Goal: Task Accomplishment & Management: Complete application form

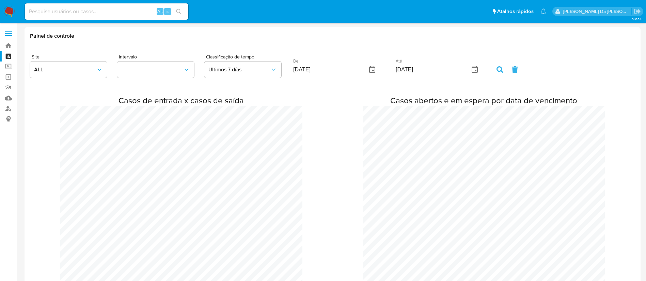
click at [9, 10] on img at bounding box center [9, 12] width 12 height 12
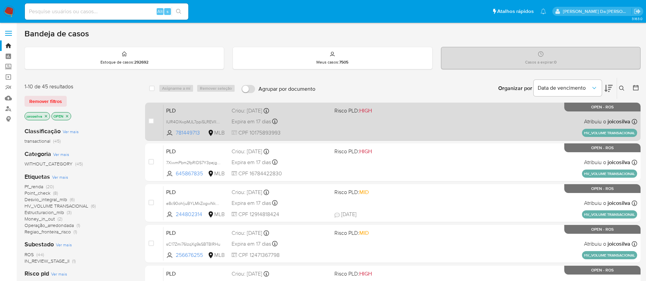
click at [380, 122] on span at bounding box center [382, 121] width 97 height 1
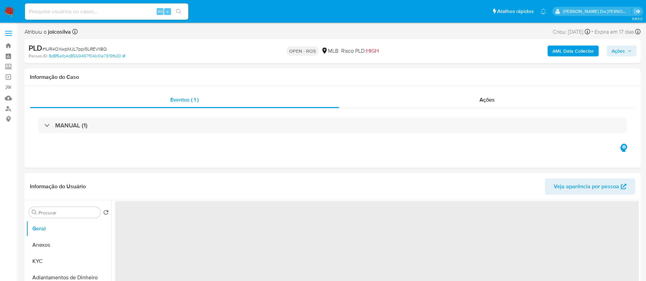
click at [99, 49] on span "# IUR4OXwpMJL7ppi5LREVlI8Q" at bounding box center [74, 49] width 65 height 7
select select "10"
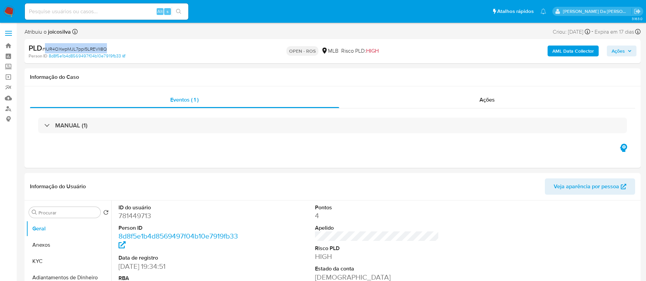
copy span "IUR4OXwpMJL7ppi5LREVlI8Q"
click at [7, 11] on img at bounding box center [9, 12] width 12 height 12
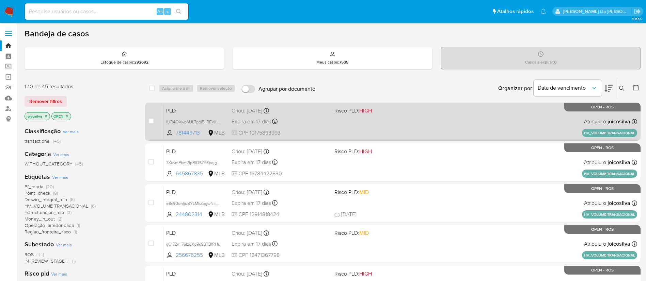
click at [397, 112] on span "Risco PLD: HIGH" at bounding box center [382, 110] width 97 height 9
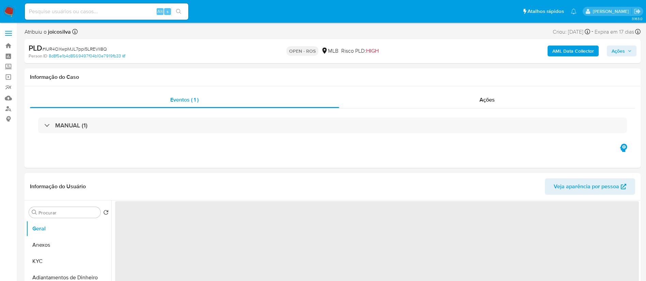
select select "10"
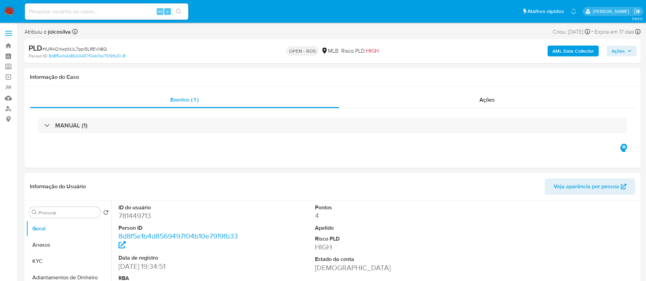
click at [95, 48] on span "# IUR4OXwpMJL7ppi5LREVlI8Q" at bounding box center [74, 49] width 65 height 7
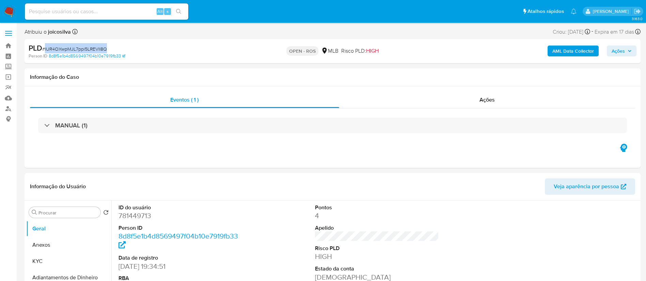
click at [95, 48] on span "# IUR4OXwpMJL7ppi5LREVlI8Q" at bounding box center [74, 49] width 65 height 7
copy span "IUR4OXwpMJL7ppi5LREVlI8Q"
click at [51, 245] on button "Anexos" at bounding box center [66, 245] width 80 height 16
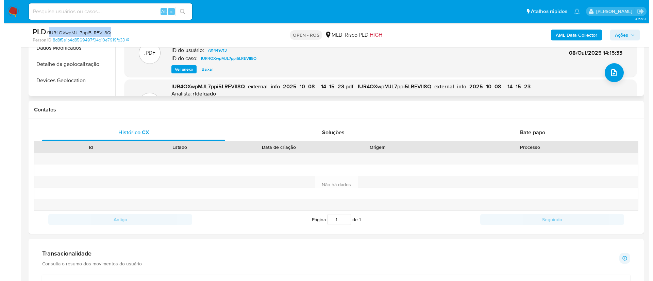
scroll to position [204, 0]
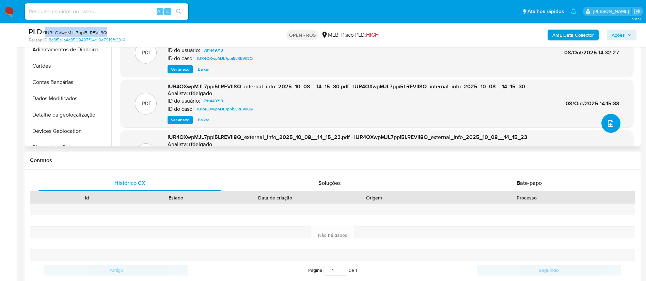
click at [607, 123] on icon "upload-file" at bounding box center [609, 123] width 5 height 7
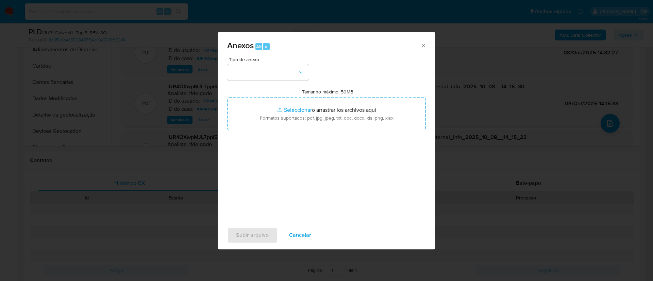
drag, startPoint x: 384, startPoint y: 63, endPoint x: 385, endPoint y: 83, distance: 20.1
click at [384, 63] on div "Tipo de anexo Tamanho máximo: 50MB Seleccionar archivos Seleccionar o arrastrar…" at bounding box center [326, 137] width 199 height 161
click at [299, 78] on button "button" at bounding box center [268, 72] width 82 height 16
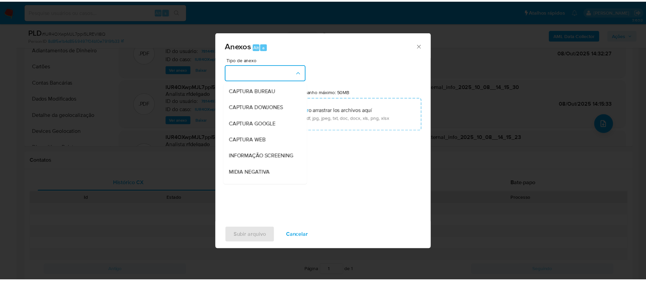
scroll to position [105, 0]
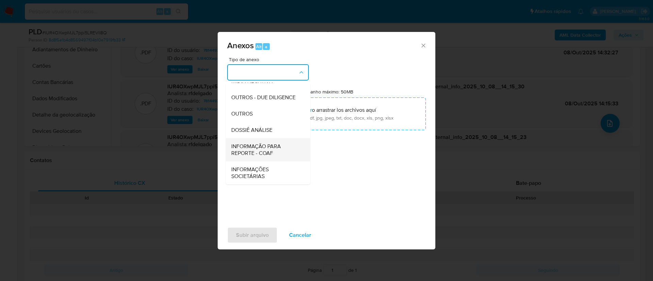
click at [269, 153] on span "INFORMAÇÃO PARA REPORTE - COAF" at bounding box center [265, 150] width 69 height 14
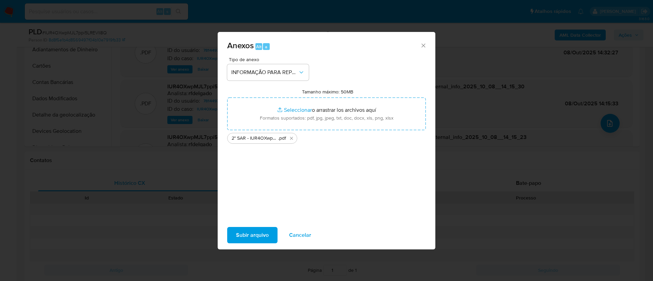
click at [256, 237] on span "Subir arquivo" at bounding box center [252, 235] width 33 height 15
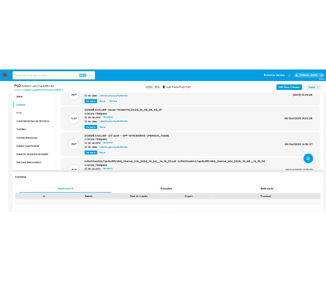
scroll to position [51, 0]
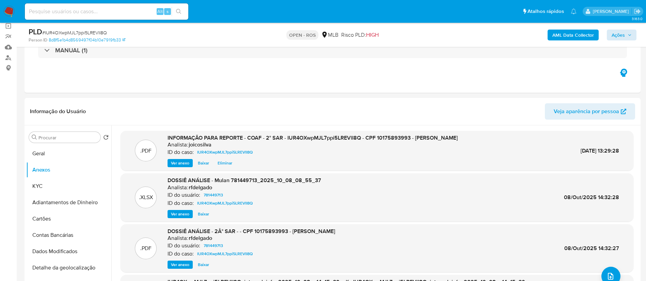
click at [621, 41] on div "PLD # IUR4OXwpMJL7ppi5LREVlI8Q Person ID 8d8f5e1b4d8569497f04b10e7919fb33 OPEN …" at bounding box center [333, 35] width 616 height 24
click at [621, 36] on span "Ações" at bounding box center [617, 35] width 13 height 11
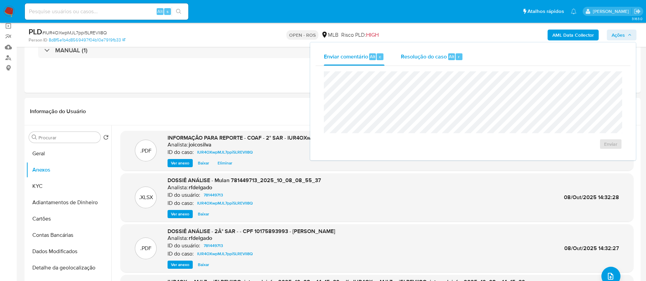
click at [412, 52] on span "Resolução do caso" at bounding box center [424, 56] width 46 height 8
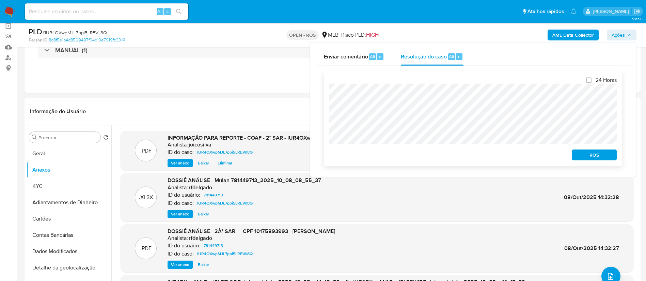
click at [594, 157] on span "ROS" at bounding box center [593, 155] width 35 height 10
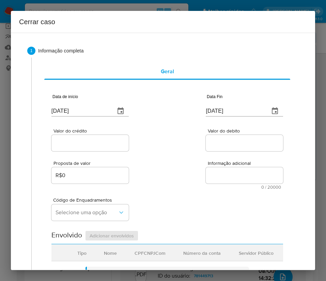
click at [76, 112] on input "10/10/2025" at bounding box center [80, 110] width 58 height 11
paste input "01/08"
type input "01/08/2025"
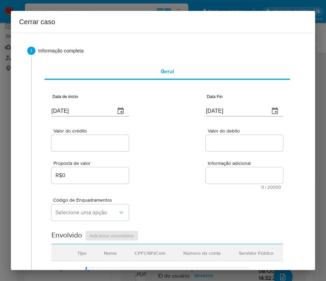
click at [221, 196] on div "Código de Enquadramentos Selecione uma opção" at bounding box center [166, 206] width 231 height 34
click at [208, 109] on input "[DATE]" at bounding box center [235, 110] width 58 height 11
paste input "05"
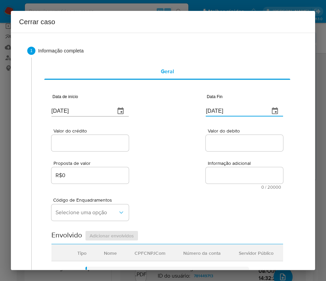
type input "[DATE]"
drag, startPoint x: 195, startPoint y: 150, endPoint x: 55, endPoint y: 149, distance: 140.6
click at [194, 150] on div "Valor do crédito Valor do debito" at bounding box center [166, 136] width 231 height 32
drag, startPoint x: 87, startPoint y: 148, endPoint x: 85, endPoint y: 141, distance: 7.3
click at [85, 148] on div at bounding box center [89, 143] width 77 height 16
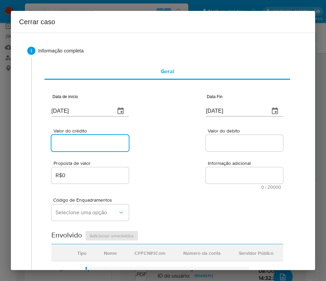
click at [85, 140] on input "Valor do crédito" at bounding box center [89, 143] width 77 height 9
click at [105, 142] on input "Valor do crédito" at bounding box center [89, 143] width 77 height 9
paste input "R$989.544"
type input "R$989.544"
drag, startPoint x: 176, startPoint y: 144, endPoint x: 15, endPoint y: 196, distance: 169.3
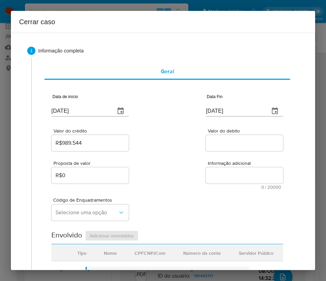
click at [176, 144] on div "Valor do crédito R$989.544 Valor do debito" at bounding box center [166, 136] width 231 height 32
click at [209, 143] on input "Valor do debito" at bounding box center [244, 143] width 77 height 9
paste input "R$987.147"
type input "R$987.147"
click at [153, 211] on div "Código de Enquadramentos Selecione uma opção" at bounding box center [166, 206] width 231 height 34
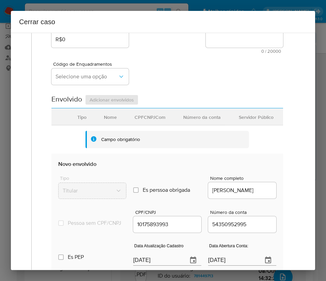
scroll to position [153, 0]
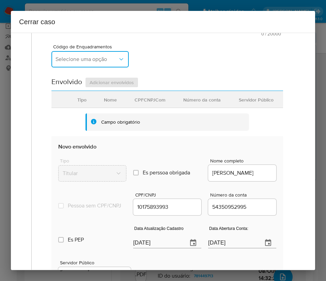
click at [77, 62] on span "Selecione uma opção" at bounding box center [86, 59] width 62 height 7
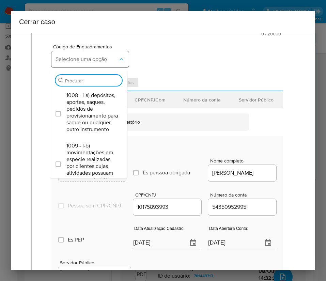
click at [77, 62] on span "Selecione uma opção" at bounding box center [86, 59] width 62 height 7
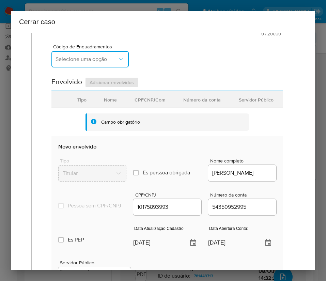
click at [70, 61] on span "Selecione uma opção" at bounding box center [86, 59] width 62 height 7
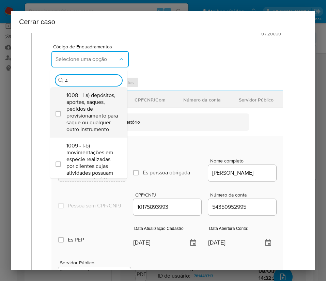
type input "45"
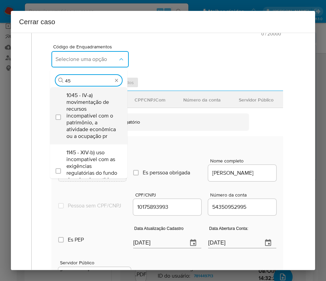
click at [91, 108] on span "1045 - IV-a) movimentação de recursos incompatível com o patrimônio, a atividad…" at bounding box center [91, 116] width 51 height 48
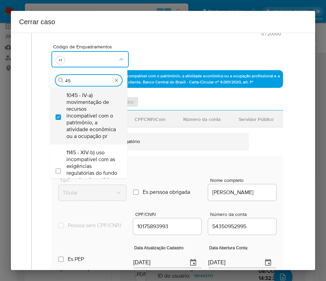
checkbox input "true"
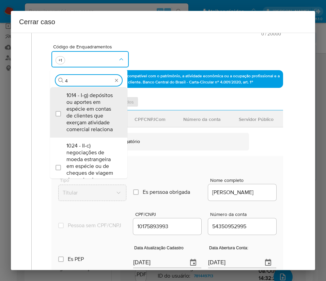
scroll to position [0, 0]
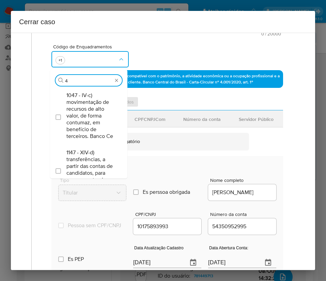
type input "47"
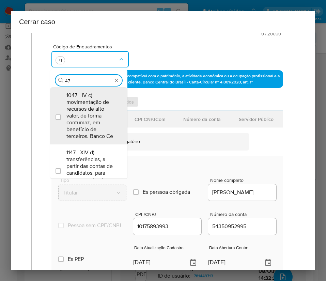
click at [91, 108] on span "1047 - IV-c) movimentação de recursos de alto valor, de forma contumaz, em bene…" at bounding box center [91, 116] width 51 height 48
checkbox input "true"
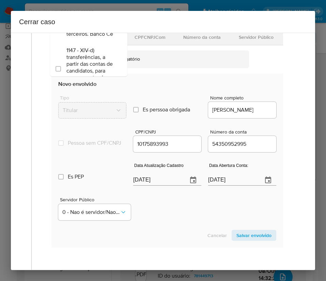
scroll to position [306, 0]
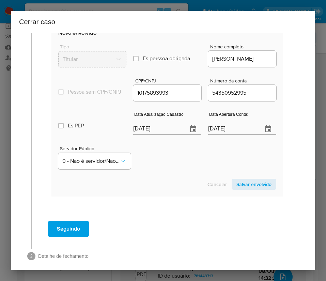
type input "47"
click at [150, 134] on section "Envolvido Adicionar envolvidos Tipo Nome CPFCNPJCom Número da conta Servidor Pú…" at bounding box center [166, 79] width 231 height 233
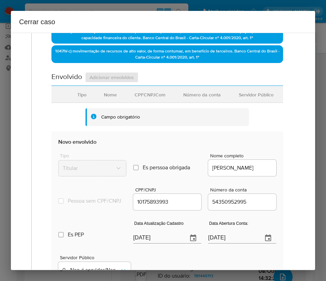
scroll to position [319, 0]
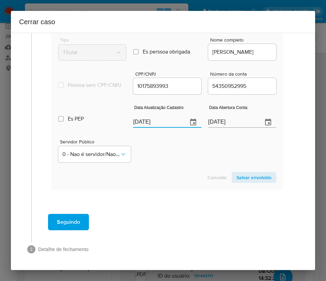
click at [153, 123] on input "[DATE]" at bounding box center [157, 122] width 49 height 11
paste input "23/07"
click at [143, 179] on div "Cancelar Salvar envolvido" at bounding box center [167, 177] width 218 height 11
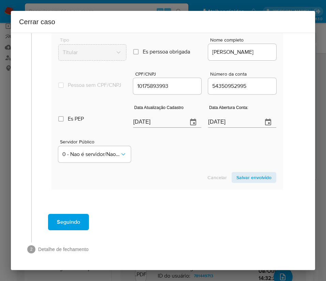
click at [223, 120] on input "18/02/2022" at bounding box center [232, 122] width 49 height 11
click at [178, 154] on div "Servidor Público 0 - Nao é servidor/[PERSON_NAME] possui informacao" at bounding box center [167, 148] width 218 height 34
click at [162, 124] on input "23/07/2025" at bounding box center [157, 122] width 49 height 11
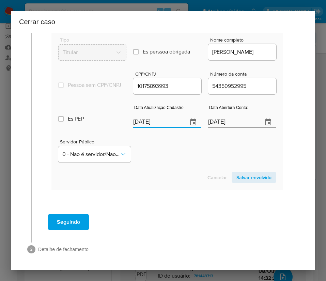
click at [162, 124] on input "23/07/2025" at bounding box center [157, 122] width 49 height 11
paste input "text"
type input "23/07/2025"
click at [162, 159] on div "Servidor Público 0 - Nao é servidor/[PERSON_NAME] possui informacao" at bounding box center [167, 148] width 218 height 34
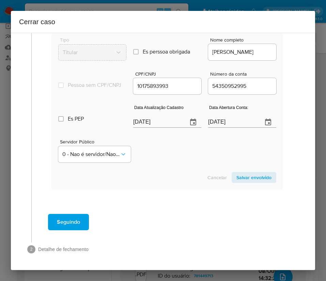
click at [251, 175] on span "Salvar envolvido" at bounding box center [253, 178] width 35 height 10
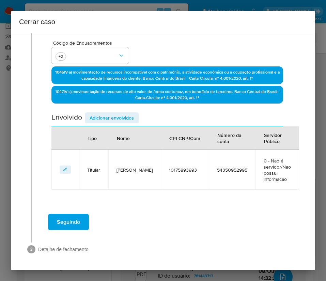
scroll to position [157, 0]
click at [113, 120] on span "Adicionar envolvidos" at bounding box center [112, 118] width 44 height 10
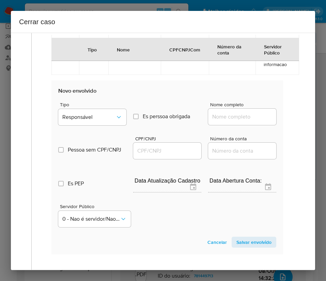
scroll to position [336, 0]
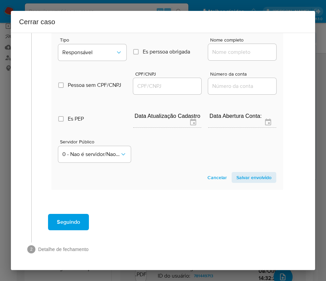
click at [81, 40] on span "Tipo" at bounding box center [94, 39] width 68 height 5
click at [79, 50] on button "Responsável" at bounding box center [92, 52] width 68 height 16
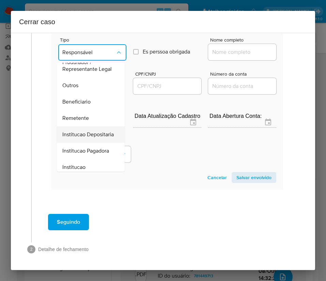
scroll to position [121, 0]
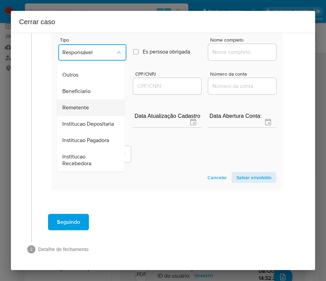
click at [79, 104] on span "Remetente" at bounding box center [75, 107] width 27 height 7
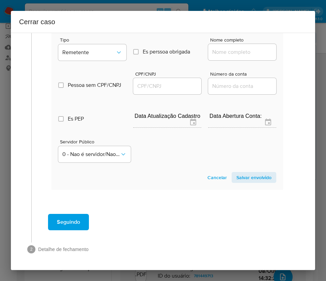
click at [219, 48] on input "Nome completo" at bounding box center [242, 52] width 68 height 9
paste input "Sandro Maia Antonio Comercio De Metais Ltda, 35619347000100"
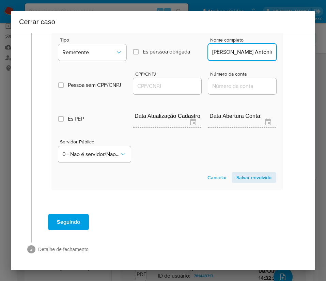
scroll to position [0, 99]
drag, startPoint x: 217, startPoint y: 53, endPoint x: 304, endPoint y: 51, distance: 86.8
click at [304, 51] on div "1 Informação completa Geral Data de início 01/08/2025 Data Fin 05/10/2025 Valor…" at bounding box center [163, 151] width 304 height 237
click at [229, 50] on input "Sandro Maia Antonio Comercio De Metais Ltda, 35619347000100" at bounding box center [242, 52] width 68 height 9
drag, startPoint x: 217, startPoint y: 54, endPoint x: 291, endPoint y: 52, distance: 73.5
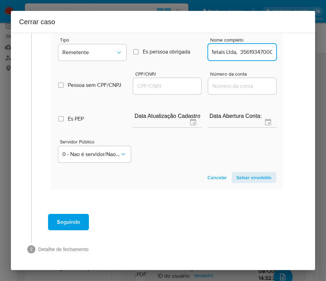
type input "Sandro Maia Antonio Comercio De Metais Ltda"
click at [171, 81] on div at bounding box center [167, 86] width 68 height 16
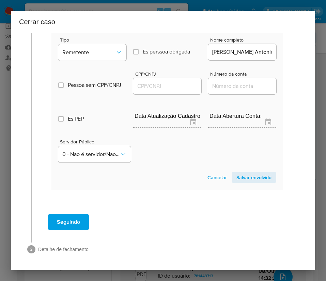
drag, startPoint x: 180, startPoint y: 86, endPoint x: 188, endPoint y: 90, distance: 9.4
click at [180, 86] on input "CPF/CNPJ" at bounding box center [167, 86] width 68 height 9
paste input "35619347000100"
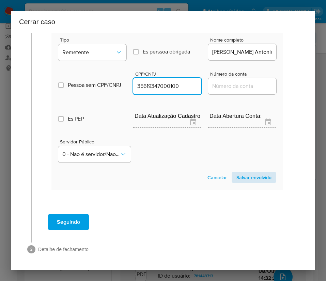
type input "35619347000100"
click at [240, 173] on span "Salvar envolvido" at bounding box center [253, 178] width 35 height 10
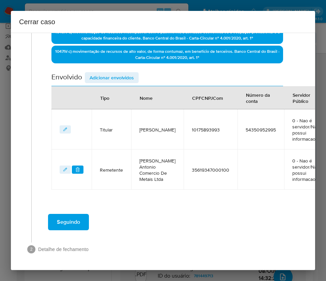
click at [104, 73] on span "Adicionar envolvidos" at bounding box center [112, 78] width 44 height 10
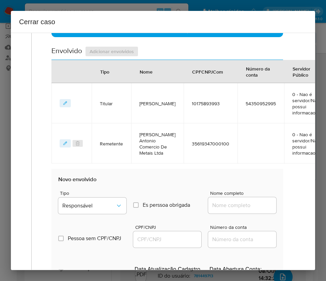
scroll to position [325, 0]
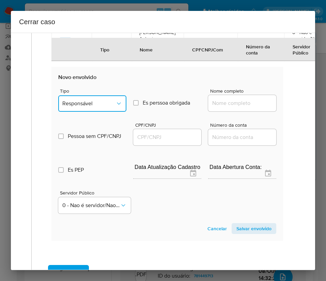
click at [78, 107] on span "Responsável" at bounding box center [88, 103] width 53 height 7
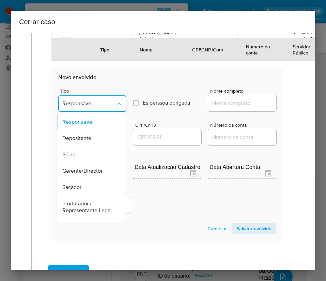
scroll to position [121, 0]
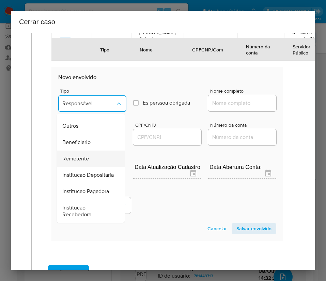
click at [70, 159] on div "Remetente" at bounding box center [88, 158] width 53 height 16
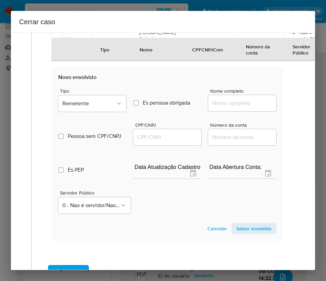
click at [213, 111] on div at bounding box center [242, 103] width 68 height 16
click at [211, 108] on input "Nome completo" at bounding box center [242, 103] width 68 height 9
paste input "CAVICHIOLO FERRO E AÇO LTDA, 51796047000144"
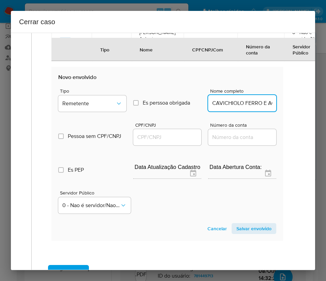
scroll to position [0, 68]
drag, startPoint x: 217, startPoint y: 121, endPoint x: 288, endPoint y: 124, distance: 70.8
click at [288, 124] on div "Geral Data de início 01/08/2025 Data Fin 05/10/2025 Valor do crédito R$989.544 …" at bounding box center [164, 8] width 267 height 553
type input "CAVICHIOLO FERRO E AÇO LTDA"
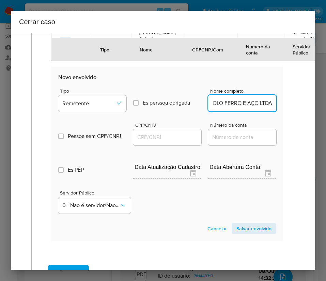
scroll to position [0, 0]
click at [160, 145] on div at bounding box center [167, 137] width 68 height 16
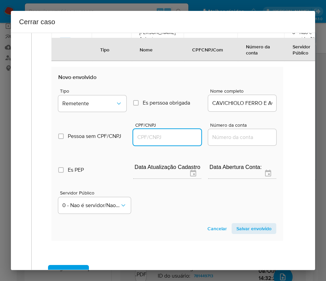
drag, startPoint x: 163, startPoint y: 154, endPoint x: 168, endPoint y: 154, distance: 5.5
click at [163, 142] on input "CPF/CNPJ" at bounding box center [167, 137] width 68 height 9
paste input "51796047000144"
type input "51796047000144"
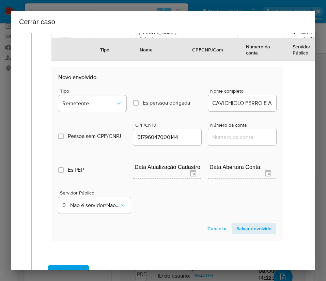
click at [265, 234] on button "Salvar envolvido" at bounding box center [253, 228] width 45 height 11
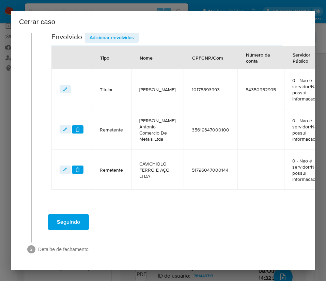
click at [265, 248] on div "2 Detalhe de fechamento" at bounding box center [162, 250] width 271 height 11
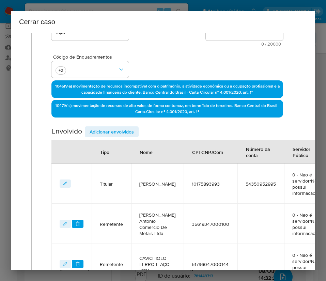
click at [124, 132] on span "Adicionar envolvidos" at bounding box center [112, 132] width 44 height 10
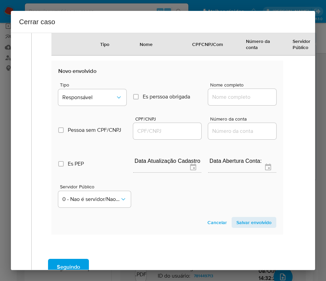
click at [101, 88] on div "Tipo Responsável" at bounding box center [92, 95] width 68 height 26
click at [100, 94] on button "Responsável" at bounding box center [92, 97] width 68 height 16
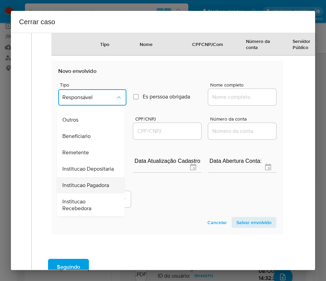
scroll to position [121, 0]
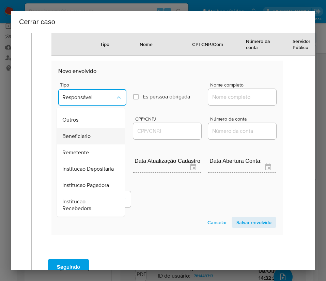
click at [88, 133] on span "Beneficiario" at bounding box center [76, 136] width 28 height 7
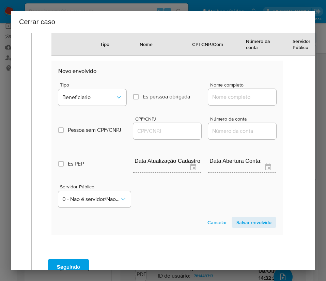
click at [214, 98] on input "Nome completo" at bounding box center [242, 97] width 68 height 9
paste input "Lucas Eduardo Da Cruz, 14497798917"
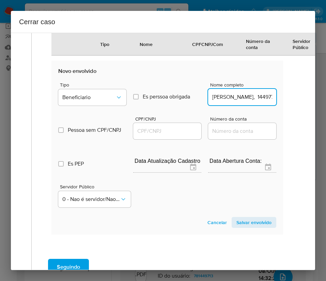
scroll to position [0, 32]
drag, startPoint x: 229, startPoint y: 99, endPoint x: 299, endPoint y: 100, distance: 70.8
click at [299, 100] on div "1 Informação completa Geral Data de início 01/08/2025 Data Fin 05/10/2025 Valor…" at bounding box center [163, 151] width 304 height 237
type input "Lucas Eduardo Da Cruz"
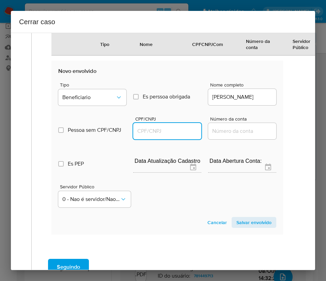
click at [158, 129] on input "CPF/CNPJ" at bounding box center [167, 131] width 68 height 9
paste input "14497798917"
type input "14497798917"
click at [243, 225] on span "Salvar envolvido" at bounding box center [253, 222] width 35 height 10
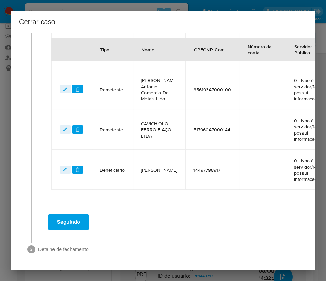
scroll to position [285, 0]
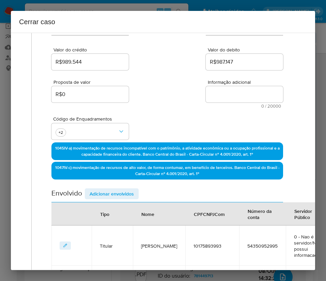
click at [117, 194] on span "Adicionar envolvidos" at bounding box center [112, 194] width 44 height 10
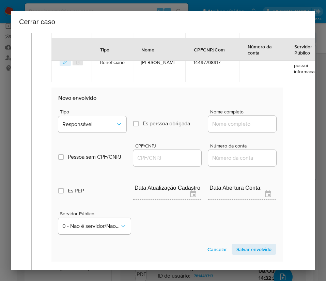
scroll to position [438, 0]
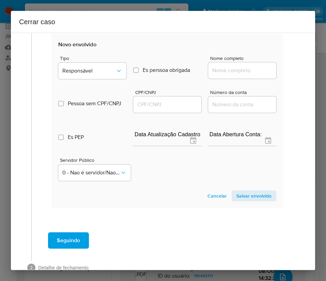
click at [93, 79] on div "Tipo Responsável" at bounding box center [92, 69] width 68 height 26
click at [97, 74] on button "Responsável" at bounding box center [92, 71] width 68 height 16
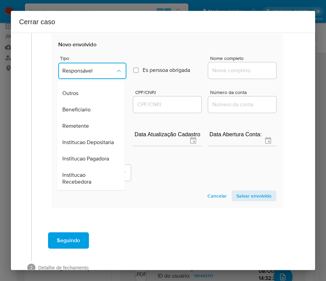
scroll to position [121, 0]
click at [86, 101] on div "Beneficiario" at bounding box center [88, 109] width 53 height 16
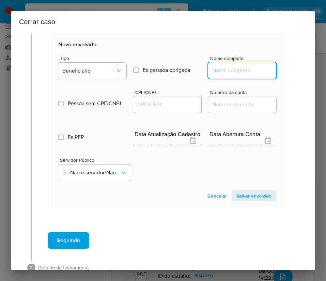
click at [232, 72] on input "Nome completo" at bounding box center [242, 70] width 68 height 9
paste input "Joao Pereira Neto, 82517606900"
drag, startPoint x: 224, startPoint y: 72, endPoint x: 285, endPoint y: 71, distance: 60.2
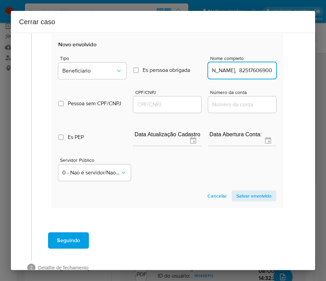
click at [226, 74] on input "Joao Pereira Neto, 82517606900" at bounding box center [242, 70] width 68 height 9
drag, startPoint x: 223, startPoint y: 71, endPoint x: 277, endPoint y: 71, distance: 54.1
type input "Joao Pereira Neto"
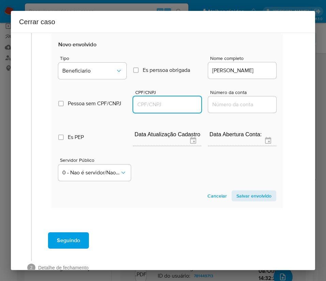
click at [145, 103] on input "CPF/CNPJ" at bounding box center [167, 104] width 68 height 9
paste input "82517606900"
type input "82517606900"
click at [245, 197] on span "Salvar envolvido" at bounding box center [253, 196] width 35 height 10
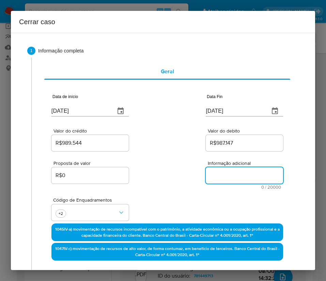
click at [217, 170] on textarea "Informação adicional" at bounding box center [244, 175] width 77 height 16
paste textarea "Informações do Cliente Jonas Altair da Cruz, CPF 10175893993, 29 anos, resident…"
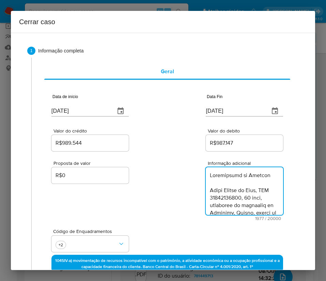
scroll to position [900, 0]
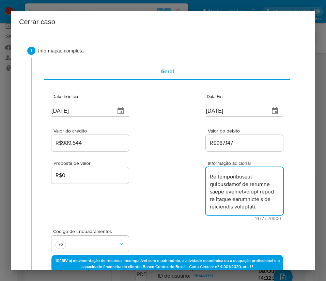
type textarea "Informações do Cliente Jonas Altair da Cruz, CPF 10175893993, 29 anos, resident…"
click at [160, 214] on div "Proposta de valor R$0 Informação adicional 1977 / 20000 18023 caracteres restan…" at bounding box center [166, 186] width 231 height 68
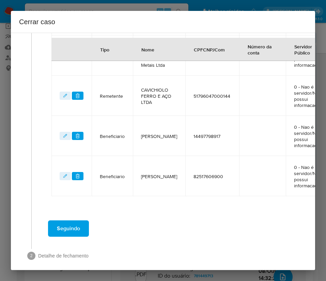
scroll to position [357, 0]
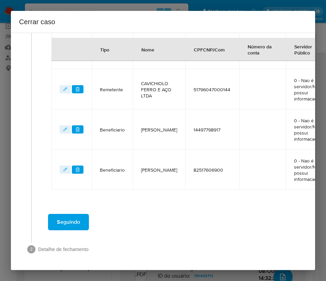
click at [72, 220] on span "Seguindo" at bounding box center [68, 221] width 23 height 15
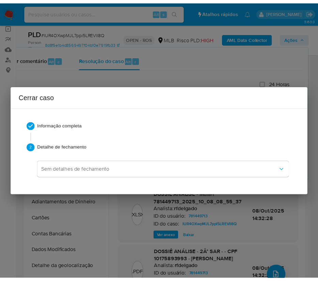
scroll to position [878, 0]
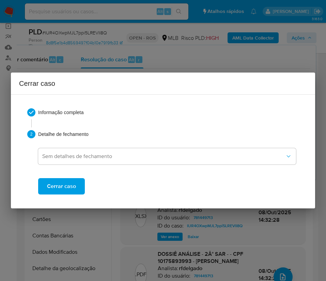
drag, startPoint x: 62, startPoint y: 192, endPoint x: 82, endPoint y: 139, distance: 56.9
click at [62, 191] on span "Cerrar caso" at bounding box center [61, 186] width 29 height 15
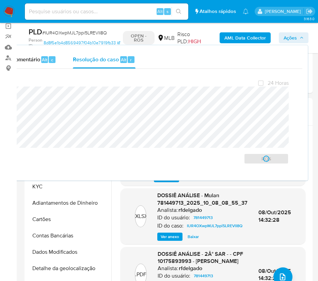
click at [72, 32] on span "# IUR4OXwpMJL7ppi5LREVlI8Q" at bounding box center [74, 32] width 65 height 7
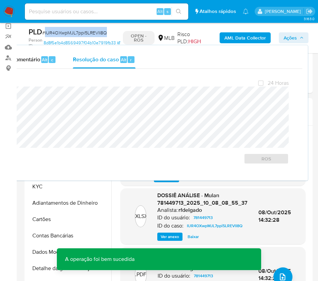
click at [72, 32] on span "# IUR4OXwpMJL7ppi5LREVlI8Q" at bounding box center [74, 32] width 65 height 7
copy span "IUR4OXwpMJL7ppi5LREVlI8Q"
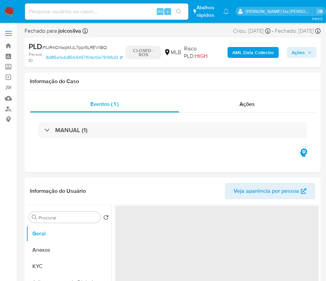
select select "10"
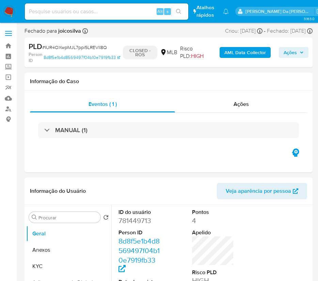
click at [12, 12] on img at bounding box center [9, 12] width 12 height 12
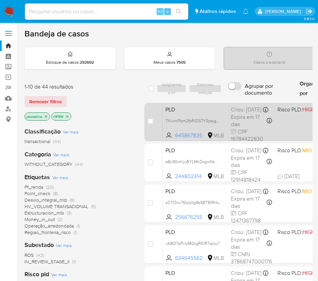
click at [190, 113] on span "PLD" at bounding box center [195, 108] width 60 height 9
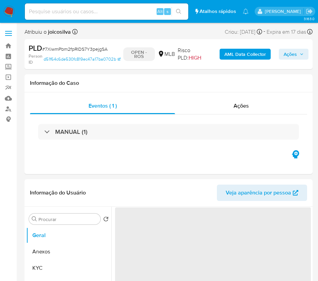
select select "10"
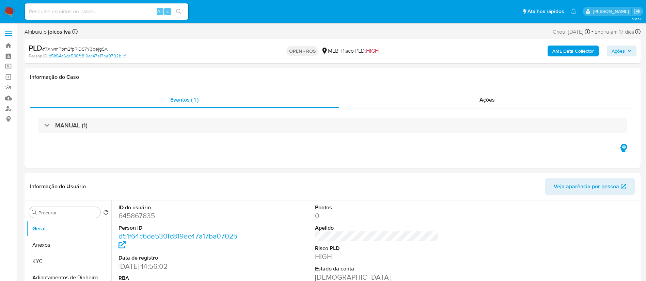
click at [99, 49] on span "# 7XiwmPbm2fpRlDS7Y3pejgSA" at bounding box center [74, 49] width 65 height 7
copy span "7XiwmPbm2fpRlDS7Y3pejgSA"
click at [325, 51] on span "Ações" at bounding box center [621, 51] width 20 height 10
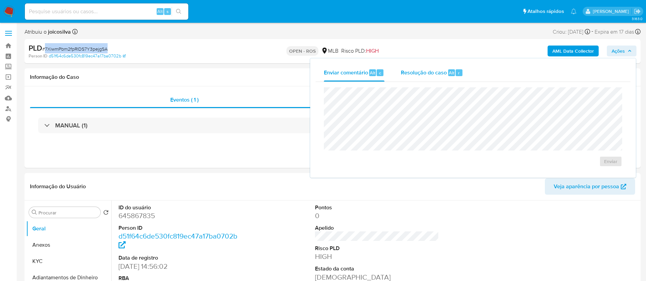
click at [325, 72] on span "Resolução do caso" at bounding box center [424, 73] width 46 height 8
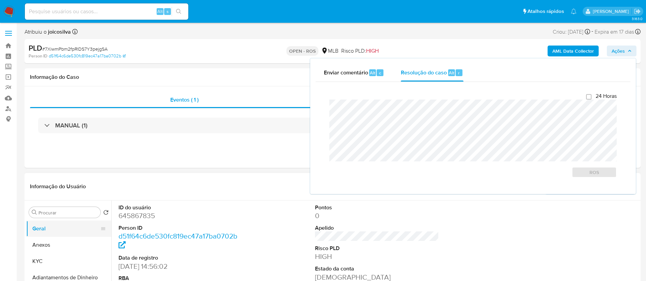
click at [46, 237] on button "Geral" at bounding box center [66, 229] width 80 height 16
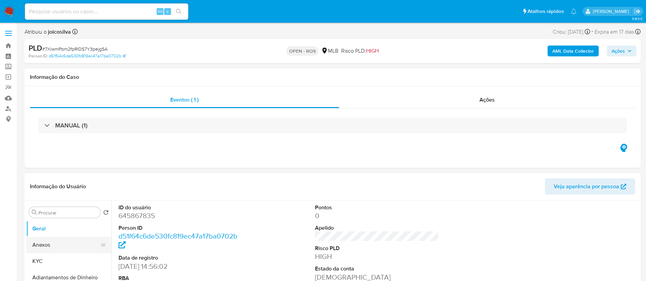
click at [47, 241] on button "Anexos" at bounding box center [66, 245] width 80 height 16
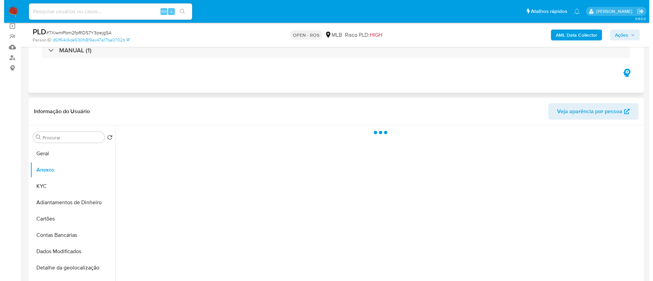
scroll to position [102, 0]
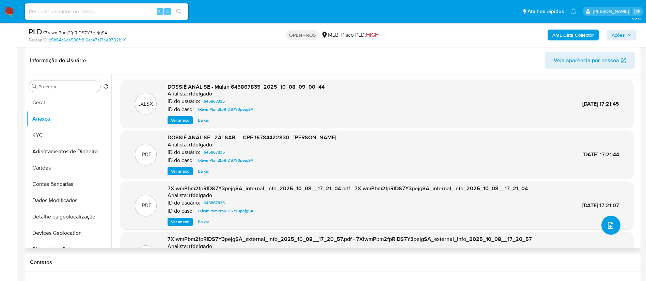
click at [325, 226] on icon "upload-file" at bounding box center [610, 226] width 8 height 8
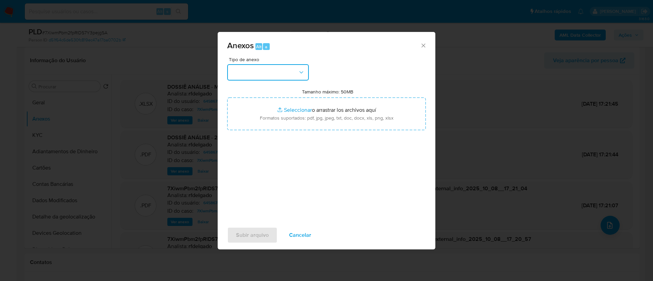
click at [298, 72] on button "button" at bounding box center [268, 72] width 82 height 16
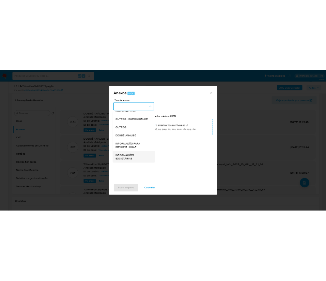
scroll to position [105, 0]
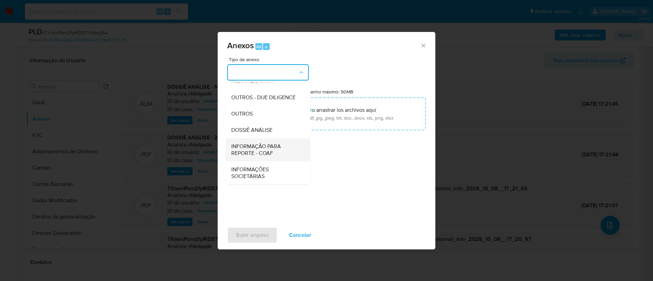
click at [269, 147] on span "INFORMAÇÃO PARA REPORTE - COAF" at bounding box center [265, 150] width 69 height 14
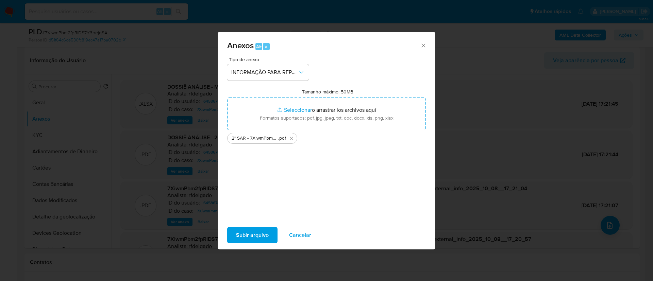
click at [261, 228] on span "Subir arquivo" at bounding box center [252, 235] width 33 height 15
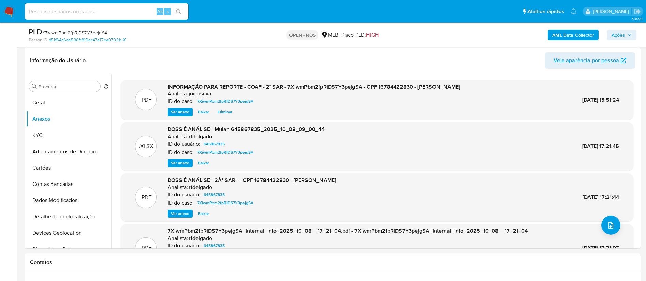
click at [325, 37] on span "Ações" at bounding box center [617, 35] width 13 height 11
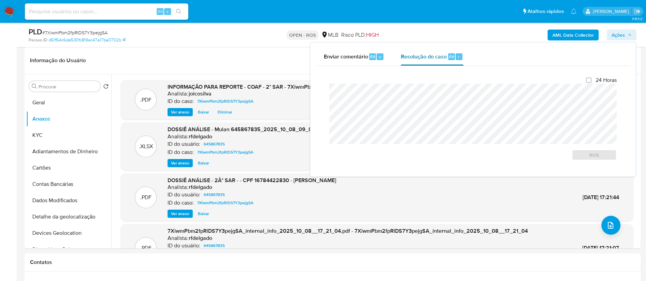
click at [325, 60] on span "Resolução do caso" at bounding box center [424, 56] width 46 height 8
click at [325, 158] on span "ROS" at bounding box center [593, 155] width 35 height 10
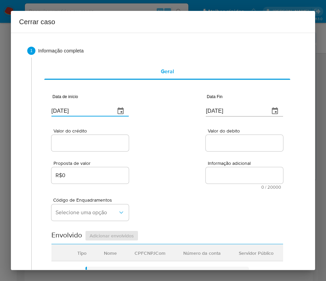
click at [83, 111] on input "[DATE]" at bounding box center [80, 110] width 58 height 11
paste input "01/08"
type input "[DATE]"
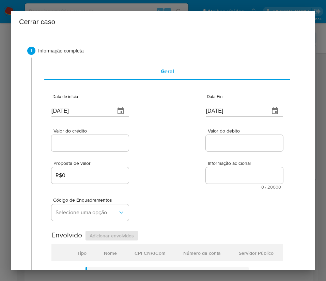
click at [200, 191] on div "Código de Enquadramentos Selecione uma opção" at bounding box center [166, 206] width 231 height 34
click at [235, 111] on input "[DATE]" at bounding box center [235, 110] width 58 height 11
paste input "05"
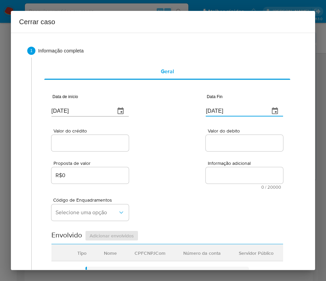
type input "[DATE]"
drag, startPoint x: 224, startPoint y: 173, endPoint x: 55, endPoint y: 139, distance: 171.9
click at [221, 173] on textarea "Informação adicional" at bounding box center [244, 175] width 77 height 16
drag, startPoint x: 56, startPoint y: 133, endPoint x: 70, endPoint y: 143, distance: 17.1
click at [58, 135] on div "Valor do crédito" at bounding box center [89, 140] width 77 height 24
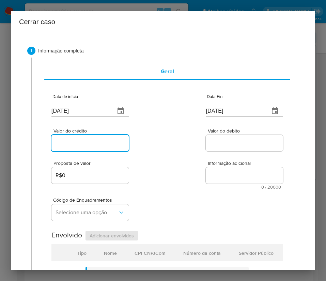
click at [71, 143] on input "Valor do crédito" at bounding box center [89, 143] width 77 height 9
click at [88, 138] on div at bounding box center [89, 143] width 77 height 16
drag, startPoint x: 96, startPoint y: 143, endPoint x: 118, endPoint y: 144, distance: 21.8
click at [96, 143] on input "Valor do crédito" at bounding box center [89, 143] width 77 height 9
paste input "R$524.416"
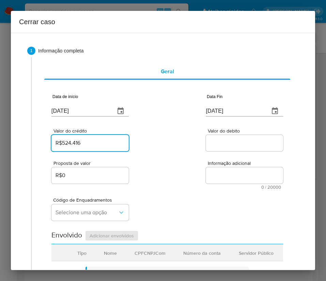
type input "R$524.416"
click at [175, 145] on div "Valor do crédito R$524.416 Valor do debito" at bounding box center [166, 136] width 231 height 32
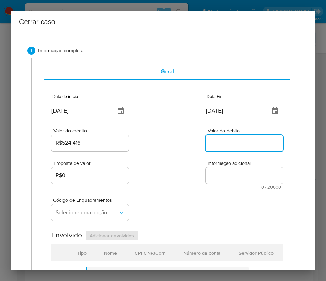
click at [215, 143] on input "Valor do debito" at bounding box center [244, 143] width 77 height 9
paste input "R$524.126"
type input "R$524.126"
drag, startPoint x: 170, startPoint y: 196, endPoint x: 135, endPoint y: 194, distance: 34.4
click at [170, 196] on div "Código de Enquadramentos Selecione uma opção" at bounding box center [166, 206] width 231 height 34
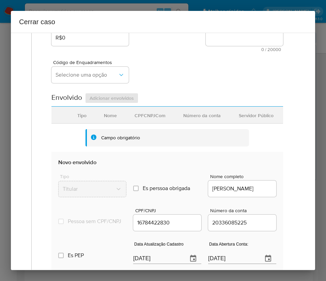
scroll to position [153, 0]
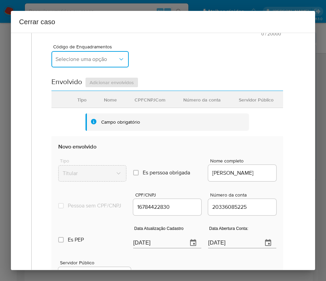
click at [79, 64] on button "Selecione uma opção" at bounding box center [89, 59] width 77 height 16
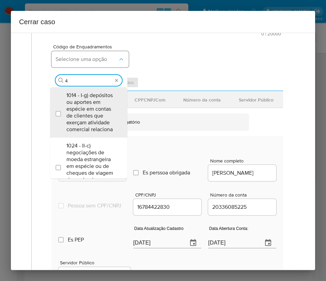
type input "45"
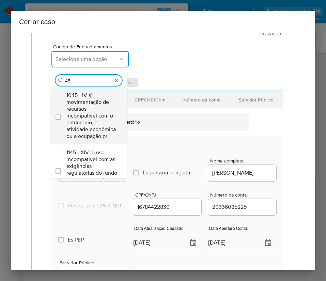
click at [95, 117] on span "1045 - IV-a) movimentação de recursos incompatível com o patrimônio, a atividad…" at bounding box center [91, 116] width 51 height 48
checkbox input "true"
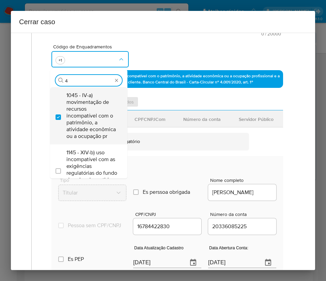
scroll to position [0, 0]
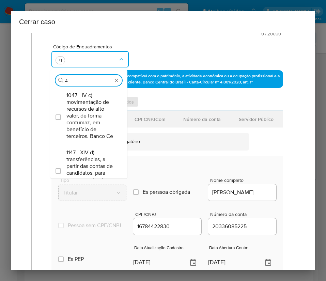
type input "47"
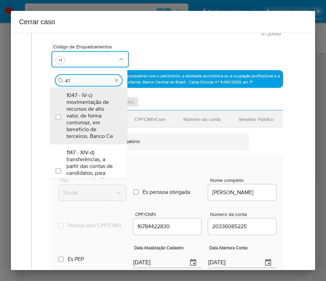
click at [97, 115] on span "1047 - IV-c) movimentação de recursos de alto valor, de forma contumaz, em bene…" at bounding box center [91, 116] width 51 height 48
checkbox input "true"
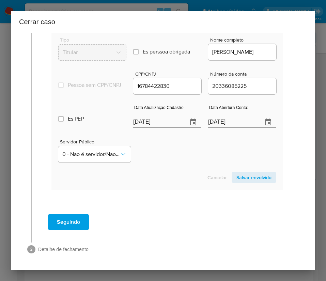
scroll to position [319, 0]
type input "47"
click at [149, 122] on section "Envolvido Adicionar envolvidos Tipo Nome CPFCNPJCom Número da conta Servidor Pú…" at bounding box center [166, 72] width 231 height 233
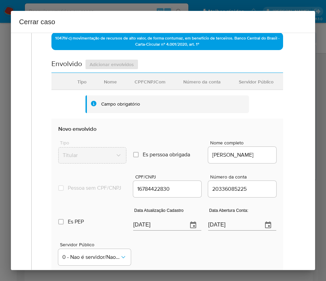
click at [149, 122] on section "Envolvido Adicionar envolvidos Tipo Nome CPFCNPJCom Número da conta Servidor Pú…" at bounding box center [166, 175] width 231 height 233
click at [153, 230] on input "[DATE]" at bounding box center [157, 225] width 49 height 11
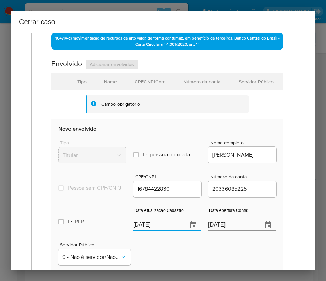
paste input "26/05"
type input "26/05/2025"
drag, startPoint x: 162, startPoint y: 244, endPoint x: 159, endPoint y: 250, distance: 6.5
click at [162, 246] on div "Servidor Público 0 - Nao é servidor/[PERSON_NAME] possui informacao" at bounding box center [167, 251] width 218 height 34
click at [218, 230] on input "01/05/2023" at bounding box center [232, 225] width 49 height 11
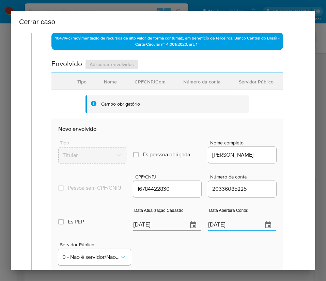
click at [218, 230] on input "01/05/2023" at bounding box center [232, 225] width 49 height 11
click at [299, 198] on div "1 Informação completa Geral Data de início 01/08/2025 Data Fin 05/10/2025 Valor…" at bounding box center [163, 151] width 304 height 237
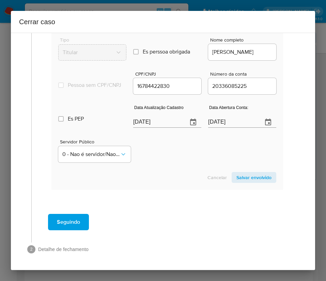
scroll to position [319, 0]
click at [236, 178] on span "Salvar envolvido" at bounding box center [253, 178] width 35 height 10
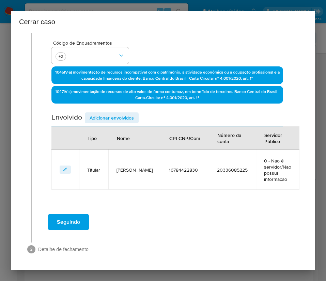
scroll to position [163, 0]
click at [120, 113] on span "Adicionar envolvidos" at bounding box center [112, 118] width 44 height 10
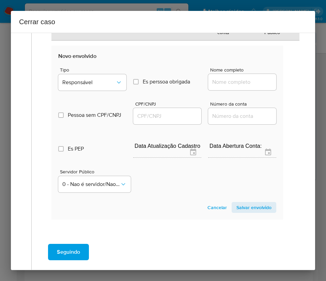
scroll to position [342, 0]
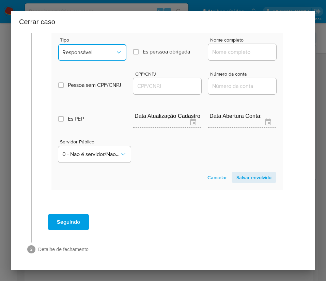
click at [86, 51] on span "Responsável" at bounding box center [88, 52] width 53 height 7
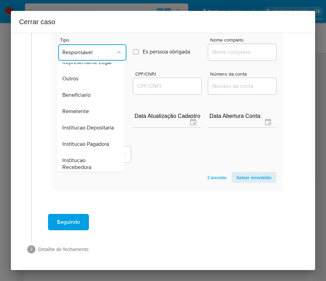
scroll to position [121, 0]
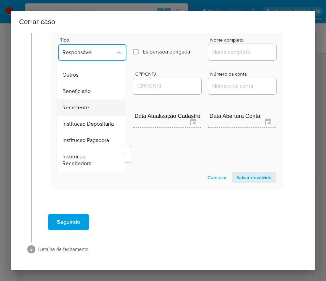
click at [79, 104] on span "Remetente" at bounding box center [75, 107] width 27 height 7
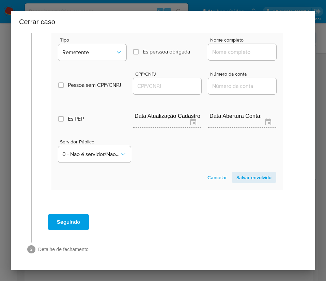
click at [224, 57] on div at bounding box center [242, 52] width 68 height 16
drag, startPoint x: 226, startPoint y: 52, endPoint x: 234, endPoint y: 55, distance: 8.4
click at [226, 52] on input "Nome completo" at bounding box center [242, 52] width 68 height 9
paste input "Anna Otilia De Oliveira Santos, 05623682995"
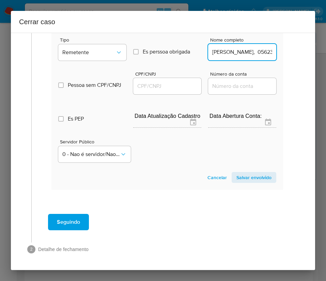
scroll to position [0, 52]
drag, startPoint x: 226, startPoint y: 51, endPoint x: 326, endPoint y: 53, distance: 100.1
type input "Anna Otilia De Oliveira Santos"
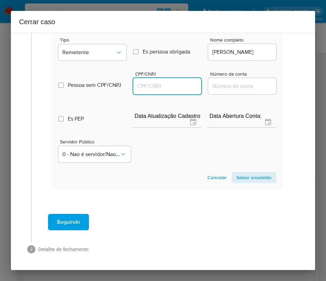
scroll to position [0, 0]
drag, startPoint x: 152, startPoint y: 85, endPoint x: 162, endPoint y: 91, distance: 10.7
click at [152, 85] on input "CPF/CNPJ" at bounding box center [167, 86] width 68 height 9
paste input "05623682995"
type input "5623682995"
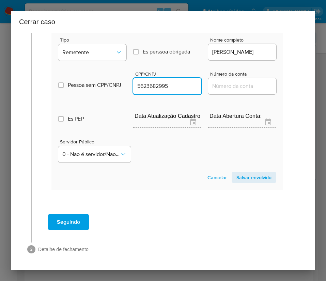
click at [241, 180] on span "Salvar envolvido" at bounding box center [253, 178] width 35 height 10
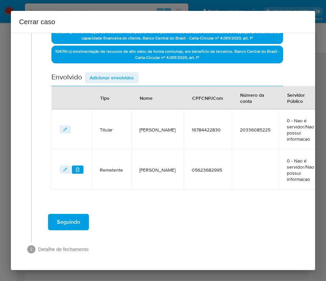
scroll to position [211, 0]
click at [125, 73] on span "Adicionar envolvidos" at bounding box center [112, 78] width 44 height 10
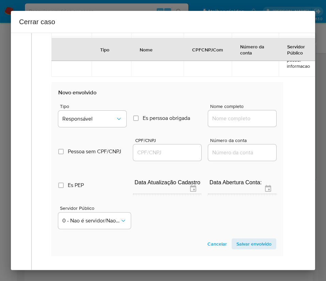
scroll to position [364, 0]
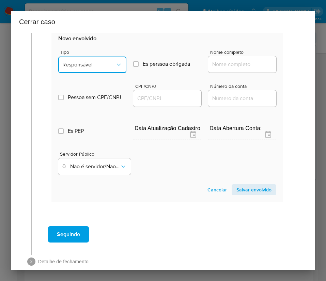
click at [103, 68] on span "Responsável" at bounding box center [88, 64] width 53 height 7
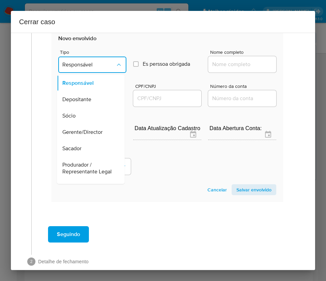
scroll to position [121, 0]
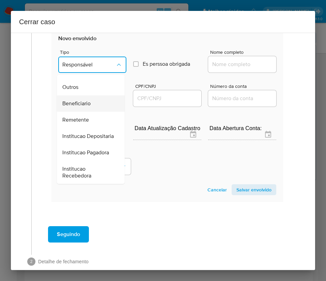
click at [76, 100] on span "Beneficiario" at bounding box center [76, 103] width 28 height 7
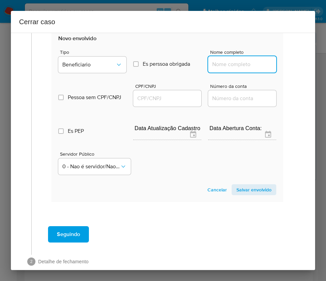
click at [209, 69] on input "Nome completo" at bounding box center [242, 64] width 68 height 9
paste input "Paypoint Serviços De Pagamento Ltda, 33143120000105"
drag, startPoint x: 218, startPoint y: 71, endPoint x: 277, endPoint y: 73, distance: 58.9
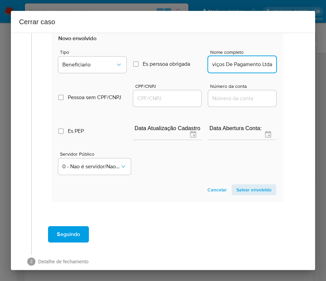
scroll to position [0, 32]
type input "Paypoint Serviços De Pagamento Ltda"
click at [160, 103] on input "CPF/CNPJ" at bounding box center [167, 98] width 68 height 9
paste input "33143120000105"
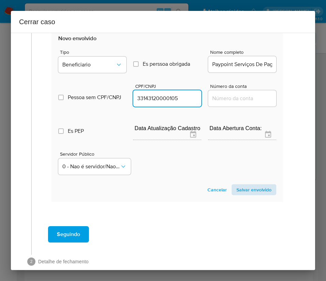
type input "33143120000105"
click at [239, 194] on span "Salvar envolvido" at bounding box center [253, 190] width 35 height 10
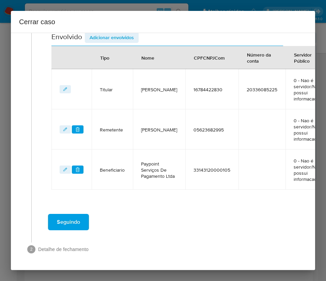
scroll to position [257, 0]
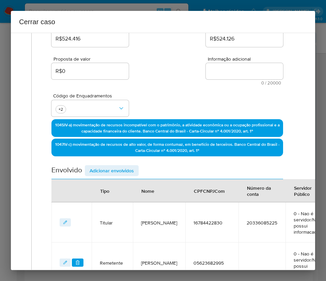
click at [108, 173] on span "Adicionar envolvidos" at bounding box center [112, 171] width 44 height 10
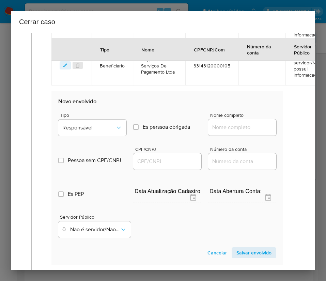
scroll to position [410, 0]
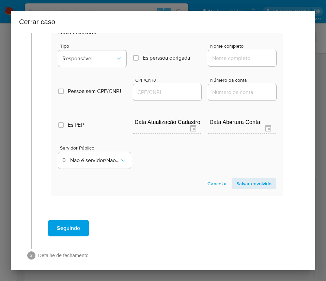
click at [94, 48] on span "Tipo" at bounding box center [94, 46] width 68 height 5
click at [95, 66] on button "Responsável" at bounding box center [92, 58] width 68 height 16
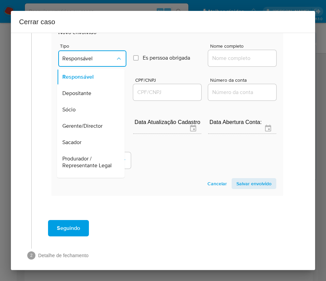
scroll to position [121, 0]
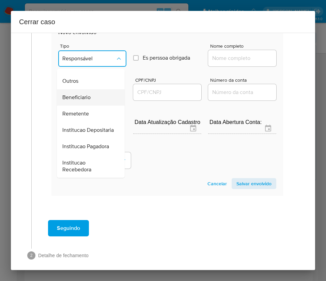
click at [83, 95] on span "Beneficiario" at bounding box center [76, 97] width 28 height 7
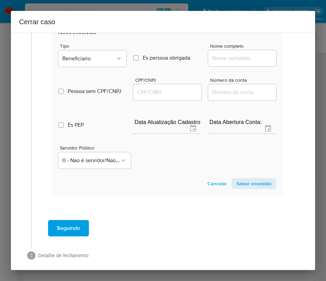
click at [215, 63] on input "Nome completo" at bounding box center [242, 58] width 68 height 9
paste input "Clodoaldo Tiburcio Barbosa, 76849627953"
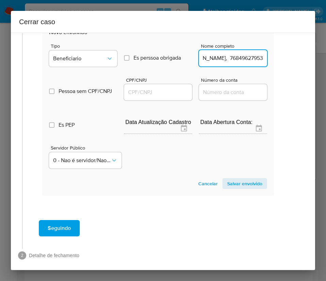
drag, startPoint x: 226, startPoint y: 71, endPoint x: 326, endPoint y: 66, distance: 100.2
type input "Clodoaldo Tiburcio Barbosa"
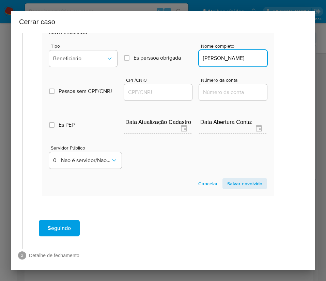
click at [143, 97] on input "CPF/CNPJ" at bounding box center [158, 92] width 68 height 9
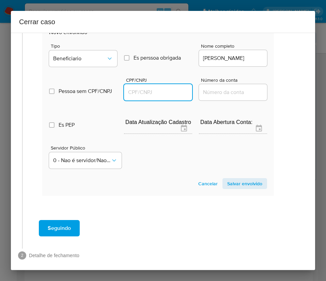
paste input "76849627953"
type input "76849627953"
click at [244, 188] on span "Salvar envolvido" at bounding box center [244, 184] width 35 height 10
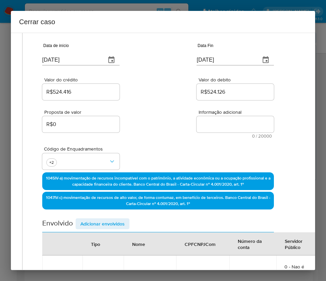
scroll to position [0, 9]
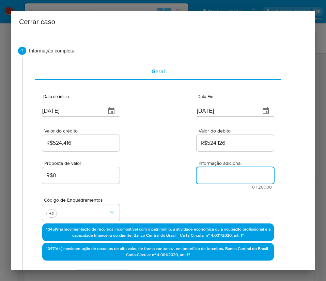
click at [217, 172] on textarea "Informação adicional" at bounding box center [234, 175] width 77 height 16
paste textarea "Informações da Cliente Maria Terezinha de Oliveira Santos, CPF 16784422830, 61 …"
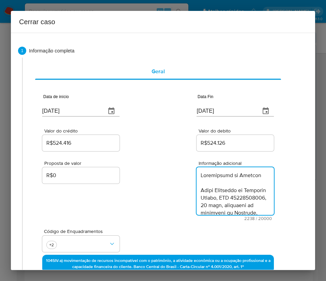
scroll to position [1020, 0]
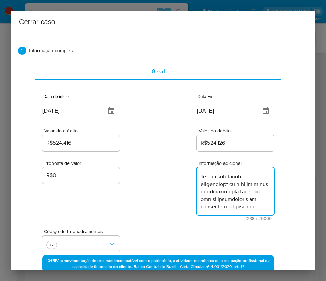
type textarea "Informações da Cliente Maria Terezinha de Oliveira Santos, CPF 16784422830, 61 …"
click at [173, 195] on div "Proposta de valor R$0 Informação adicional 2238 / 20000 17762 caracteres restan…" at bounding box center [157, 186] width 231 height 68
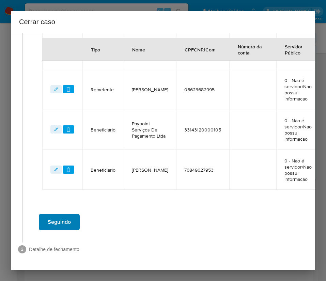
scroll to position [329, 9]
click at [54, 214] on span "Seguindo" at bounding box center [59, 221] width 23 height 15
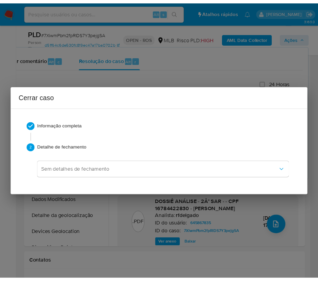
scroll to position [994, 0]
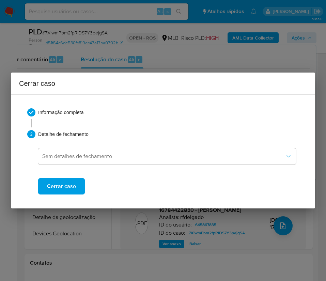
click at [70, 189] on span "Cerrar caso" at bounding box center [61, 186] width 29 height 15
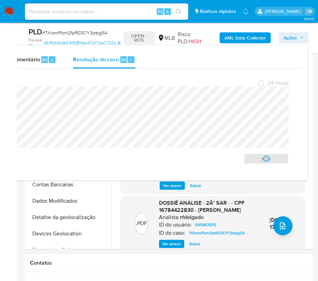
click at [68, 32] on span "# 7XiwmPbm2fpRlDS7Y3pejgSA" at bounding box center [74, 32] width 65 height 7
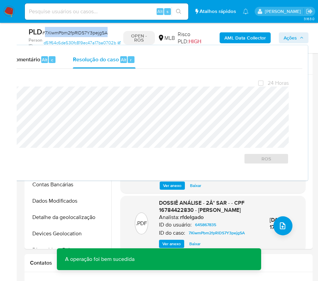
click at [68, 32] on span "# 7XiwmPbm2fpRlDS7Y3pejgSA" at bounding box center [74, 32] width 65 height 7
copy span "7XiwmPbm2fpRlDS7Y3pejgSA"
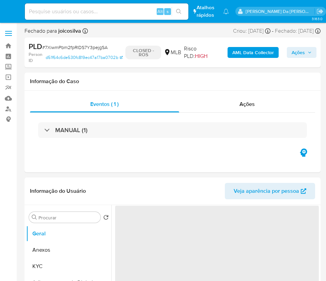
select select "10"
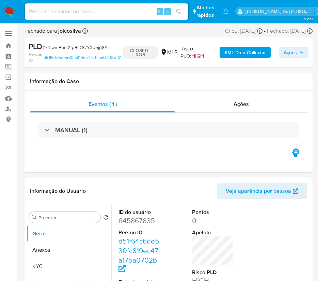
click at [14, 8] on img at bounding box center [9, 12] width 12 height 12
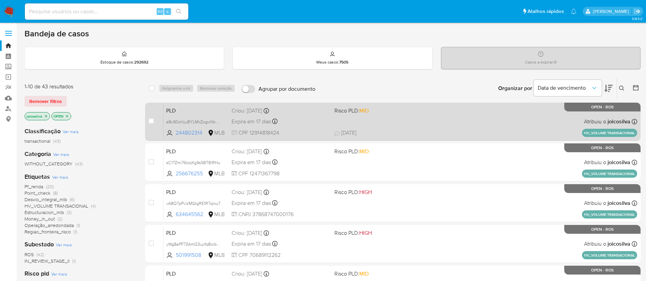
drag, startPoint x: 377, startPoint y: 124, endPoint x: 376, endPoint y: 128, distance: 3.4
click at [376, 128] on div "PLD e8c90ohljuBYLMkZogwNkFHd 244802314 MLB Risco PLD: MID Criou: 12/09/2025 Cri…" at bounding box center [399, 121] width 473 height 34
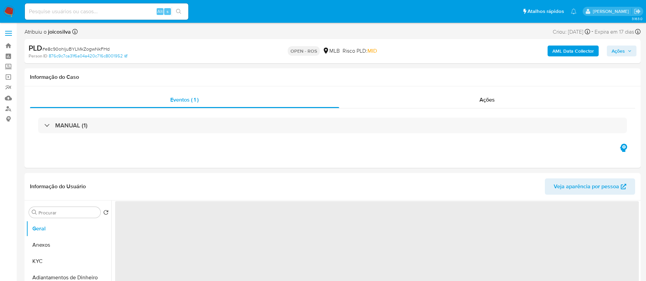
click at [99, 49] on span "# e8c90ohljuBYLMkZogwNkFHd" at bounding box center [75, 49] width 67 height 7
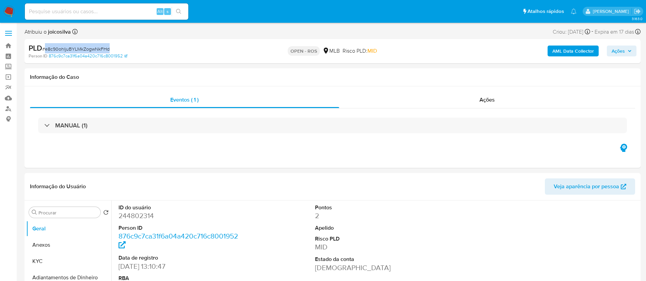
copy span "e8c90ohljuBYLMkZogwNkFHd"
select select "10"
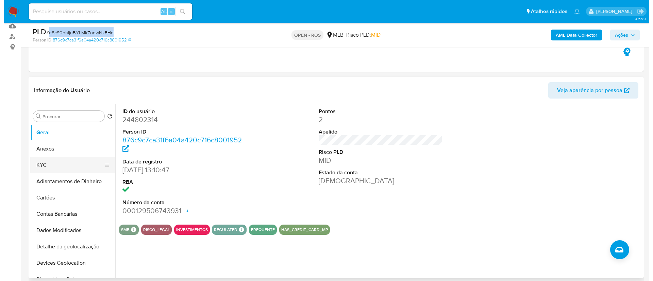
scroll to position [102, 0]
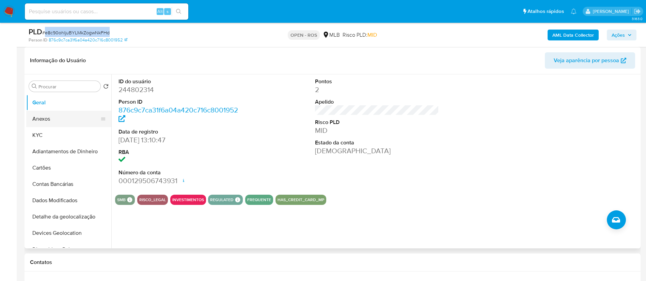
click at [40, 126] on button "Anexos" at bounding box center [66, 119] width 80 height 16
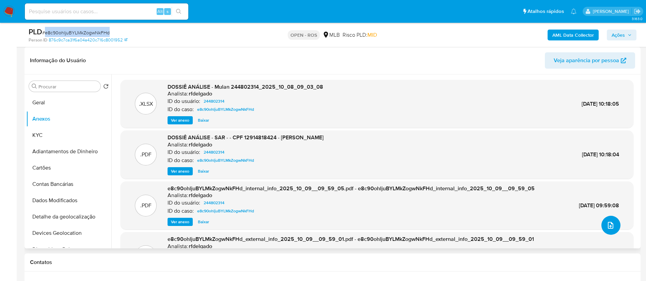
click at [435, 187] on span "upload-file" at bounding box center [610, 226] width 8 height 8
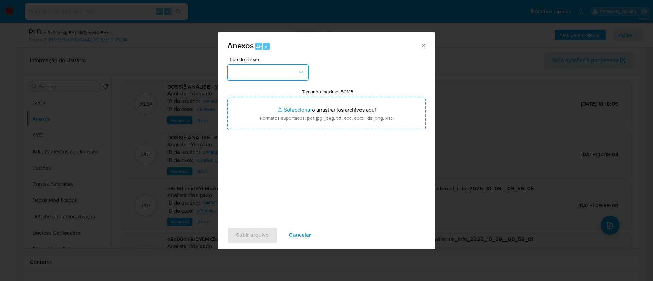
click at [264, 72] on button "button" at bounding box center [268, 72] width 82 height 16
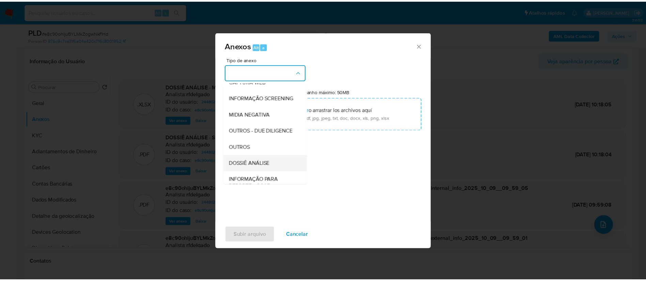
scroll to position [105, 0]
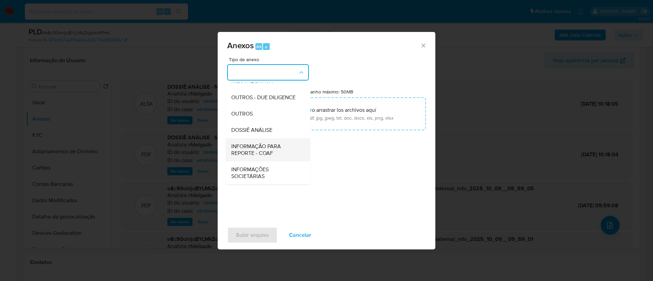
click at [273, 144] on span "INFORMAÇÃO PARA REPORTE - COAF" at bounding box center [265, 150] width 69 height 14
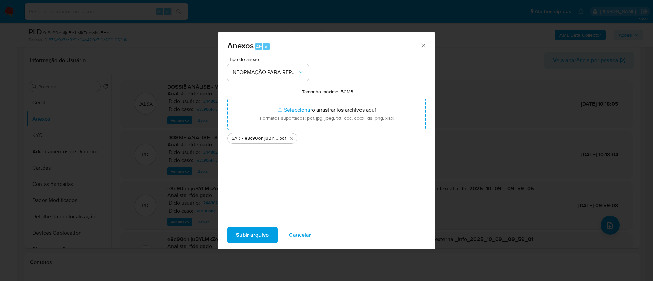
click at [261, 187] on span "Subir arquivo" at bounding box center [252, 235] width 33 height 15
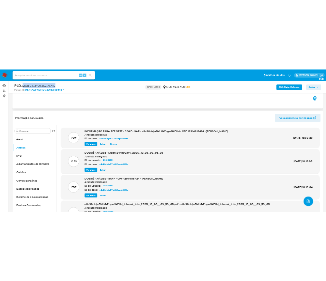
scroll to position [51, 0]
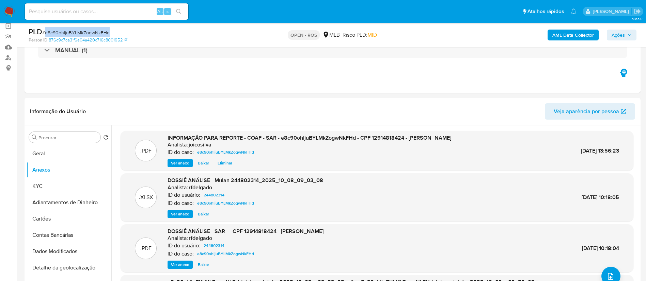
click at [435, 38] on span "Ações" at bounding box center [617, 35] width 13 height 11
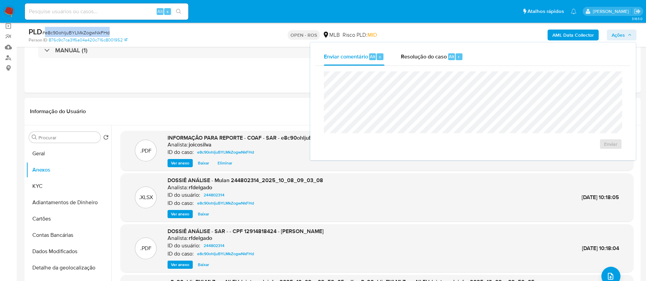
click at [423, 60] on div "Resolução do caso Alt r" at bounding box center [432, 57] width 62 height 18
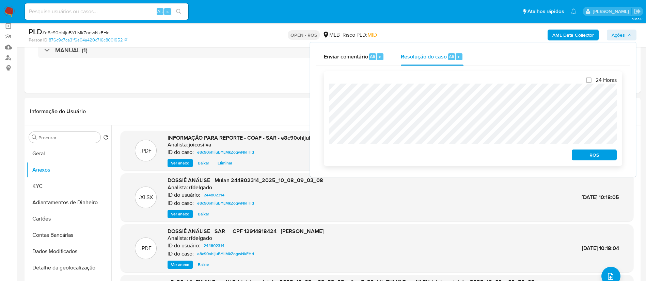
click at [435, 155] on span "ROS" at bounding box center [593, 155] width 35 height 10
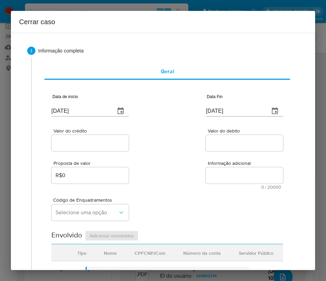
click at [82, 111] on input "[DATE]" at bounding box center [80, 110] width 58 height 11
paste input "01/08"
type input "[DATE]"
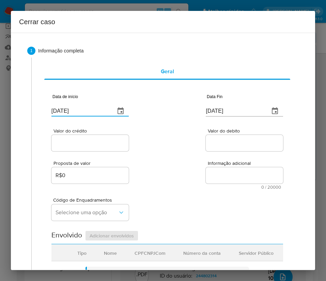
drag, startPoint x: 164, startPoint y: 184, endPoint x: 7, endPoint y: 230, distance: 163.9
click at [163, 185] on div "Proposta de valor R$0 Informação adicional 0 / 20000 20000 caracteres restantes" at bounding box center [166, 170] width 231 height 37
click at [224, 112] on input "[DATE]" at bounding box center [235, 110] width 58 height 11
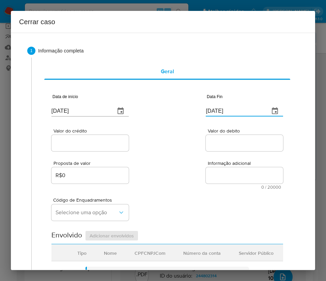
paste input "05"
type input "[DATE]"
drag, startPoint x: 191, startPoint y: 166, endPoint x: 141, endPoint y: 126, distance: 64.2
click at [188, 165] on div "Proposta de valor R$0 Informação adicional 0 / 20000 20000 caracteres restantes" at bounding box center [166, 170] width 231 height 37
drag, startPoint x: 126, startPoint y: 129, endPoint x: 91, endPoint y: 147, distance: 39.3
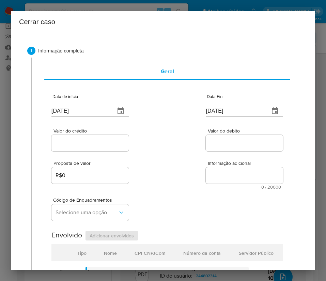
click at [121, 135] on div "Valor do crédito" at bounding box center [89, 140] width 77 height 24
click at [91, 146] on input "Valor do crédito" at bounding box center [89, 143] width 77 height 9
click at [95, 142] on input "Valor do crédito" at bounding box center [89, 143] width 77 height 9
paste input "R$931.182"
type input "R$931.182"
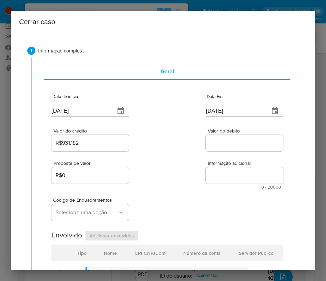
click at [160, 139] on div "Valor do crédito R$931.182 Valor do debito" at bounding box center [166, 136] width 231 height 32
click at [238, 138] on div at bounding box center [244, 143] width 77 height 16
click at [237, 142] on input "Valor do debito" at bounding box center [244, 143] width 77 height 9
paste input "R$945.736"
type input "R$945.736"
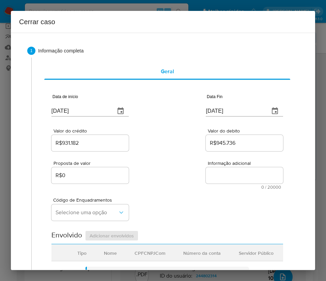
click at [183, 187] on div "Código de Enquadramentos Selecione uma opção" at bounding box center [166, 206] width 231 height 34
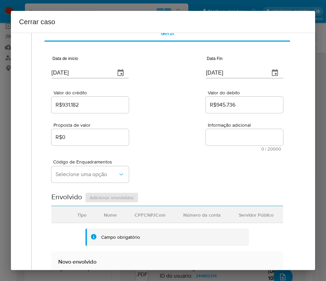
scroll to position [102, 0]
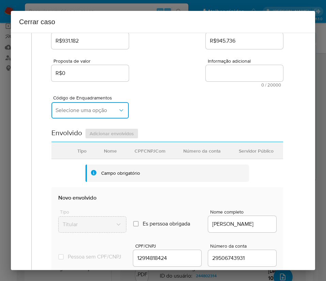
click at [78, 111] on span "Selecione uma opção" at bounding box center [86, 110] width 62 height 7
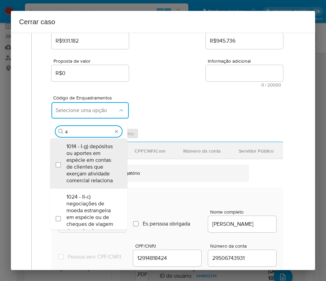
type input "45"
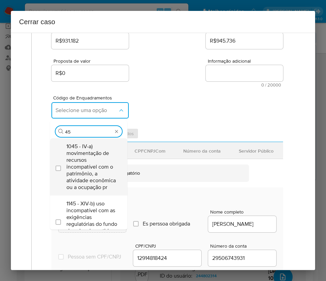
click at [82, 156] on span "1045 - IV-a) movimentação de recursos incompatível com o patrimônio, a atividad…" at bounding box center [91, 167] width 51 height 48
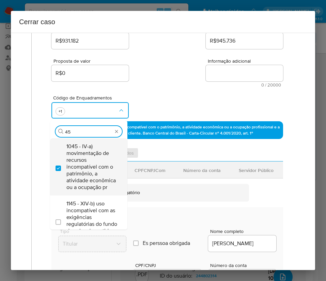
checkbox input "true"
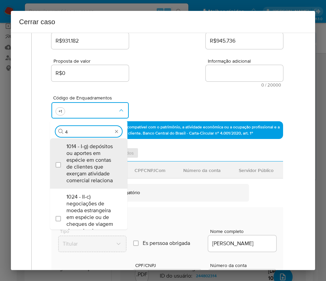
type input "47"
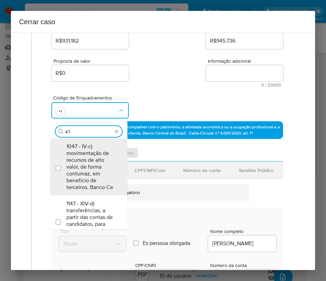
click at [82, 156] on span "1047 - IV-c) movimentação de recursos de alto valor, de forma contumaz, em bene…" at bounding box center [91, 167] width 51 height 48
checkbox input "true"
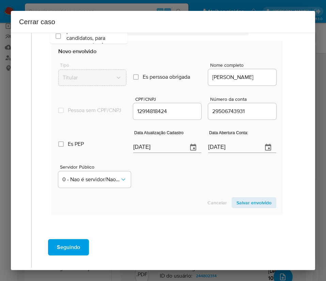
scroll to position [306, 0]
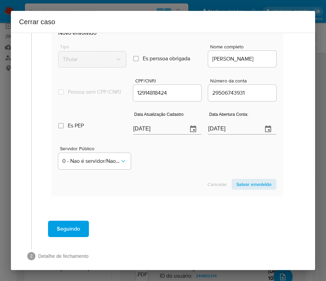
type input "47"
click at [158, 141] on section "Novo envolvido Tipo Titular Es perssoa obrigada Is PObrigada Nome completo LARI…" at bounding box center [166, 109] width 231 height 174
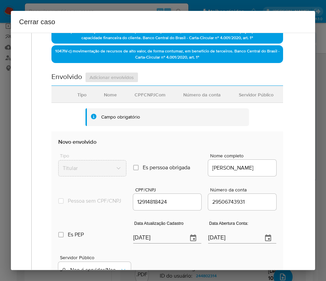
click at [159, 134] on section "Envolvido Adicionar envolvidos Tipo Nome CPFCNPJCom Número da conta Servidor Pú…" at bounding box center [166, 188] width 231 height 233
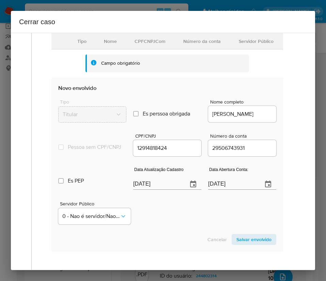
scroll to position [319, 0]
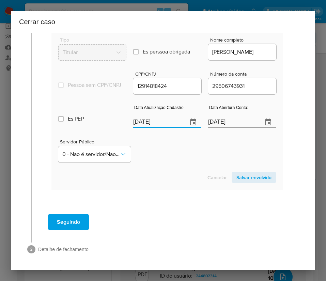
click at [164, 125] on input "[DATE]" at bounding box center [157, 122] width 49 height 11
paste input "05/08"
type input "05/08/2025"
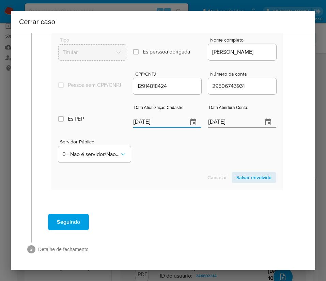
click at [173, 184] on section "Novo envolvido Tipo Titular Es perssoa obrigada Is PObrigada Nome completo LARI…" at bounding box center [166, 103] width 231 height 174
click at [218, 120] on input "01/06/2022" at bounding box center [232, 122] width 49 height 11
click at [196, 174] on div "Cancelar Salvar envolvido" at bounding box center [167, 177] width 218 height 11
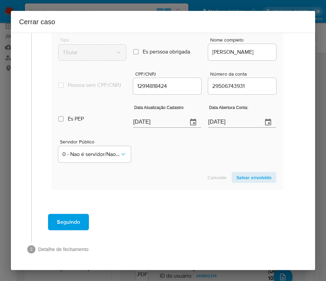
click at [245, 179] on span "Salvar envolvido" at bounding box center [253, 178] width 35 height 10
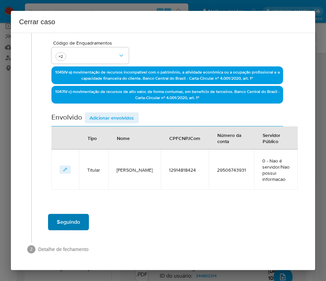
scroll to position [163, 0]
drag, startPoint x: 130, startPoint y: 105, endPoint x: 128, endPoint y: 112, distance: 6.5
click at [128, 112] on div "Data de início 01/08/2025 Data Fin 05/10/2025 Valor do crédito R$931.182 Valor …" at bounding box center [166, 59] width 231 height 262
click at [128, 113] on span "Adicionar envolvidos" at bounding box center [112, 118] width 44 height 10
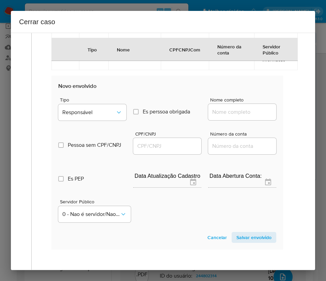
scroll to position [316, 0]
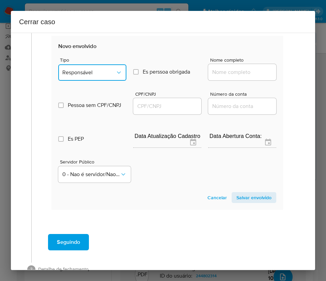
click at [115, 76] on icon "Tipo de envolvimento" at bounding box center [118, 72] width 7 height 7
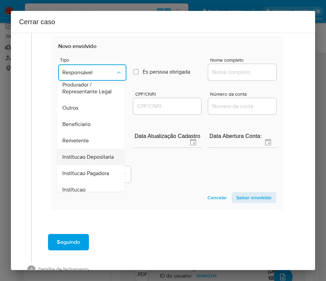
scroll to position [121, 0]
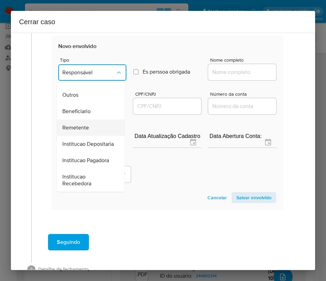
click at [84, 124] on span "Remetente" at bounding box center [75, 127] width 27 height 7
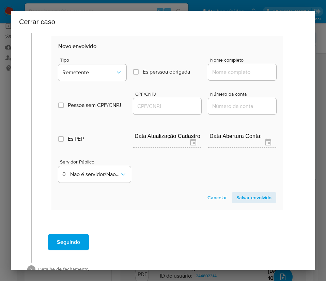
click at [230, 76] on input "Nome completo" at bounding box center [242, 72] width 68 height 9
paste input "LAVANDERIA KINDLY JEANS LTDA,42903642000140"
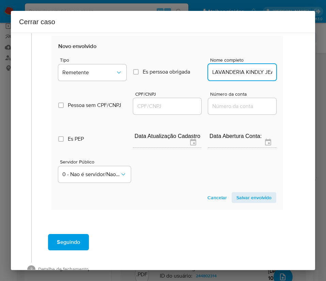
scroll to position [0, 69]
drag, startPoint x: 218, startPoint y: 79, endPoint x: 292, endPoint y: 81, distance: 73.9
click at [292, 81] on div "1 Informação completa Geral Data de início 01/08/2025 Data Fin 05/10/2025 Valor…" at bounding box center [163, 3] width 288 height 562
type input "LAVANDERIA KINDLY JEANS LTDA"
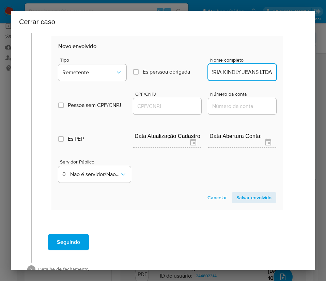
scroll to position [0, 0]
click at [172, 105] on div at bounding box center [167, 106] width 68 height 16
click at [172, 106] on div at bounding box center [167, 106] width 68 height 16
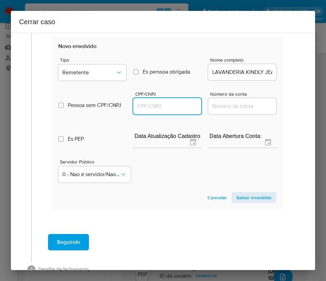
click at [172, 111] on input "CPF/CNPJ" at bounding box center [167, 106] width 68 height 9
paste input "42903642000140"
type input "42903642000140"
click at [239, 187] on span "Salvar envolvido" at bounding box center [253, 198] width 35 height 10
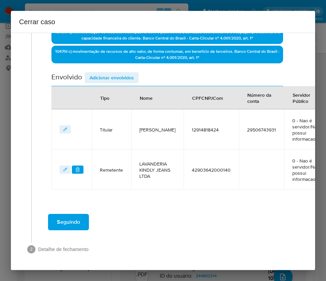
scroll to position [205, 0]
click at [128, 73] on span "Adicionar envolvidos" at bounding box center [112, 78] width 44 height 10
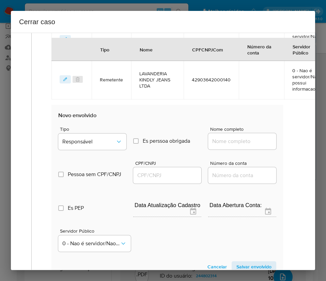
scroll to position [384, 0]
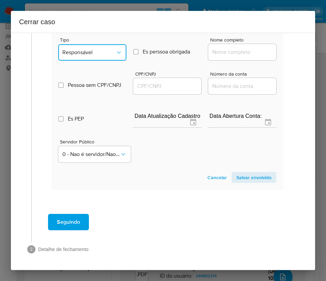
click at [109, 44] on button "Responsável" at bounding box center [92, 52] width 68 height 16
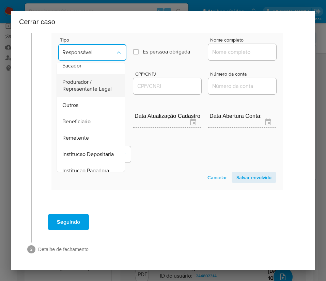
scroll to position [121, 0]
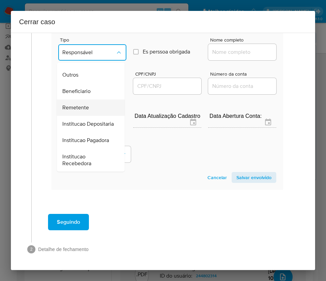
click at [90, 99] on div "Remetente" at bounding box center [88, 107] width 53 height 16
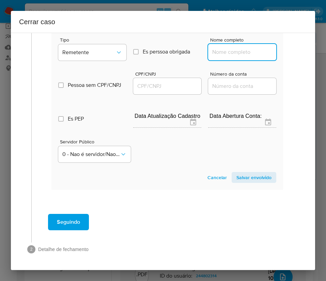
drag, startPoint x: 225, startPoint y: 45, endPoint x: 236, endPoint y: 49, distance: 11.5
click at [225, 48] on input "Nome completo" at bounding box center [242, 52] width 68 height 9
paste input "IMPÉRIO COMERCIO DE CONFECCOES LTDA - CNPJ 07521227000121"
drag, startPoint x: 225, startPoint y: 45, endPoint x: 295, endPoint y: 44, distance: 70.8
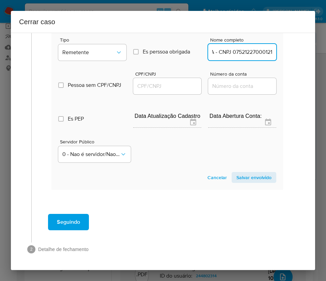
type input "IMPÉRIO COMERCIO DE CONFECCOES LTDA"
drag, startPoint x: 180, startPoint y: 71, endPoint x: 179, endPoint y: 74, distance: 3.5
click at [180, 78] on div at bounding box center [167, 86] width 68 height 16
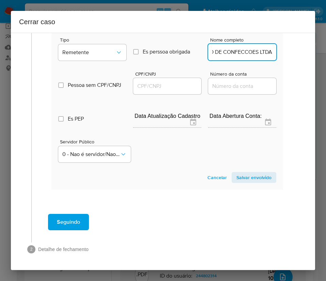
scroll to position [0, 0]
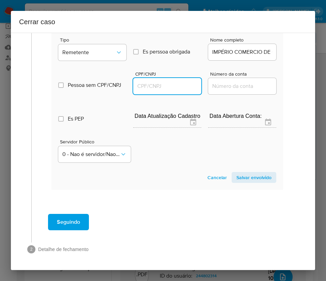
click at [179, 82] on input "CPF/CNPJ" at bounding box center [167, 86] width 68 height 9
paste input "07521227000121"
type input "7521227000121"
click at [236, 173] on span "Salvar envolvido" at bounding box center [253, 178] width 35 height 10
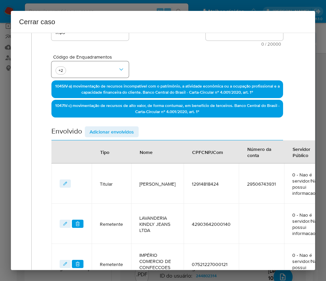
scroll to position [98, 0]
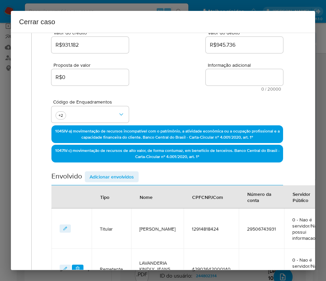
click at [120, 176] on span "Adicionar envolvidos" at bounding box center [112, 177] width 44 height 10
click at [121, 176] on div "Envolvido Adicionar envolvidos" at bounding box center [166, 178] width 231 height 14
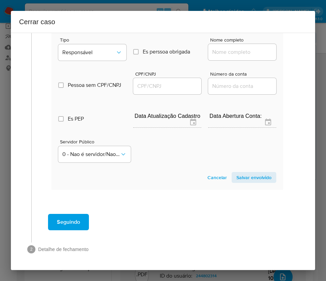
scroll to position [431, 0]
click at [96, 49] on span "Responsável" at bounding box center [88, 52] width 53 height 7
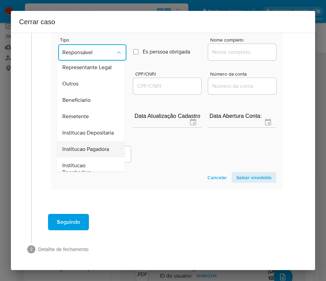
scroll to position [70, 0]
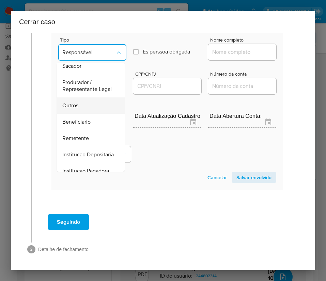
click at [82, 105] on div "Outros" at bounding box center [88, 105] width 53 height 16
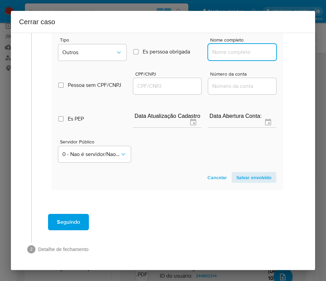
click at [230, 48] on input "Nome completo" at bounding box center [242, 52] width 68 height 9
paste input "KINDLY PREMIUM COMÉRCIO DE VESTUÁRIO LTDA, 49421063000100"
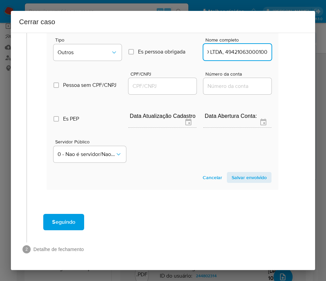
drag, startPoint x: 218, startPoint y: 46, endPoint x: 301, endPoint y: 46, distance: 82.0
click at [301, 46] on div "1 Informação completa Geral Data de início 01/08/2025 Data Fin 05/10/2025 Valor…" at bounding box center [163, 151] width 304 height 237
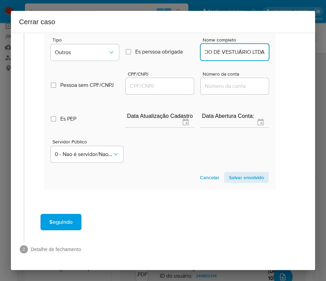
scroll to position [0, 66]
type input "KINDLY PREMIUM COMÉRCIO DE VESTUÁRIO LTDA"
click at [159, 82] on input "CPF/CNPJ" at bounding box center [160, 86] width 68 height 9
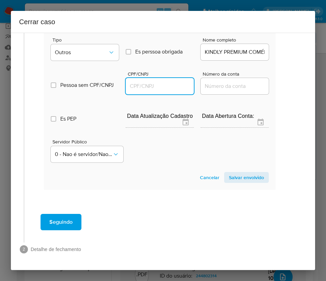
paste input "49421063000100"
type input "49421063000100"
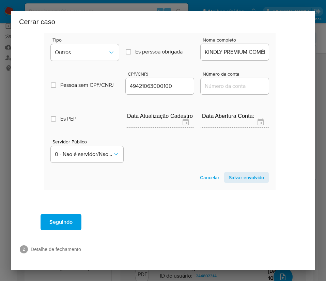
click at [238, 173] on span "Salvar envolvido" at bounding box center [246, 178] width 35 height 10
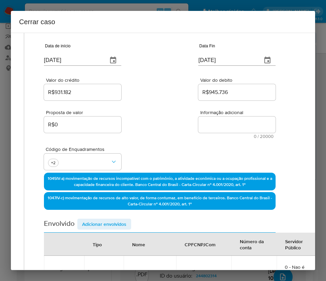
scroll to position [0, 7]
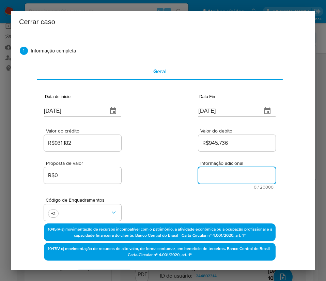
click at [209, 173] on textarea "Informação adicional" at bounding box center [236, 175] width 77 height 16
paste textarea "Informações da Cliente Larissa Roberta de Almeida Oliveira, CPF 12914818424, 28…"
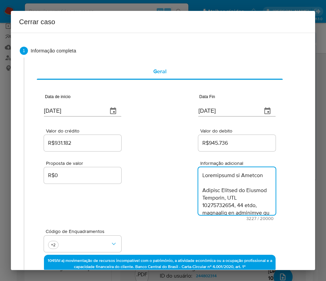
scroll to position [1424, 0]
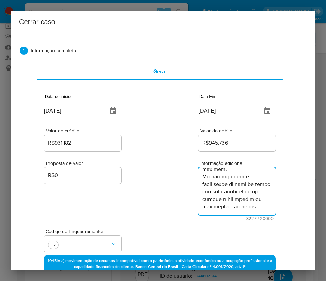
type textarea "Informações da Cliente Larissa Roberta de Almeida Oliveira, CPF 12914818424, 28…"
click at [135, 172] on div "Proposta de valor R$0 Informação adicional 3227 / 20000 16773 caracteres restan…" at bounding box center [159, 186] width 231 height 68
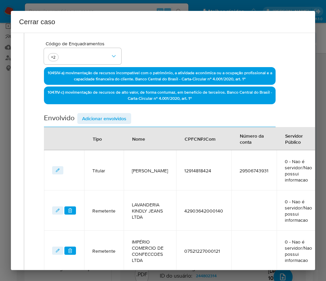
scroll to position [335, 7]
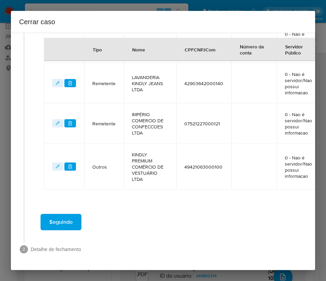
click at [70, 187] on span "Seguindo" at bounding box center [60, 221] width 23 height 15
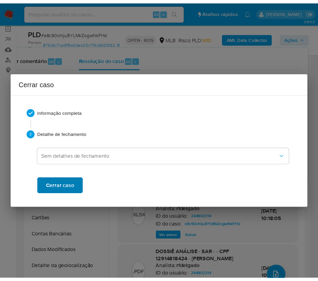
scroll to position [1394, 0]
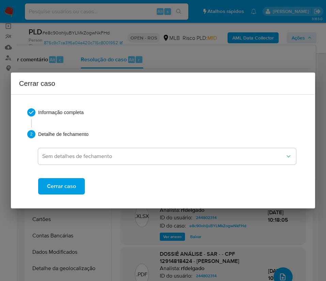
click at [67, 187] on span "Cerrar caso" at bounding box center [61, 186] width 29 height 15
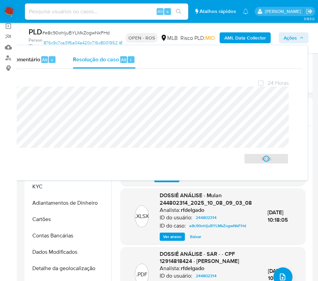
click at [67, 31] on span "# e8c90ohljuBYLMkZogwNkFHd" at bounding box center [75, 32] width 67 height 7
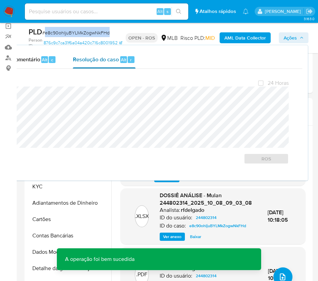
copy span "e8c90ohljuBYLMkZogwNkFHd"
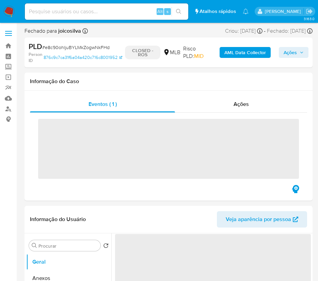
click at [10, 11] on img at bounding box center [9, 12] width 12 height 12
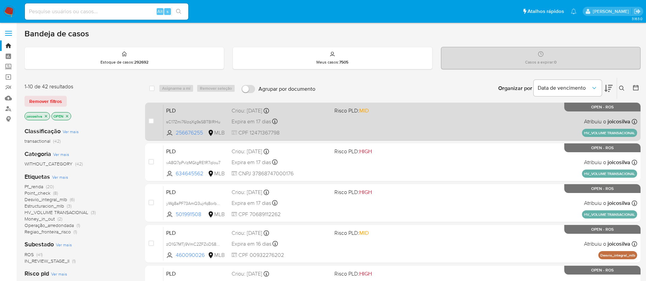
click at [325, 123] on div "PLD sC17Zmi76IzqXg9sSBTBlRHu 256676255 MLB Risco PLD: MID Criou: [DATE] Criou: …" at bounding box center [399, 121] width 473 height 34
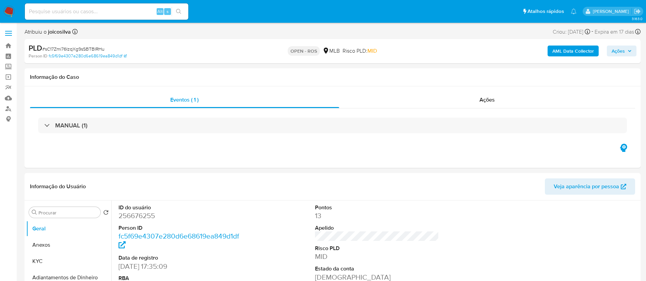
select select "10"
click at [97, 49] on span "# sC17Zmi76IzqXg9sSBTBlRHu" at bounding box center [73, 49] width 62 height 7
copy span "sC17Zmi76IzqXg9sSBTBlRHu"
click at [99, 48] on span "# sC17Zmi76IzqXg9sSBTBlRHu" at bounding box center [73, 49] width 62 height 7
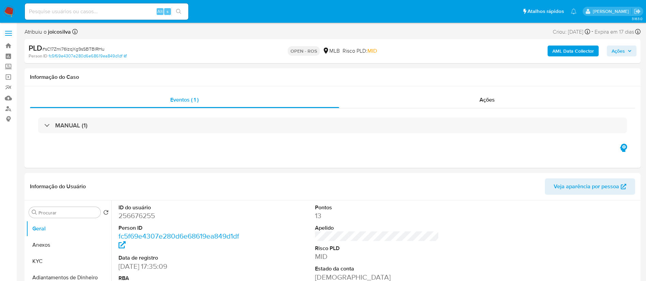
click at [73, 49] on span "# sC17Zmi76IzqXg9sSBTBlRHu" at bounding box center [73, 49] width 62 height 7
copy span "sC17Zmi76IzqXg9sSBTBlRHu"
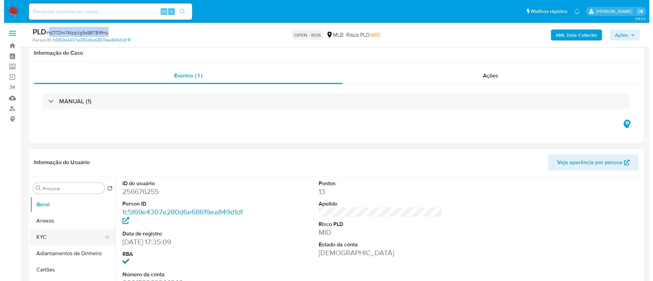
scroll to position [102, 0]
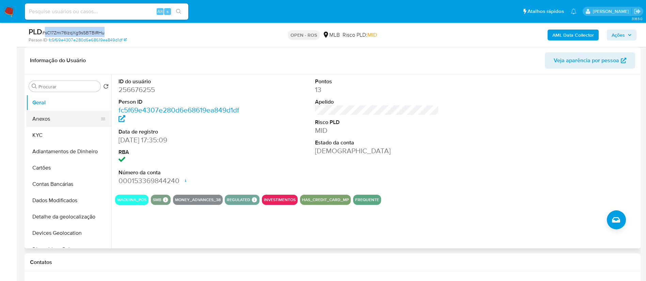
click at [53, 121] on button "Anexos" at bounding box center [66, 119] width 80 height 16
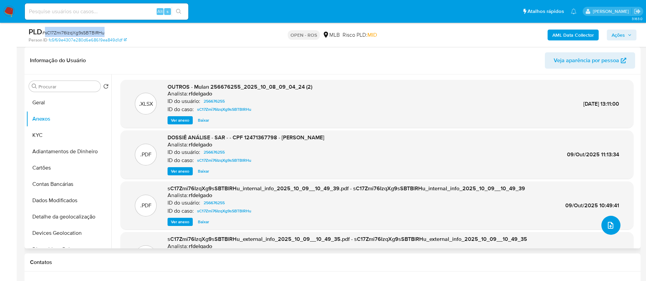
click at [435, 187] on button "upload-file" at bounding box center [610, 225] width 19 height 19
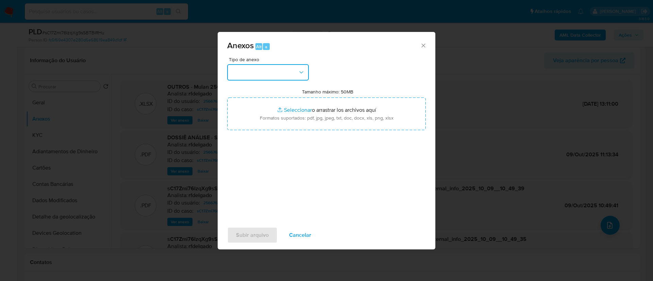
click at [296, 76] on button "button" at bounding box center [268, 72] width 82 height 16
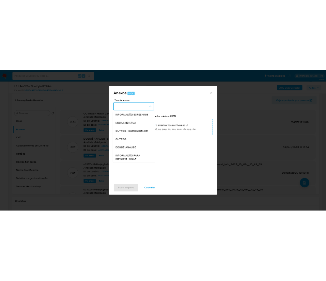
scroll to position [105, 0]
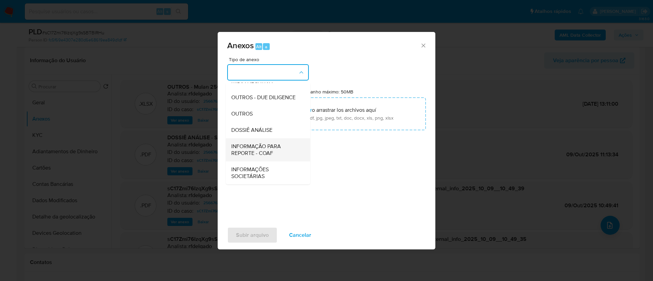
click at [263, 146] on span "INFORMAÇÃO PARA REPORTE - COAF" at bounding box center [265, 150] width 69 height 14
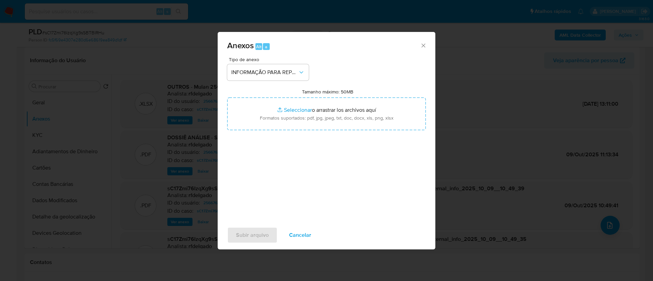
click at [410, 60] on div "Tipo de anexo INFORMAÇÃO PARA REPORTE - COAF Tamanho máximo: 50MB Seleccionar a…" at bounding box center [326, 137] width 199 height 161
click at [298, 177] on div "Tipo de anexo INFORMAÇÃO PARA REPORTE - COAF Tamanho máximo: 50MB Seleccionar a…" at bounding box center [326, 137] width 199 height 161
click at [263, 187] on span "Subir arquivo" at bounding box center [252, 235] width 33 height 15
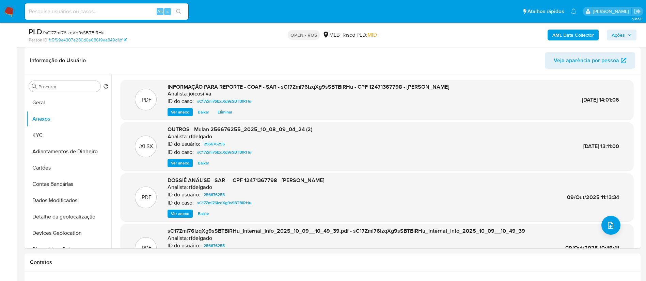
click at [435, 36] on span "Ações" at bounding box center [621, 35] width 20 height 10
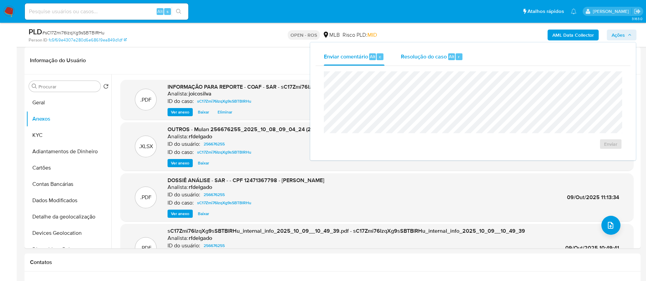
drag, startPoint x: 431, startPoint y: 45, endPoint x: 428, endPoint y: 54, distance: 9.3
click at [429, 51] on div "Enviar comentário Alt c Resolução do caso Alt r Enviar" at bounding box center [472, 102] width 325 height 118
drag, startPoint x: 428, startPoint y: 54, endPoint x: 427, endPoint y: 58, distance: 3.5
click at [428, 54] on span "Resolução do caso" at bounding box center [424, 56] width 46 height 8
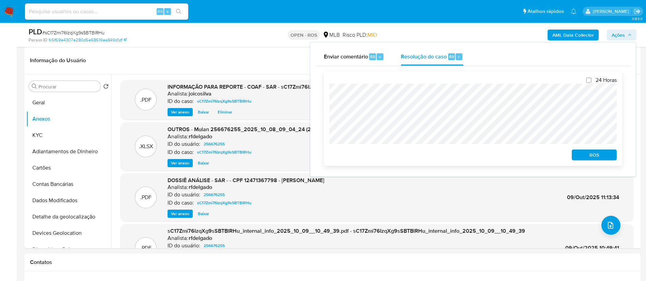
click at [435, 160] on span "ROS" at bounding box center [593, 155] width 35 height 10
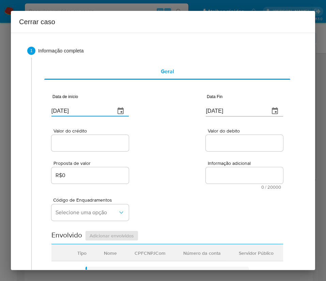
click at [69, 111] on input "[DATE]" at bounding box center [80, 110] width 58 height 11
paste input "01/08"
type input "[DATE]"
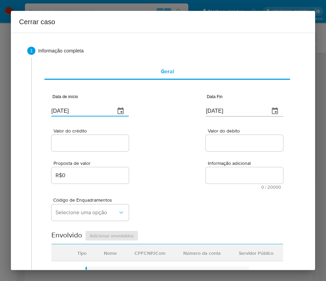
click at [192, 157] on div "Proposta de valor R$0 Informação adicional 0 / 20000 20000 caracteres restantes" at bounding box center [166, 170] width 231 height 37
click at [228, 109] on input "[DATE]" at bounding box center [235, 110] width 58 height 11
paste input "05"
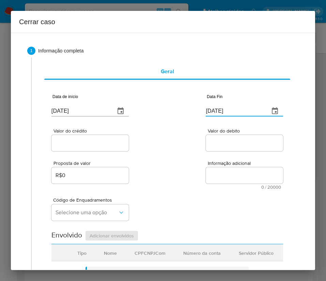
type input "[DATE]"
click at [213, 158] on div "Proposta de valor R$0 Informação adicional 0 / 20000 20000 caracteres restantes" at bounding box center [166, 170] width 231 height 37
click at [94, 143] on input "Valor do crédito" at bounding box center [89, 143] width 77 height 9
paste input "R$948.045"
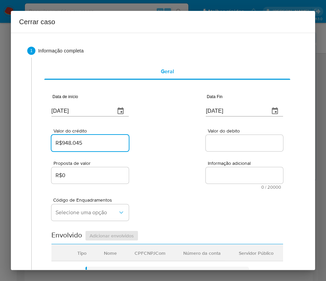
type input "R$948.045"
click at [211, 159] on div "Proposta de valor R$0 Informação adicional 0 / 20000 20000 caracteres restantes" at bounding box center [166, 170] width 231 height 37
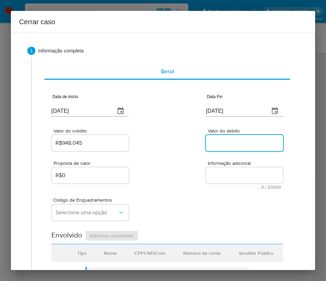
drag, startPoint x: 232, startPoint y: 141, endPoint x: 167, endPoint y: 182, distance: 77.2
click at [232, 141] on input "Valor do debito" at bounding box center [244, 143] width 77 height 9
paste input "R$906.204"
type input "R$906.204"
click at [167, 182] on div "Proposta de valor R$0 Informação adicional 0 / 20000 20000 caracteres restantes" at bounding box center [166, 170] width 231 height 37
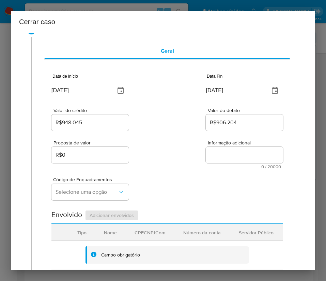
scroll to position [51, 0]
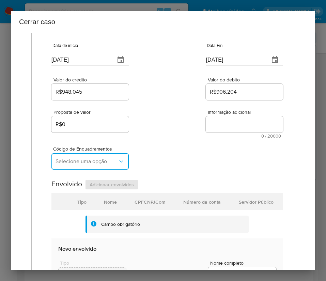
click at [101, 160] on span "Selecione uma opção" at bounding box center [86, 161] width 62 height 7
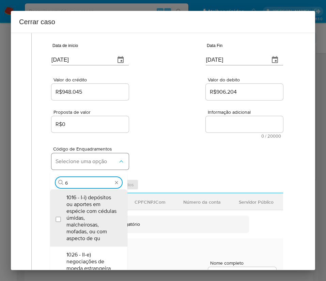
type input "66"
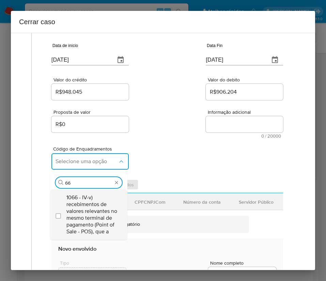
click at [94, 187] on span "1066 - IV-v) recebimentos de valores relevantes no mesmo terminal de pagamento …" at bounding box center [91, 214] width 51 height 41
checkbox input "true"
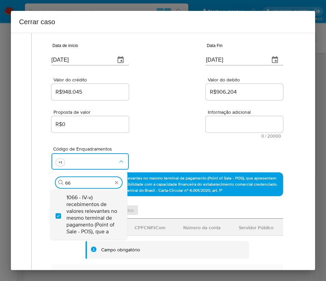
type input "6"
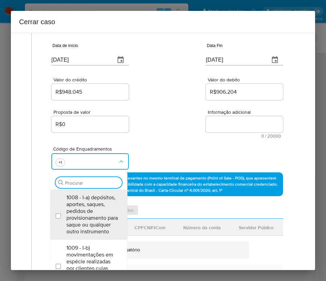
scroll to position [0, 0]
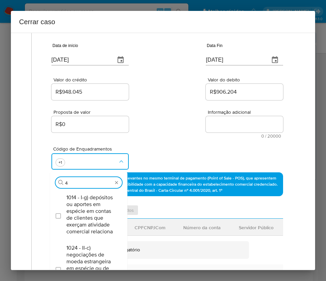
type input "45"
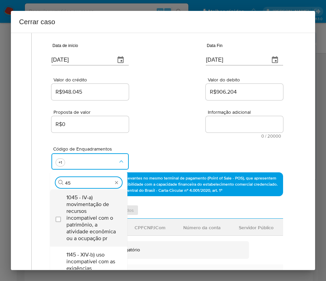
click at [89, 187] on span "1045 - IV-a) movimentação de recursos incompatível com o patrimônio, a atividad…" at bounding box center [91, 218] width 51 height 48
checkbox input "true"
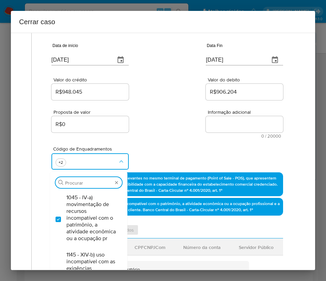
click at [133, 66] on div "Data de início [DATE] Data Fin [DATE]" at bounding box center [166, 51] width 231 height 35
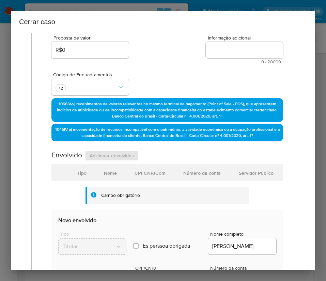
scroll to position [255, 0]
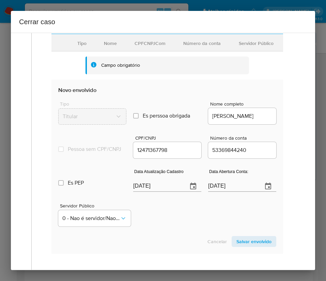
click at [147, 187] on input "[DATE]" at bounding box center [157, 186] width 49 height 11
paste input "24/07"
type input "[DATE]"
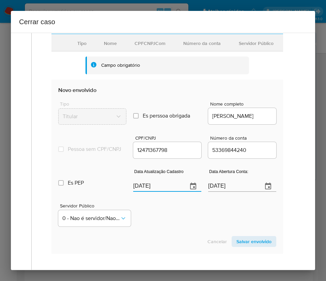
click at [159, 187] on div "Servidor Público 0 - Nao é servidor/[PERSON_NAME] possui informacao" at bounding box center [167, 212] width 218 height 34
drag, startPoint x: 233, startPoint y: 185, endPoint x: 221, endPoint y: 194, distance: 15.1
click at [223, 187] on div "[DATE]" at bounding box center [242, 181] width 68 height 20
click at [221, 187] on input "[DATE]" at bounding box center [232, 186] width 49 height 11
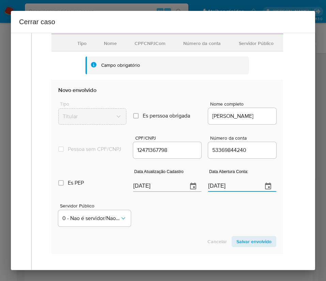
click at [221, 187] on input "[DATE]" at bounding box center [232, 186] width 49 height 11
drag, startPoint x: 199, startPoint y: 223, endPoint x: 242, endPoint y: 170, distance: 67.7
click at [199, 187] on div "Servidor Público 0 - Nao é servidor/[PERSON_NAME] possui informacao" at bounding box center [167, 212] width 218 height 34
click at [242, 155] on input "53369844240" at bounding box center [242, 150] width 68 height 9
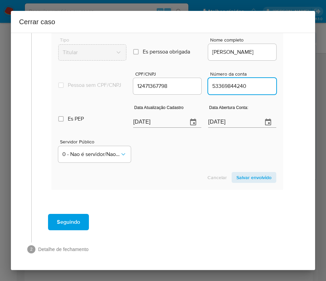
click at [236, 178] on span "Salvar envolvido" at bounding box center [253, 178] width 35 height 10
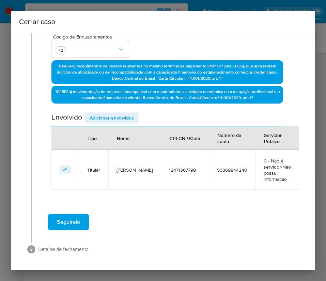
scroll to position [163, 0]
click at [119, 114] on span "Adicionar envolvidos" at bounding box center [112, 118] width 44 height 10
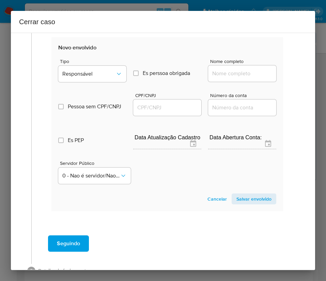
scroll to position [342, 0]
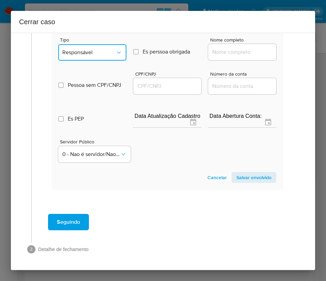
click at [97, 54] on span "Responsável" at bounding box center [88, 52] width 53 height 7
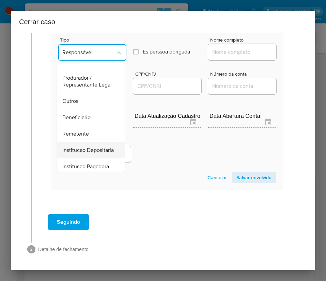
scroll to position [121, 0]
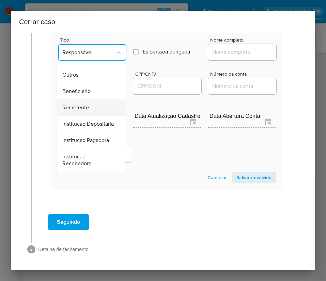
click at [82, 104] on span "Remetente" at bounding box center [75, 107] width 27 height 7
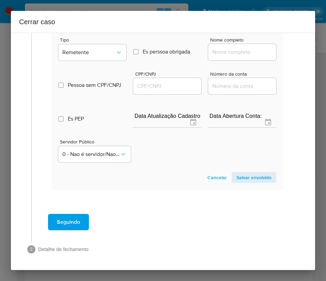
click at [235, 54] on input "Nome completo" at bounding box center [242, 52] width 68 height 9
paste input "[PERSON_NAME], 07621958782"
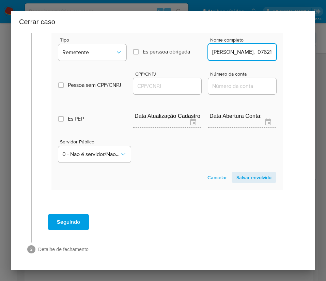
scroll to position [0, 43]
drag, startPoint x: 227, startPoint y: 53, endPoint x: 320, endPoint y: 53, distance: 93.2
click at [320, 53] on div "Cerrar caso 1 Informação completa Geral Data de início [DATE] Data Fin [DATE] V…" at bounding box center [163, 140] width 326 height 281
type input "[PERSON_NAME]"
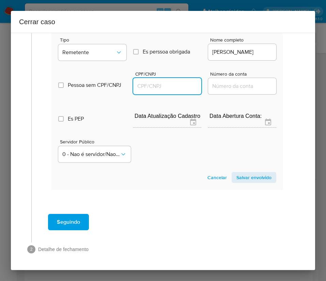
scroll to position [0, 0]
click at [165, 82] on input "CPF/CNPJ" at bounding box center [167, 86] width 68 height 9
paste input "07621958782"
type input "7621958782"
click at [258, 178] on span "Salvar envolvido" at bounding box center [253, 178] width 35 height 10
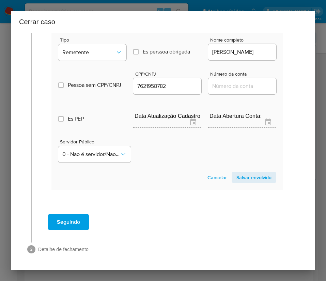
scroll to position [211, 0]
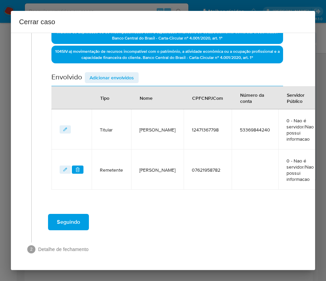
click at [117, 73] on span "Adicionar envolvidos" at bounding box center [112, 78] width 44 height 10
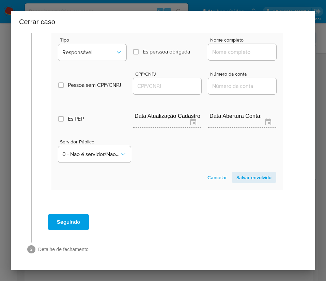
scroll to position [355, 0]
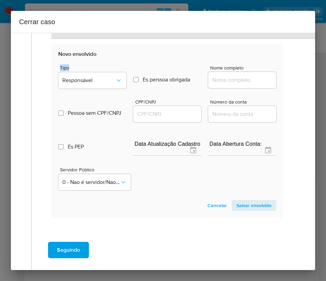
click at [103, 34] on section "Envolvido Adicionar envolvidos Tipo Nome CPFCNPJCom Número da conta Servidor Pú…" at bounding box center [166, 69] width 231 height 297
click at [82, 92] on div "Pessoa sem CPF/CNPJ Is CPFCNPJ CPF/CNPJ Número da conta" at bounding box center [167, 107] width 218 height 32
click at [91, 83] on span "Responsável" at bounding box center [88, 80] width 53 height 7
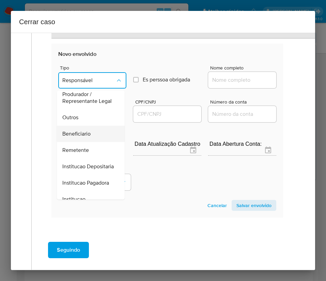
scroll to position [70, 0]
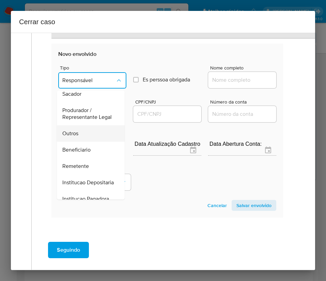
click at [76, 137] on span "Outros" at bounding box center [70, 133] width 16 height 7
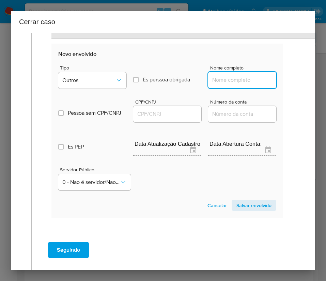
click at [225, 81] on input "Nome completo" at bounding box center [242, 80] width 68 height 9
paste input "MARLU COMÉRCIO DE ARTIGOS PARA FESTAS LTDA,26365410000120"
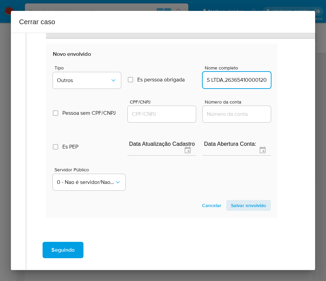
drag, startPoint x: 221, startPoint y: 81, endPoint x: 303, endPoint y: 80, distance: 81.7
click at [303, 80] on div "1 Informação completa Geral Data de início 01/08/2025 Data Fin 05/10/2025 Valor…" at bounding box center [163, 151] width 304 height 237
type input "MARLU COMÉRCIO DE ARTIGOS PARA FESTAS LTDA"
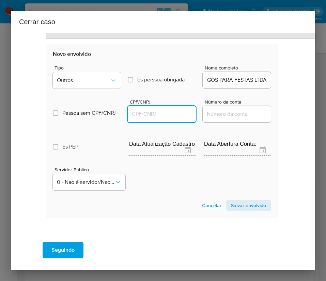
scroll to position [0, 0]
drag, startPoint x: 157, startPoint y: 117, endPoint x: 165, endPoint y: 118, distance: 8.3
click at [157, 117] on input "CPF/CNPJ" at bounding box center [162, 114] width 68 height 9
paste input "26365410000120"
type input "26365410000120"
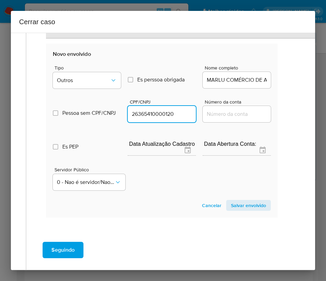
click at [234, 187] on span "Salvar envolvido" at bounding box center [248, 205] width 35 height 10
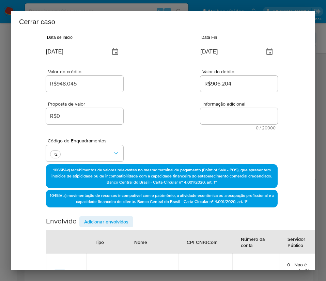
scroll to position [0, 5]
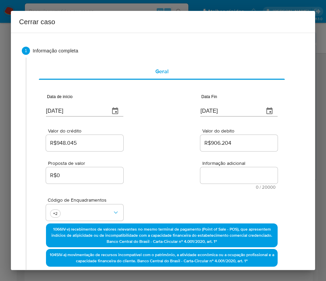
click at [225, 173] on textarea "Informação adicional" at bounding box center [238, 175] width 77 height 16
paste textarea "Informações do Cliente Lucas de Assumpcao Rodrigues, CPF 12471367798, 33 anos, …"
type textarea "Informações do Cliente Lucas de Assumpcao Rodrigues, CPF 12471367798, 33 anos, …"
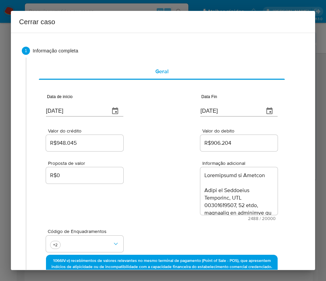
scroll to position [1102, 0]
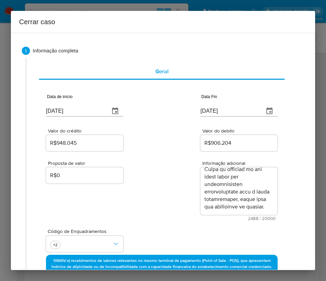
click at [146, 187] on div "Proposta de valor R$0 Informação adicional 2488 / 20000 17512 caracteres restan…" at bounding box center [161, 186] width 231 height 68
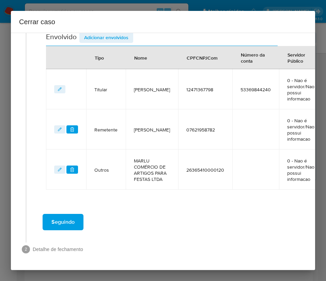
click at [56, 187] on span "Seguindo" at bounding box center [62, 221] width 23 height 15
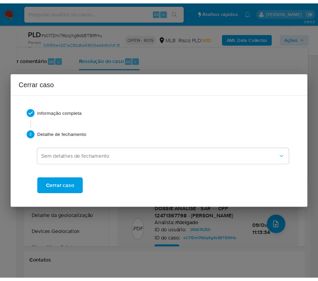
scroll to position [1057, 0]
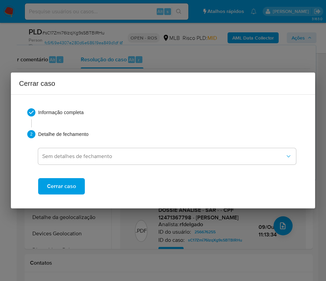
click at [70, 184] on span "Cerrar caso" at bounding box center [61, 186] width 29 height 15
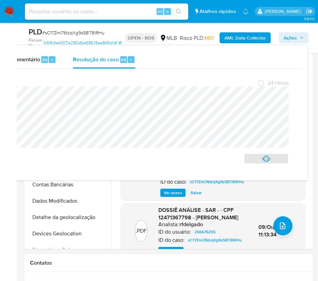
click at [80, 34] on span "# sC17Zmi76IzqXg9sSBTBlRHu" at bounding box center [73, 32] width 62 height 7
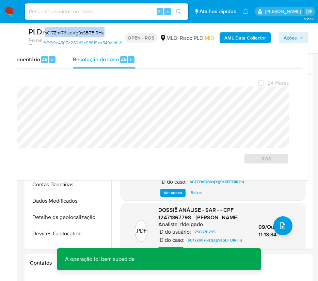
copy span "sC17Zmi76IzqXg9sSBTBlRHu"
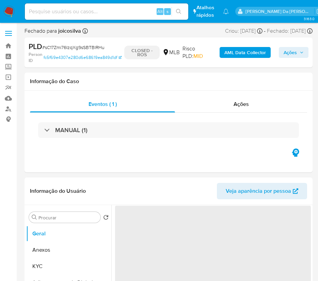
select select "10"
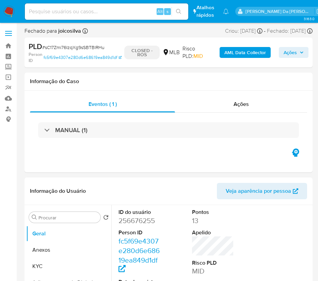
click at [7, 9] on img at bounding box center [9, 12] width 12 height 12
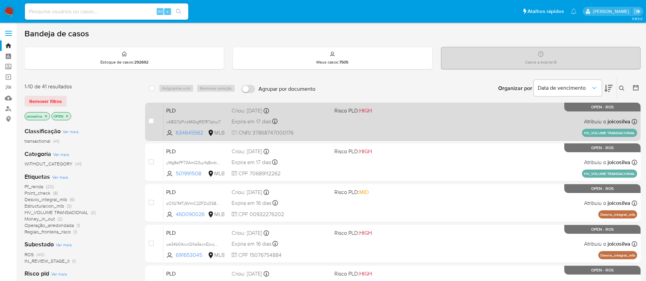
click at [325, 131] on div "PLD vA8Q7pPvlzMGtgRE1R7qIou7 634645562 MLB Risco PLD: HIGH Criou: [DATE] Criou:…" at bounding box center [399, 121] width 473 height 34
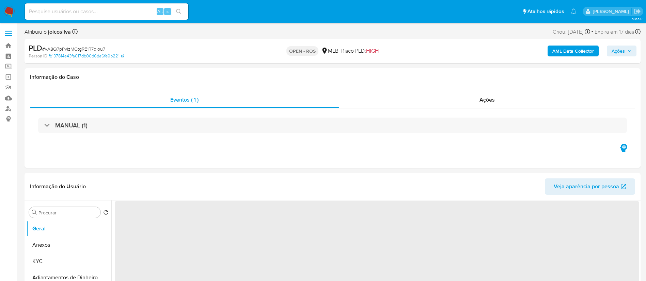
click at [97, 50] on span "# vA8Q7pPvlzMGtgRE1R7qIou7" at bounding box center [73, 49] width 63 height 7
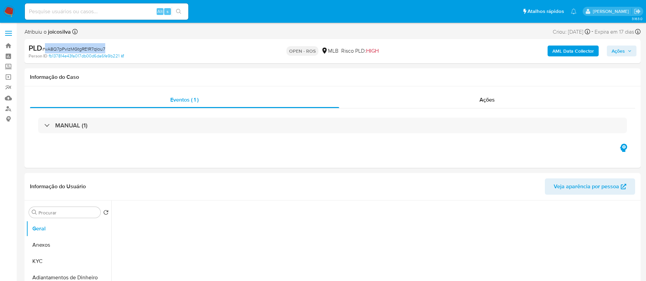
select select "10"
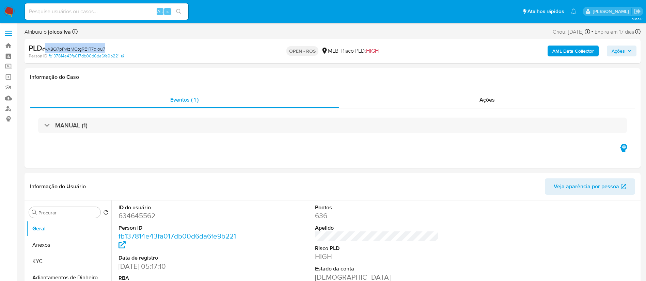
copy span "vA8Q7pPvlzMGtgRE1R7qIou7"
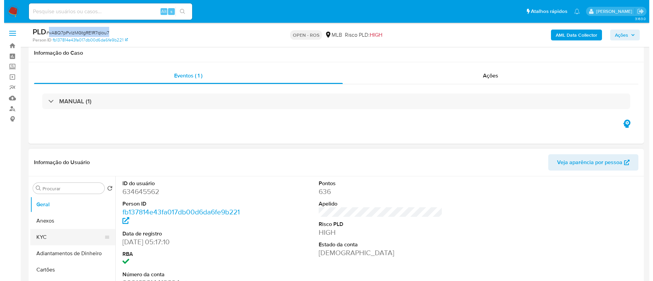
scroll to position [102, 0]
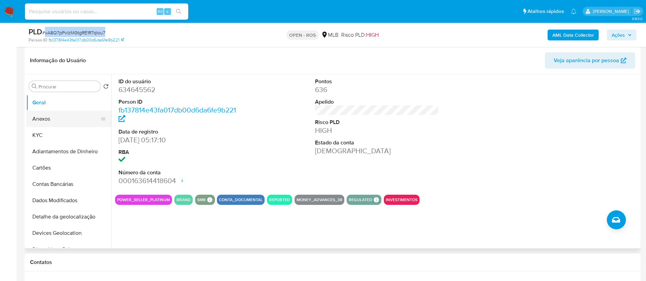
click at [55, 122] on button "Anexos" at bounding box center [66, 119] width 80 height 16
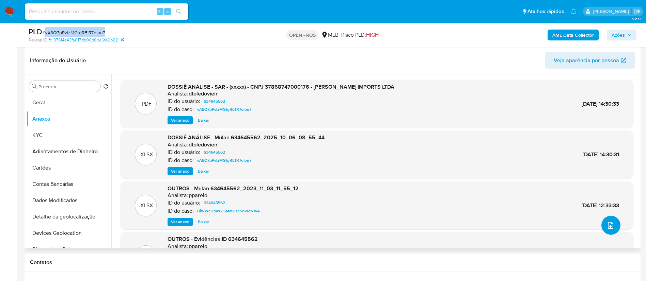
click at [610, 221] on button "upload-file" at bounding box center [610, 225] width 19 height 19
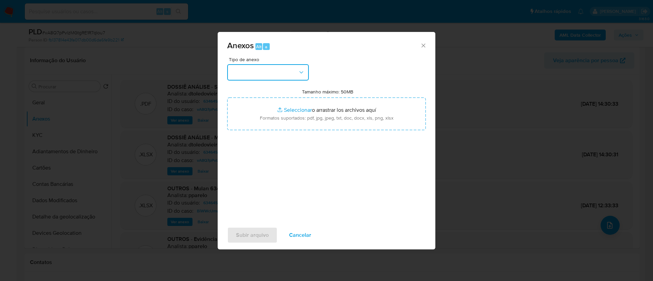
click at [280, 70] on button "button" at bounding box center [268, 72] width 82 height 16
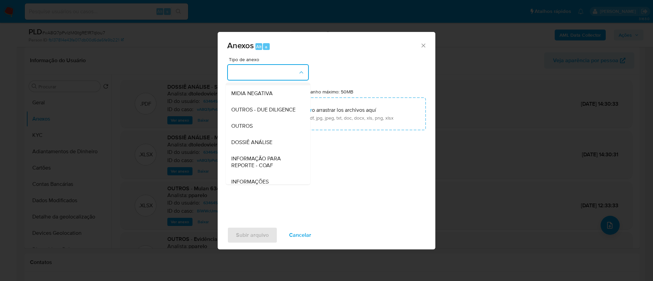
scroll to position [105, 0]
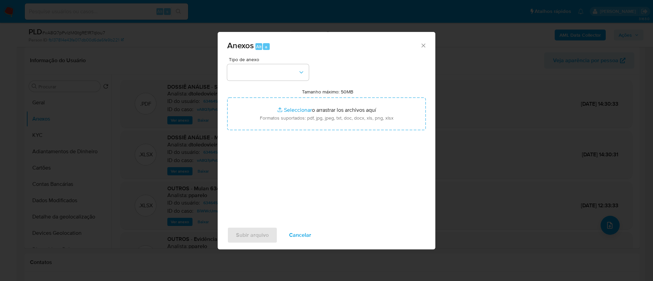
click at [389, 52] on div "Anexos Alt a" at bounding box center [327, 45] width 218 height 26
click at [275, 73] on button "button" at bounding box center [268, 72] width 82 height 16
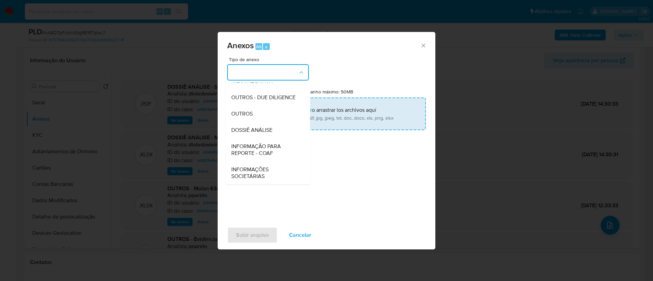
drag, startPoint x: 264, startPoint y: 150, endPoint x: 340, endPoint y: 101, distance: 89.6
click at [264, 150] on span "INFORMAÇÃO PARA REPORTE - COAF" at bounding box center [265, 150] width 69 height 14
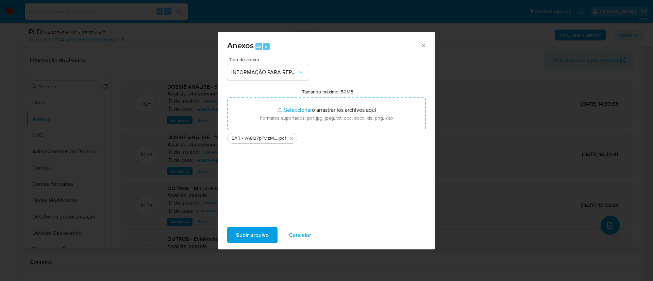
click at [265, 236] on span "Subir arquivo" at bounding box center [252, 235] width 33 height 15
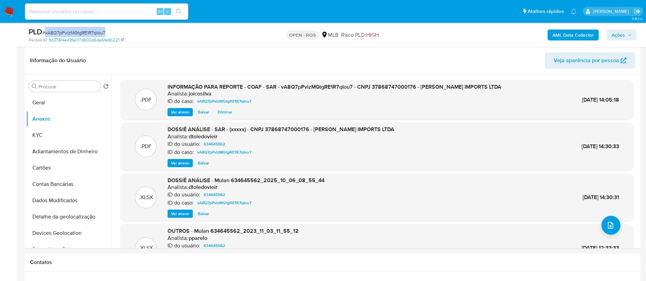
click at [628, 36] on icon "button" at bounding box center [629, 35] width 4 height 4
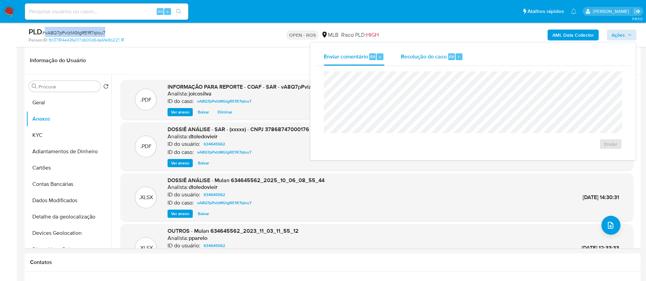
click at [406, 59] on span "Resolução do caso" at bounding box center [424, 56] width 46 height 8
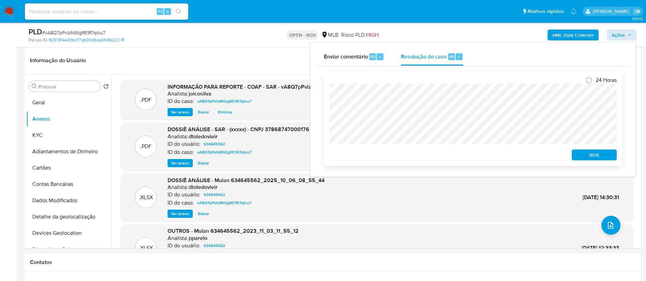
click at [600, 154] on span "ROS" at bounding box center [593, 155] width 35 height 10
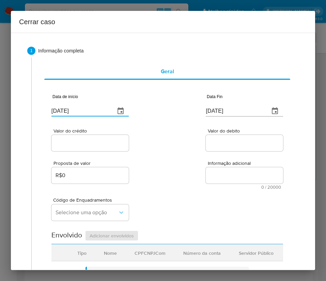
click at [80, 106] on input "[DATE]" at bounding box center [80, 110] width 58 height 11
paste input "01/08"
type input "01/08/2025"
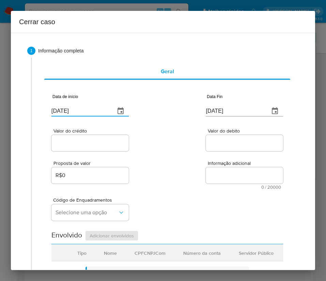
click at [183, 170] on div "Proposta de valor R$0 Informação adicional 0 / 20000 20000 caracteres restantes" at bounding box center [166, 170] width 231 height 37
click at [231, 107] on input "[DATE]" at bounding box center [235, 110] width 58 height 11
paste input "04"
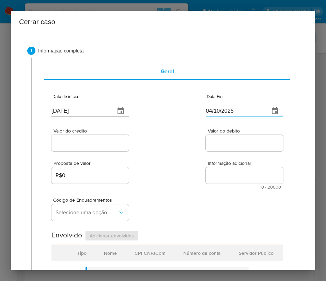
type input "04/10/2025"
click at [198, 165] on div "Proposta de valor R$0 Informação adicional 0 / 20000 20000 caracteres restantes" at bounding box center [166, 170] width 231 height 37
click at [102, 145] on input "Valor do crédito" at bounding box center [89, 143] width 77 height 9
click at [80, 143] on input "Valor do crédito" at bounding box center [89, 143] width 77 height 9
paste input "R$2.632.304"
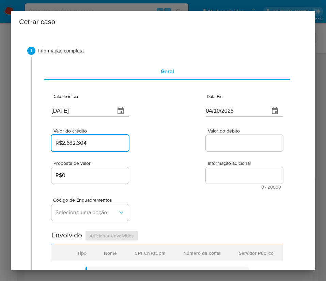
type input "R$2.632.304"
click at [179, 171] on div "Proposta de valor R$0 Informação adicional 0 / 20000 20000 caracteres restantes" at bounding box center [166, 170] width 231 height 37
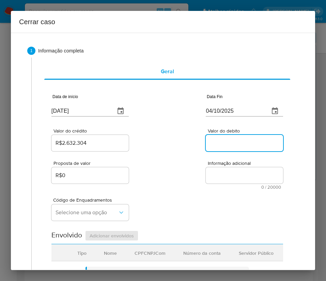
click at [221, 144] on input "Valor do debito" at bounding box center [244, 143] width 77 height 9
paste input "R$2.431.219"
type input "R$2.431.219"
click at [184, 192] on div "Código de Enquadramentos Selecione uma opção" at bounding box center [166, 206] width 231 height 34
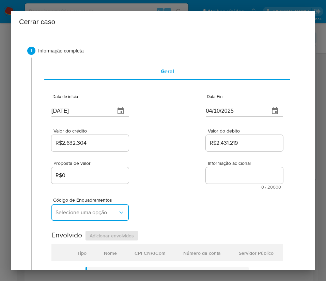
click at [87, 213] on span "Selecione uma opção" at bounding box center [86, 212] width 62 height 7
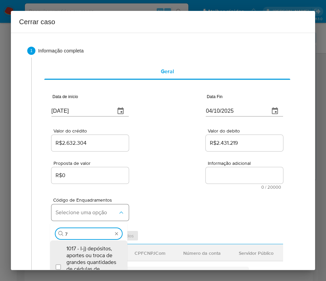
type input "73"
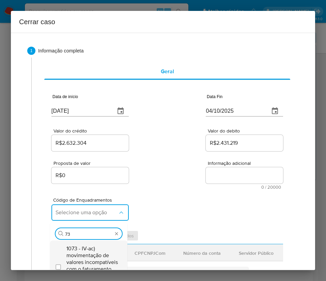
scroll to position [102, 0]
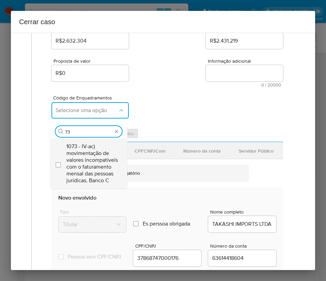
click at [89, 153] on span "1073 - IV-ac) movimentação de valores incompatíveis com o faturamento mensal da…" at bounding box center [91, 163] width 51 height 41
checkbox input "true"
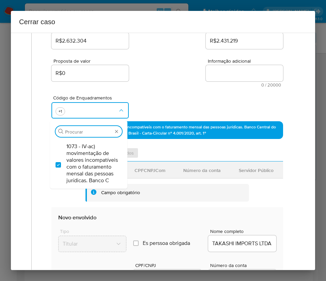
click at [179, 81] on div "Proposta de valor R$0 Informação adicional 0 / 20000 20000 caracteres restantes" at bounding box center [166, 68] width 231 height 37
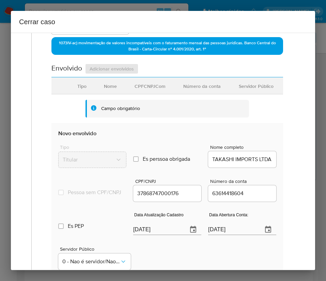
scroll to position [299, 0]
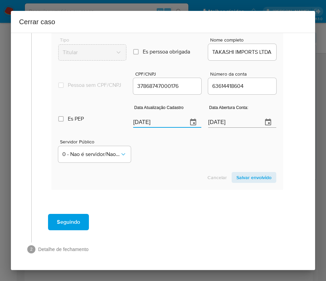
click at [133, 122] on input "[DATE]" at bounding box center [157, 122] width 49 height 11
paste input "29/09"
type input "29/09/2025"
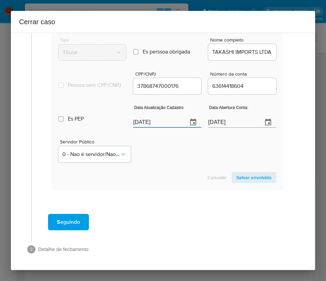
click at [179, 177] on div "Cancelar Salvar envolvido" at bounding box center [167, 177] width 218 height 11
click at [224, 123] on input "28/04/2021" at bounding box center [232, 122] width 49 height 11
click at [195, 161] on div "Servidor Público 0 - Nao é servidor/Nao possui informacao" at bounding box center [167, 148] width 218 height 34
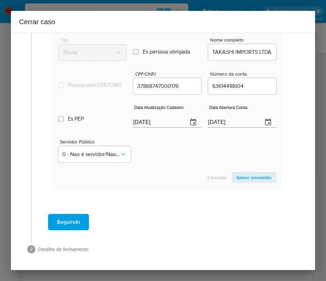
click at [245, 177] on span "Salvar envolvido" at bounding box center [253, 178] width 35 height 10
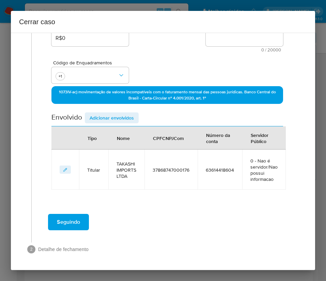
click at [116, 113] on span "Adicionar envolvidos" at bounding box center [112, 118] width 44 height 10
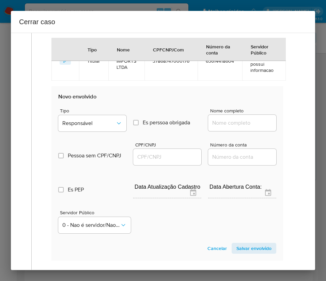
scroll to position [317, 0]
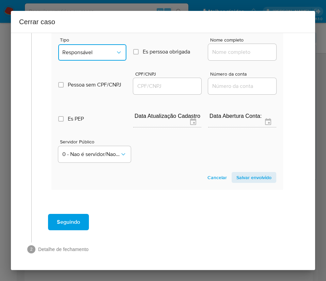
click at [103, 58] on button "Responsável" at bounding box center [92, 52] width 68 height 16
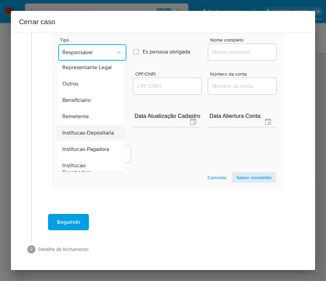
scroll to position [121, 0]
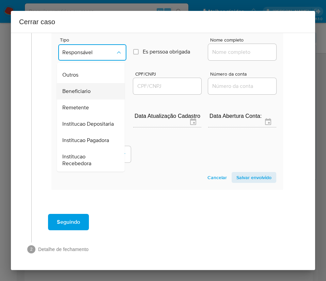
click at [87, 88] on span "Beneficiario" at bounding box center [76, 91] width 28 height 7
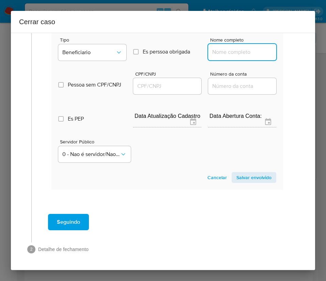
drag, startPoint x: 224, startPoint y: 51, endPoint x: 224, endPoint y: 56, distance: 4.8
click at [224, 51] on input "Nome completo" at bounding box center [242, 52] width 68 height 9
paste input "LATAM FEIRAS LTDA, 22102786000190"
drag, startPoint x: 218, startPoint y: 54, endPoint x: 312, endPoint y: 53, distance: 93.2
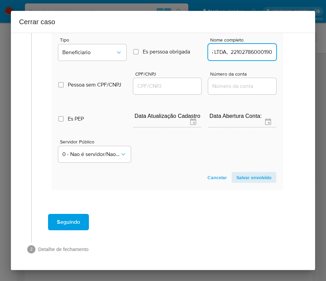
click at [312, 53] on div "1 Informação completa Geral Data de início 01/08/2025 Data Fin 04/10/2025 Valor…" at bounding box center [163, 151] width 304 height 237
type input "LATAM FEIRAS LTDA"
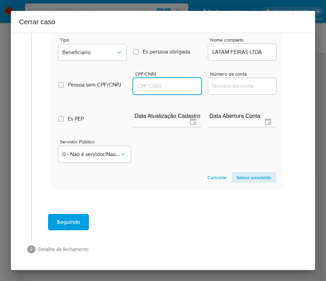
click at [169, 87] on input "CPF/CNPJ" at bounding box center [167, 86] width 68 height 9
paste input "22102786000190"
type input "22102786000190"
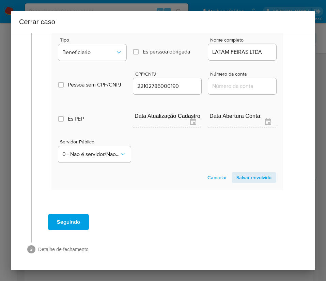
click at [242, 178] on span "Salvar envolvido" at bounding box center [253, 178] width 35 height 10
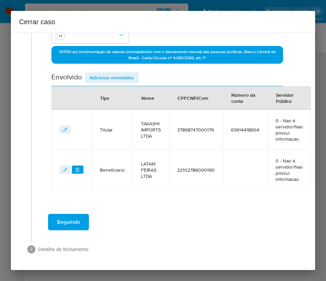
click at [109, 73] on span "Adicionar envolvidos" at bounding box center [112, 78] width 44 height 10
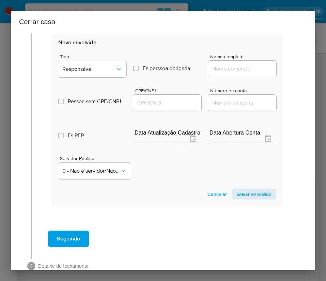
scroll to position [365, 0]
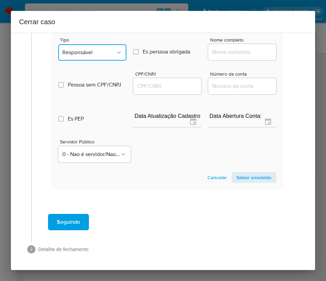
click at [100, 50] on button "Responsável" at bounding box center [92, 52] width 68 height 16
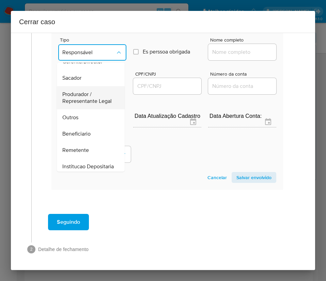
scroll to position [19, 0]
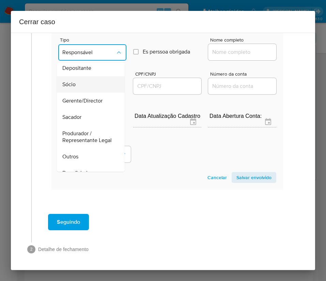
click at [69, 81] on span "Sócio" at bounding box center [68, 84] width 13 height 7
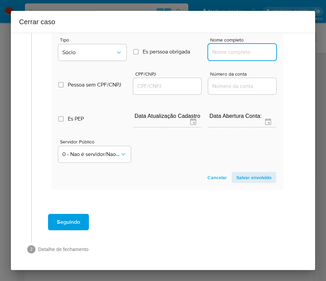
click at [215, 48] on input "Nome completo" at bounding box center [242, 52] width 68 height 9
paste input "Diogo Takashi Okada, 31567389805"
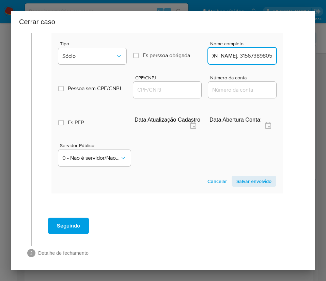
drag, startPoint x: 228, startPoint y: 45, endPoint x: 326, endPoint y: 38, distance: 98.2
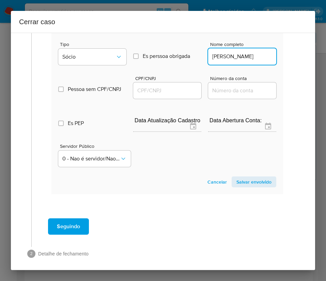
scroll to position [0, 0]
type input "Diogo Takashi Okada"
click at [172, 90] on input "CPF/CNPJ" at bounding box center [167, 90] width 68 height 9
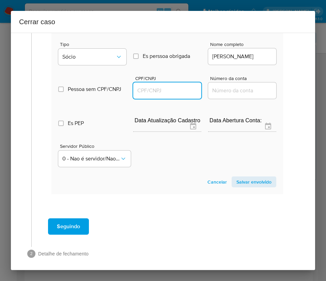
paste input "31567389805"
type input "31567389805"
click at [243, 187] on section "Novo envolvido Tipo Sócio Es perssoa obrigada Is PObrigada Nome completo Diogo …" at bounding box center [166, 107] width 231 height 174
click at [246, 183] on span "Salvar envolvido" at bounding box center [253, 182] width 35 height 10
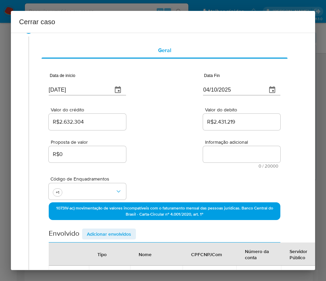
scroll to position [0, 3]
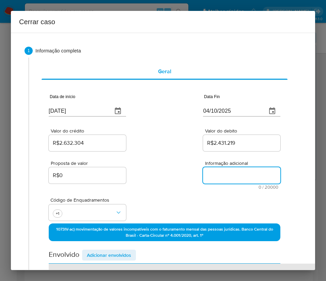
click at [211, 181] on textarea "Informação adicional" at bounding box center [241, 175] width 77 height 16
paste textarea "Informações do Cliente TAKASHI IMPORTS LTDA, CNPJ 37868747000176, constituída n…"
type textarea "Informações do Cliente TAKASHI IMPORTS LTDA, CNPJ 37868747000176, constituída n…"
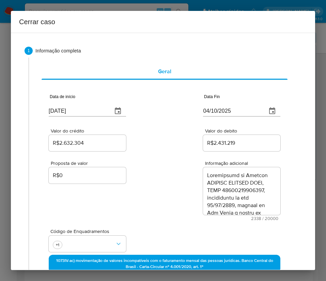
scroll to position [1042, 0]
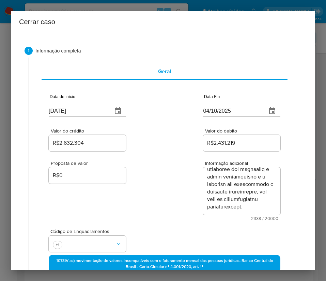
click at [147, 231] on div "Código de Enquadramentos +1" at bounding box center [164, 238] width 231 height 34
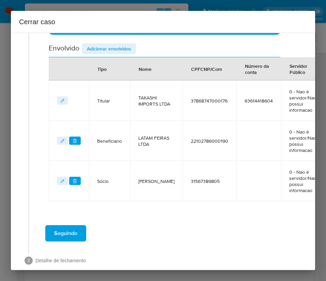
scroll to position [257, 3]
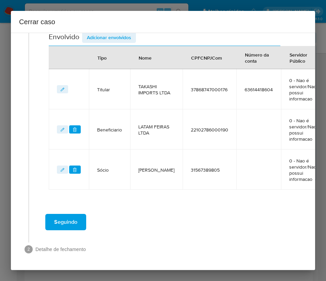
click at [69, 218] on span "Seguindo" at bounding box center [65, 221] width 23 height 15
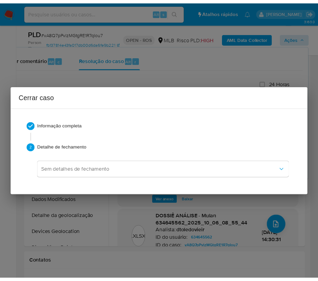
scroll to position [1005, 0]
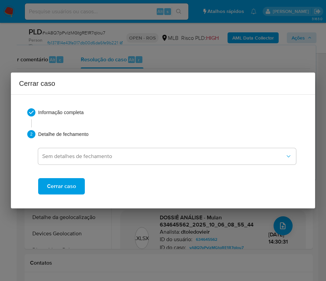
click at [63, 181] on span "Cerrar caso" at bounding box center [61, 186] width 29 height 15
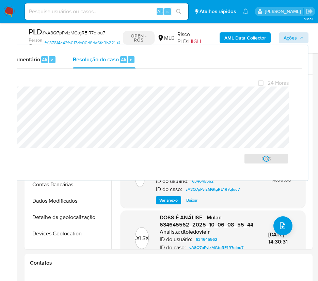
click at [75, 30] on span "# vA8Q7pPvlzMGtgRE1R7qIou7" at bounding box center [73, 32] width 63 height 7
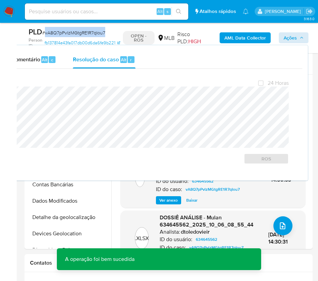
click at [75, 30] on span "# vA8Q7pPvlzMGtgRE1R7qIou7" at bounding box center [73, 32] width 63 height 7
copy span "vA8Q7pPvlzMGtgRE1R7qIou7"
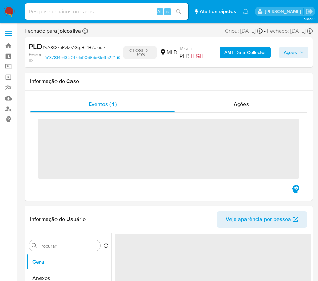
click at [9, 12] on img at bounding box center [9, 12] width 12 height 12
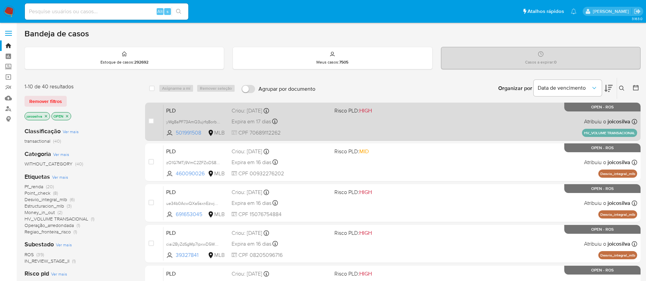
click at [325, 125] on div "PLD yWg8aPF73AmQ3ujrfq8orbzZ 501991508 MLB Risco PLD: HIGH Criou: [DATE] Criou:…" at bounding box center [399, 121] width 473 height 34
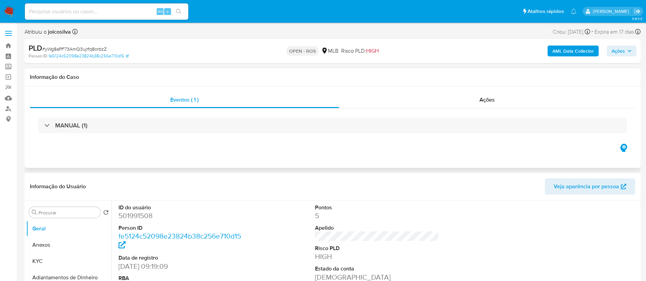
select select "10"
click at [97, 51] on span "# yWg8aPF73AmQ3ujrfq8orbzZ" at bounding box center [74, 49] width 64 height 7
copy span "yWg8aPF73AmQ3ujrfq8orbzZ"
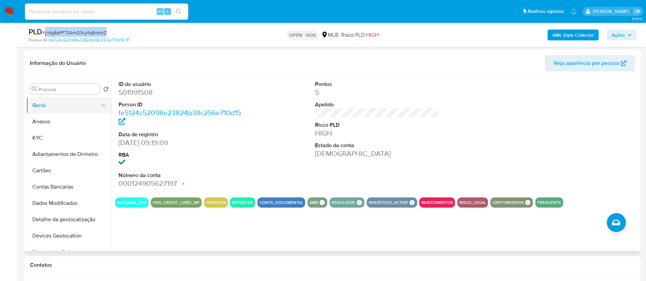
scroll to position [51, 0]
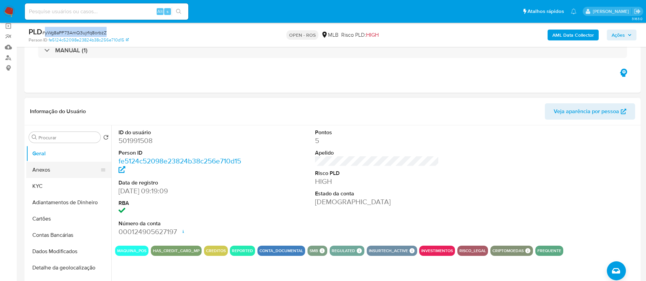
drag, startPoint x: 56, startPoint y: 170, endPoint x: 76, endPoint y: 168, distance: 19.2
click at [56, 170] on button "Anexos" at bounding box center [66, 170] width 80 height 16
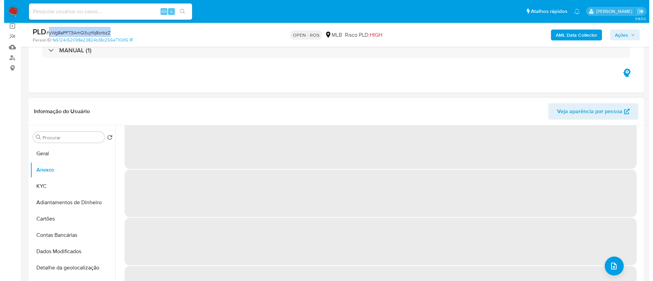
scroll to position [28, 0]
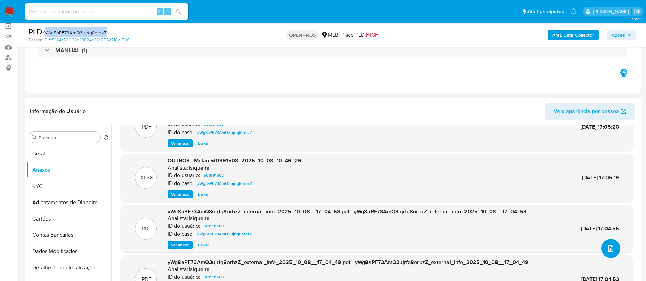
click at [608, 246] on icon "upload-file" at bounding box center [609, 248] width 5 height 7
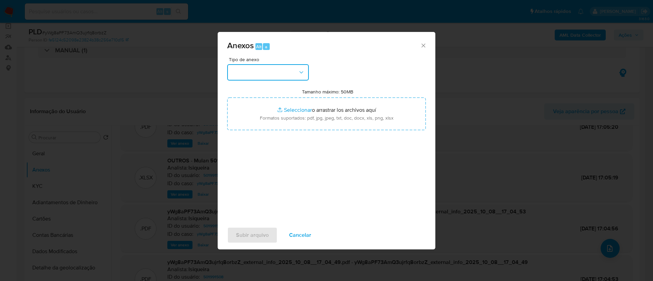
click at [293, 72] on button "button" at bounding box center [268, 72] width 82 height 16
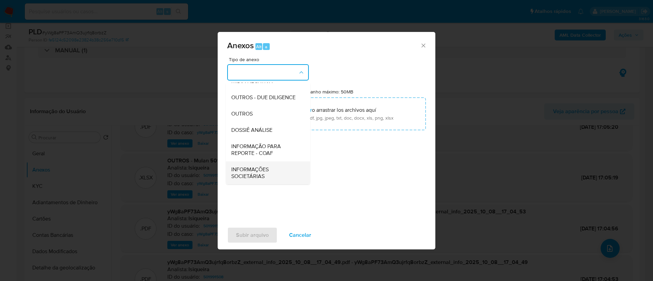
scroll to position [105, 0]
drag, startPoint x: 376, startPoint y: 62, endPoint x: 364, endPoint y: 75, distance: 17.1
click at [376, 62] on div "Tipo de anexo CAPTURA BUREAU CAPTURA DOWJONES CAPTURA GOOGLE CAPTURA WEB INFORM…" at bounding box center [326, 137] width 199 height 161
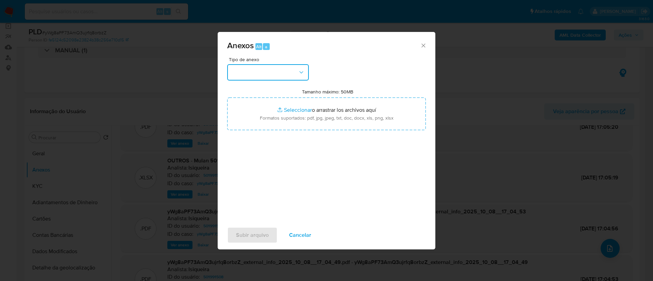
click at [291, 69] on button "button" at bounding box center [268, 72] width 82 height 16
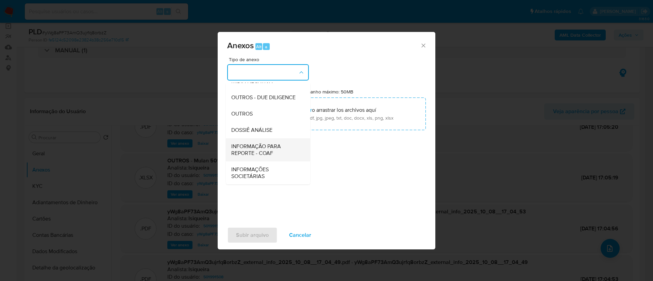
click at [270, 149] on span "INFORMAÇÃO PARA REPORTE - COAF" at bounding box center [265, 150] width 69 height 14
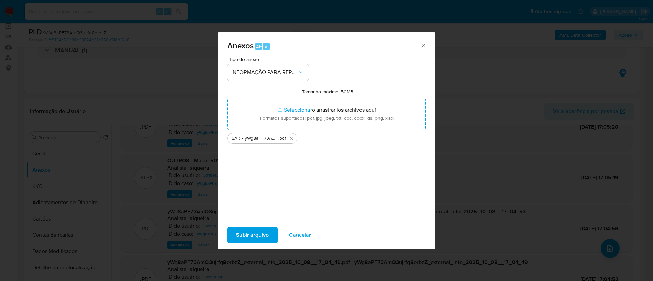
click at [267, 234] on span "Subir arquivo" at bounding box center [252, 235] width 33 height 15
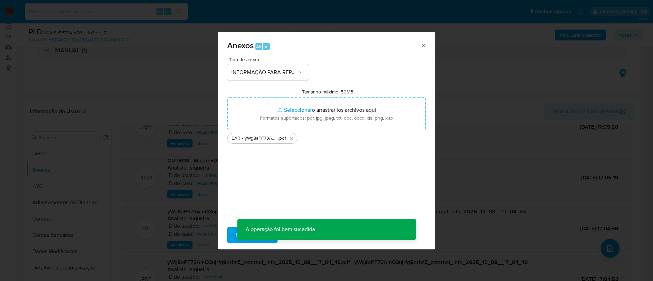
scroll to position [49, 0]
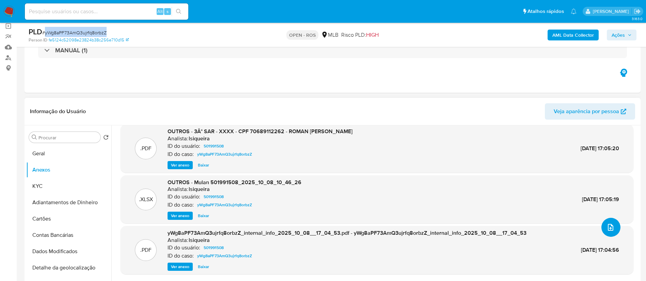
click at [609, 226] on icon "upload-file" at bounding box center [610, 228] width 8 height 8
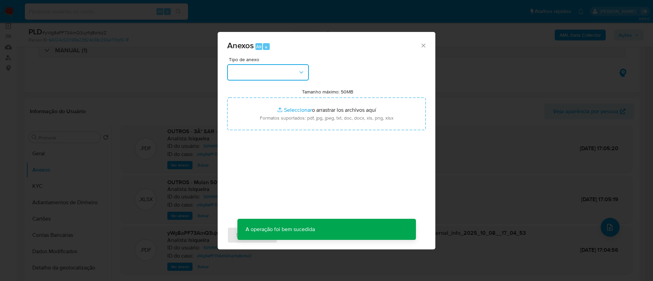
click at [297, 75] on button "button" at bounding box center [268, 72] width 82 height 16
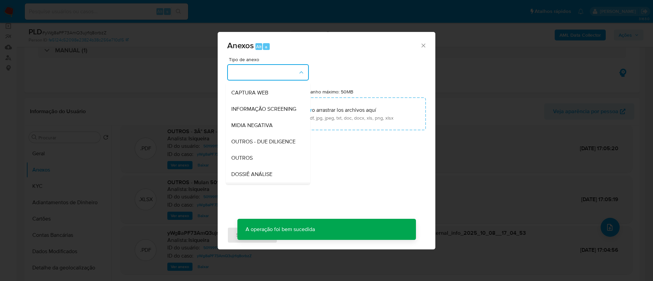
scroll to position [105, 0]
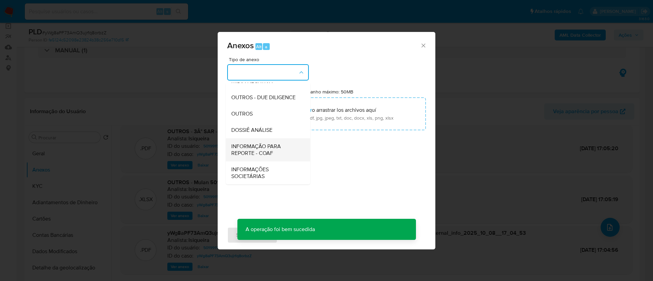
click at [276, 155] on span "INFORMAÇÃO PARA REPORTE - COAF" at bounding box center [265, 150] width 69 height 14
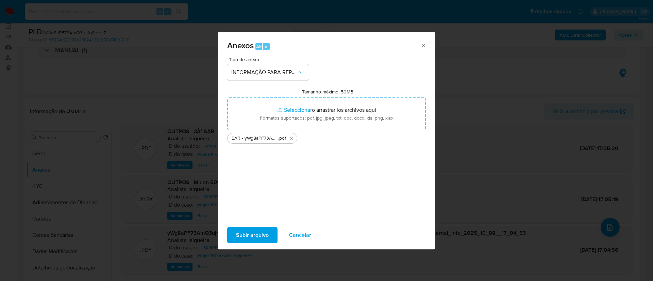
drag, startPoint x: 258, startPoint y: 231, endPoint x: 258, endPoint y: 239, distance: 7.8
click at [258, 239] on span "Subir arquivo" at bounding box center [252, 235] width 33 height 15
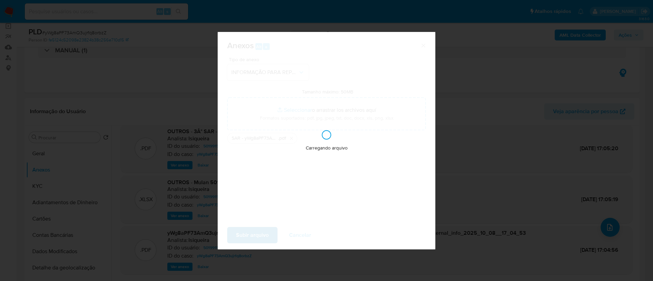
click at [258, 239] on div "Carregando arquivo" at bounding box center [327, 141] width 218 height 218
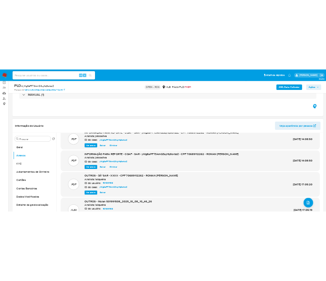
scroll to position [0, 0]
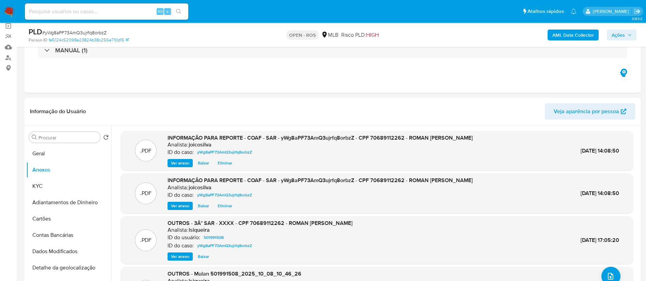
click at [627, 30] on span "Ações" at bounding box center [621, 35] width 20 height 10
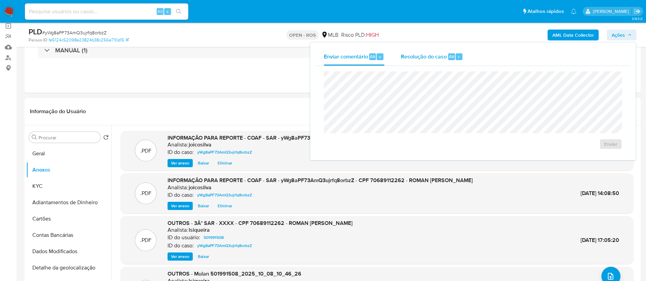
click at [434, 54] on span "Resolução do caso" at bounding box center [424, 56] width 46 height 8
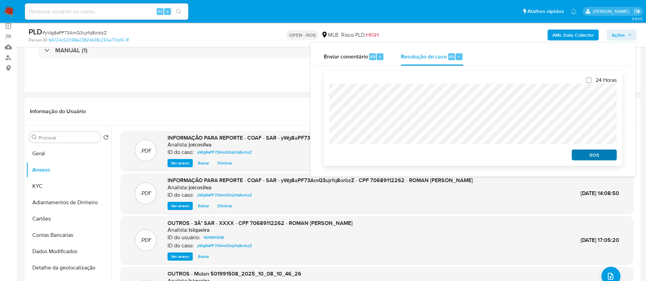
drag, startPoint x: 590, startPoint y: 150, endPoint x: 589, endPoint y: 156, distance: 5.6
click at [590, 152] on div "ROS" at bounding box center [593, 154] width 48 height 14
click at [589, 156] on span "ROS" at bounding box center [593, 155] width 35 height 10
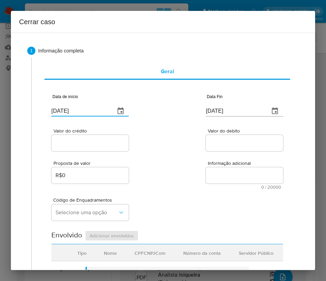
click at [73, 110] on input "[DATE]" at bounding box center [80, 110] width 58 height 11
paste input "01/08"
type input "01/08/2025"
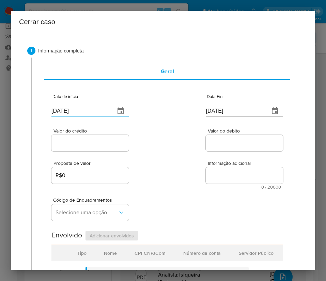
click at [174, 198] on div "Código de Enquadramentos Selecione uma opção" at bounding box center [166, 206] width 231 height 34
click at [209, 107] on input "[DATE]" at bounding box center [235, 110] width 58 height 11
paste input "06"
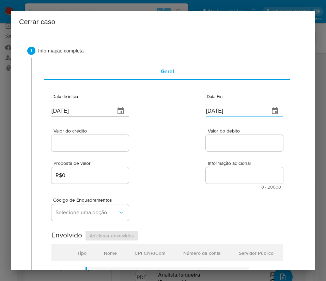
type input "06/10/2025"
click at [198, 185] on div "Proposta de valor R$0 Informação adicional 0 / 20000 20000 caracteres restantes" at bounding box center [166, 170] width 231 height 37
click at [103, 138] on div at bounding box center [89, 143] width 77 height 16
click at [102, 141] on input "Valor do crédito" at bounding box center [89, 143] width 77 height 9
drag, startPoint x: 90, startPoint y: 143, endPoint x: 93, endPoint y: 146, distance: 3.6
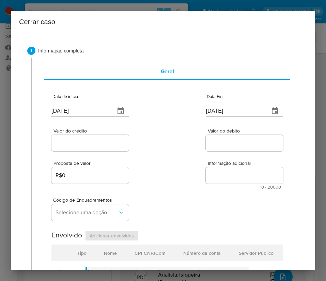
click at [90, 143] on input "Valor do crédito" at bounding box center [89, 143] width 77 height 9
paste input "R$831.516"
type input "R$831.516"
click at [186, 182] on div "Proposta de valor R$0 Informação adicional 0 / 20000 20000 caracteres restantes" at bounding box center [166, 170] width 231 height 37
click at [232, 141] on input "Valor do debito" at bounding box center [244, 143] width 77 height 9
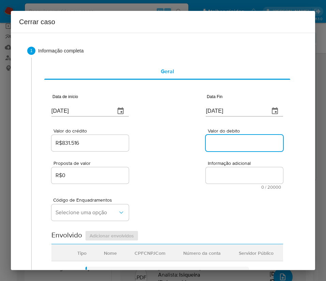
paste input "R$831.690"
type input "R$831.690"
click at [200, 200] on div "Código de Enquadramentos Selecione uma opção" at bounding box center [166, 206] width 231 height 34
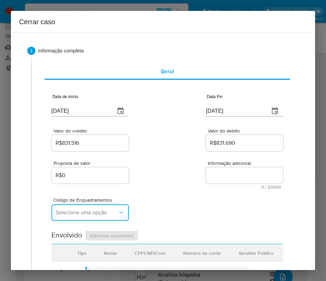
click at [97, 214] on span "Selecione uma opção" at bounding box center [86, 212] width 62 height 7
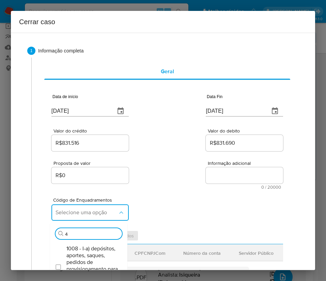
type input "45"
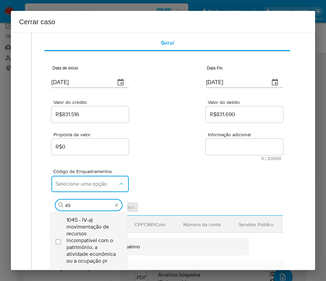
scroll to position [102, 0]
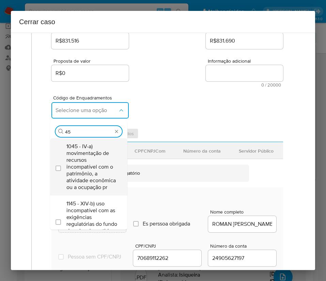
click at [91, 164] on span "1045 - IV-a) movimentação de recursos incompatível com o patrimônio, a atividad…" at bounding box center [91, 167] width 51 height 48
checkbox input "true"
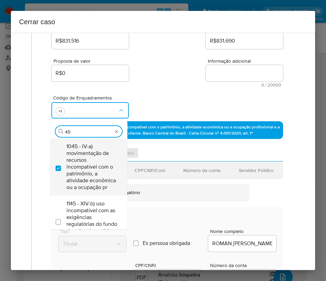
type input "4"
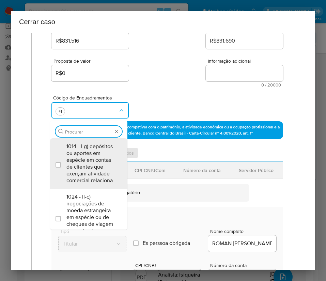
scroll to position [0, 0]
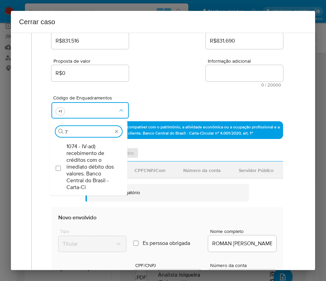
type input "74"
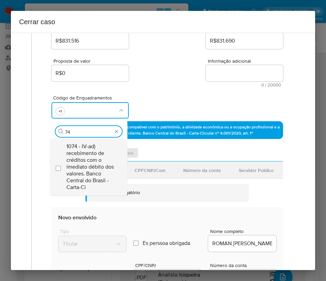
click at [100, 159] on span "1074 - IV-ad) recebimento de créditos com o imediato débito dos valores. Banco …" at bounding box center [91, 167] width 51 height 48
checkbox input "true"
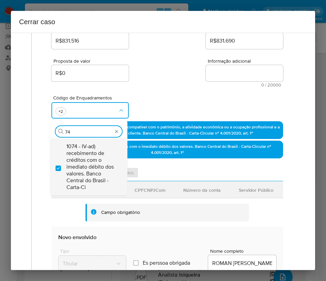
type input "7"
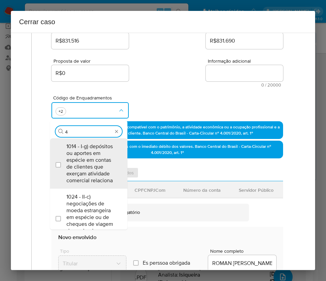
type input "47"
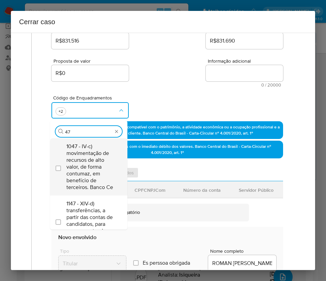
click at [94, 160] on span "1047 - IV-c) movimentação de recursos de alto valor, de forma contumaz, em bene…" at bounding box center [91, 167] width 51 height 48
checkbox input "true"
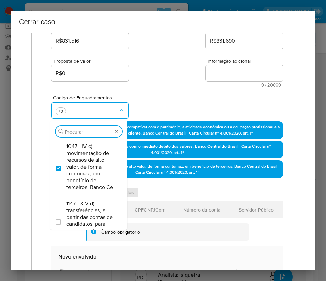
click at [213, 54] on div "Proposta de valor R$0 Informação adicional 0 / 20000 20000 caracteres restantes" at bounding box center [166, 68] width 231 height 37
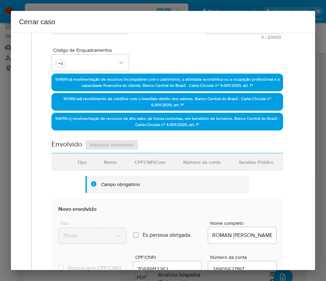
scroll to position [255, 0]
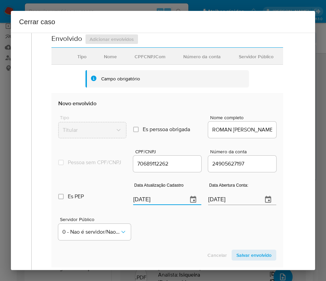
click at [149, 202] on input "[DATE]" at bounding box center [157, 199] width 49 height 11
paste input "7/07"
type input "17/07/2025"
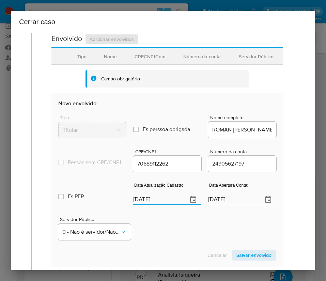
drag, startPoint x: 171, startPoint y: 254, endPoint x: 162, endPoint y: 254, distance: 9.2
click at [170, 254] on section "Novo envolvido Tipo Titular Es perssoa obrigada Is PObrigada Nome completo ROMA…" at bounding box center [166, 180] width 231 height 174
click at [222, 205] on input "16/03/2021" at bounding box center [232, 199] width 49 height 11
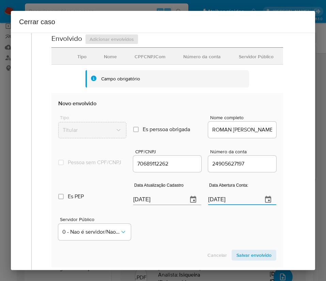
click at [222, 205] on input "16/03/2021" at bounding box center [232, 199] width 49 height 11
drag, startPoint x: 207, startPoint y: 235, endPoint x: 208, endPoint y: 231, distance: 4.5
click at [207, 233] on div "Servidor Público 0 - Nao é servidor/Nao possui informacao" at bounding box center [167, 226] width 218 height 34
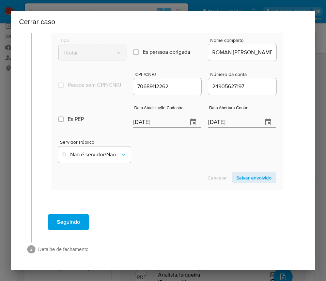
click at [251, 176] on span "Salvar envolvido" at bounding box center [253, 178] width 35 height 10
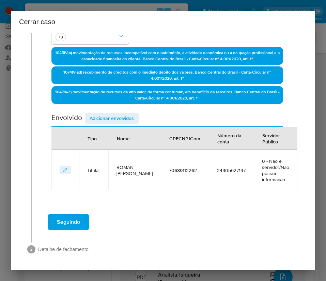
scroll to position [176, 0]
click at [121, 121] on span "Adicionar envolvidos" at bounding box center [112, 118] width 44 height 10
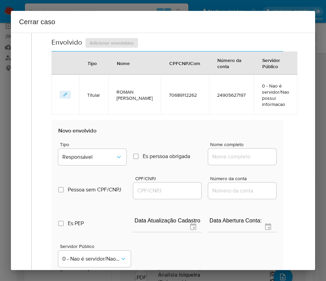
scroll to position [329, 0]
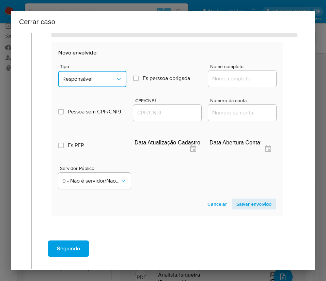
click at [85, 84] on button "Responsável" at bounding box center [92, 79] width 68 height 16
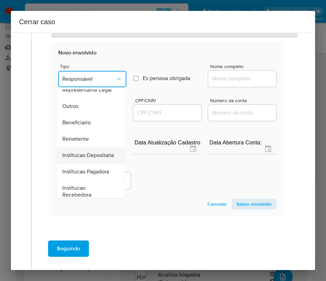
scroll to position [121, 0]
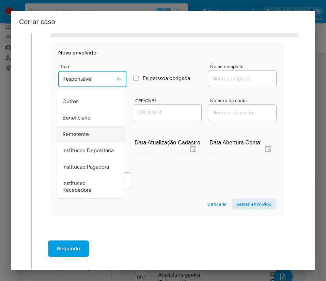
click at [74, 131] on span "Remetente" at bounding box center [75, 134] width 27 height 7
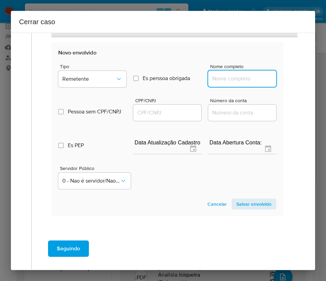
click at [213, 79] on input "Nome completo" at bounding box center [242, 78] width 68 height 9
paste input "Pacaraima Intermediacao De Negocios E Consultoria Ltda, 37695752000124"
drag, startPoint x: 217, startPoint y: 81, endPoint x: 326, endPoint y: 84, distance: 108.9
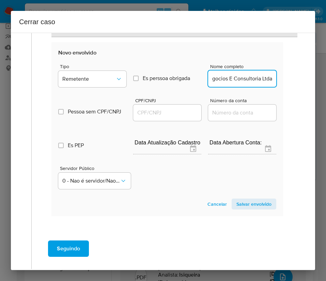
scroll to position [0, 79]
type input "Pacaraima Intermediacao De Negocios E Consultoria Ltda"
click at [165, 111] on input "CPF/CNPJ" at bounding box center [167, 112] width 68 height 9
paste input "37695752000124"
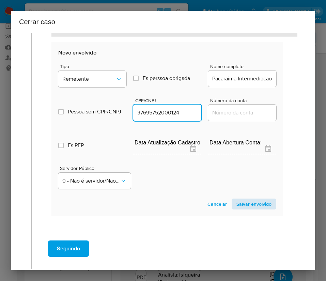
type input "37695752000124"
click at [242, 201] on span "Salvar envolvido" at bounding box center [253, 204] width 35 height 10
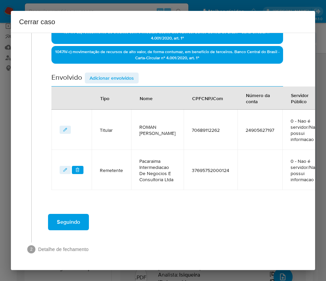
scroll to position [230, 0]
click at [117, 73] on span "Adicionar envolvidos" at bounding box center [112, 78] width 44 height 10
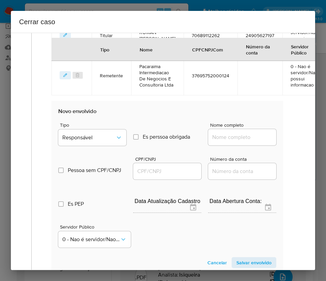
scroll to position [384, 0]
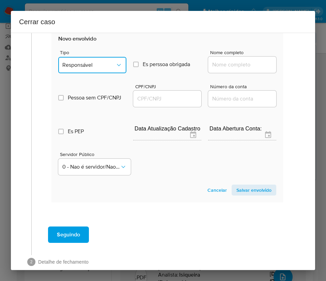
click at [93, 68] on span "Responsável" at bounding box center [88, 65] width 53 height 7
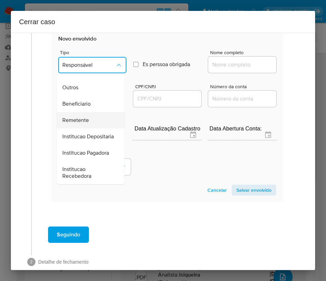
scroll to position [121, 0]
click at [81, 117] on span "Remetente" at bounding box center [75, 120] width 27 height 7
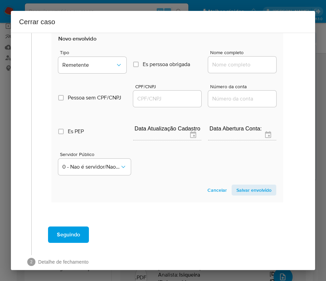
click at [224, 69] on input "Nome completo" at bounding box center [242, 64] width 68 height 9
paste input "Yumaira Daniela Lamas Sayago, 70051643260"
drag, startPoint x: 227, startPoint y: 70, endPoint x: 292, endPoint y: 72, distance: 65.0
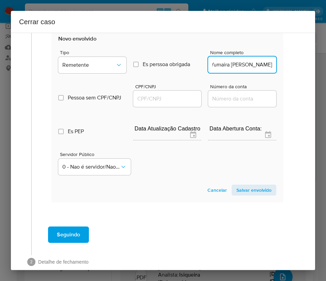
scroll to position [0, 16]
type input "Yumaira Daniela Lamas Sayago"
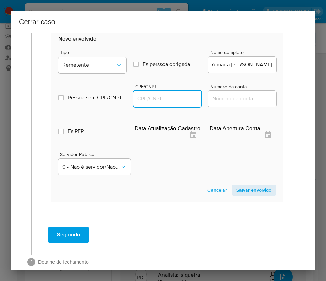
scroll to position [0, 0]
click at [155, 103] on input "CPF/CNPJ" at bounding box center [167, 98] width 68 height 9
paste input "70051643260"
type input "70051643260"
click at [236, 195] on span "Salvar envolvido" at bounding box center [253, 190] width 35 height 10
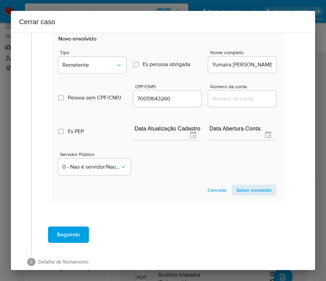
scroll to position [271, 0]
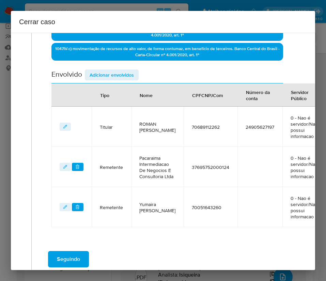
click at [124, 74] on span "Adicionar envolvidos" at bounding box center [112, 75] width 44 height 10
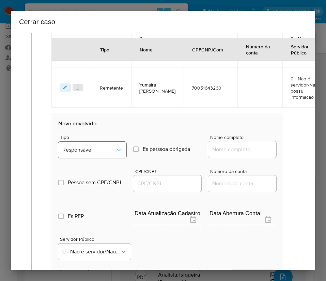
scroll to position [424, 0]
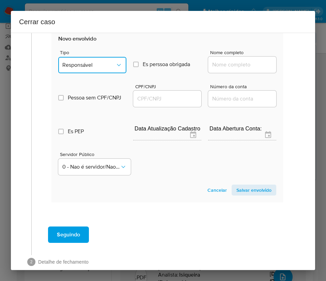
click at [104, 68] on span "Responsável" at bounding box center [88, 65] width 53 height 7
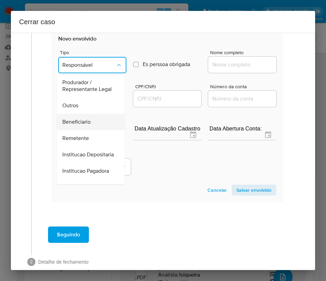
scroll to position [121, 0]
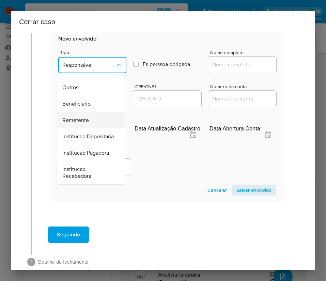
click at [86, 117] on span "Remetente" at bounding box center [75, 120] width 27 height 7
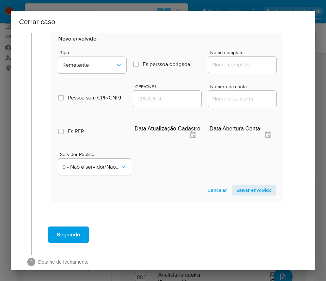
click at [226, 73] on div at bounding box center [242, 64] width 68 height 16
click at [229, 69] on input "Nome completo" at bounding box center [242, 64] width 68 height 9
paste input "EOLDRIN ALEXANDER RODRIGUEZ RODRIGUEZ, 71181311217"
drag, startPoint x: 232, startPoint y: 72, endPoint x: 273, endPoint y: 74, distance: 40.9
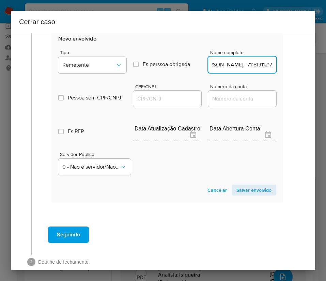
click at [273, 74] on section "Novo envolvido Tipo Remetente Es perssoa obrigada Is PObrigada Nome completo EO…" at bounding box center [166, 115] width 231 height 174
click at [243, 69] on input "EOLDRIN ALEXANDER RODRIGUEZ RODRIGUEZ, 71181311217" at bounding box center [242, 64] width 68 height 9
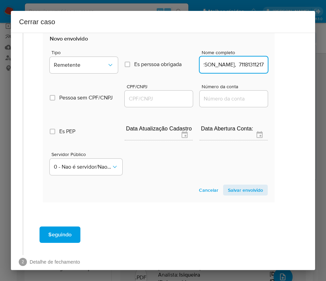
scroll to position [424, 12]
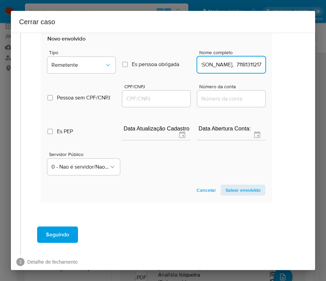
drag, startPoint x: 234, startPoint y: 72, endPoint x: 301, endPoint y: 72, distance: 67.0
click at [301, 72] on div "1 Informação completa Geral Data de início 01/08/2025 Data Fin 06/10/2025 Valor…" at bounding box center [163, 151] width 304 height 237
type input "EOLDRIN ALEXANDER RODRIGUEZ RODRIGUEZ"
click at [162, 103] on input "CPF/CNPJ" at bounding box center [156, 98] width 68 height 9
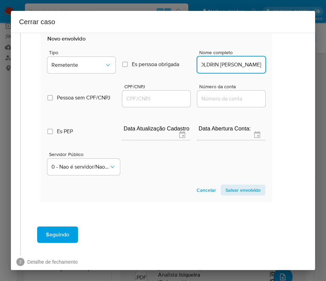
scroll to position [0, 0]
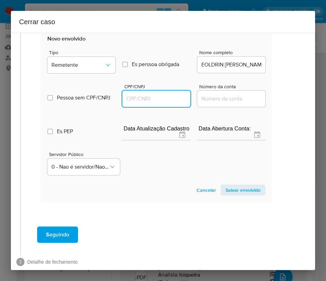
paste input "71181311217"
type input "71181311217"
click at [229, 195] on span "Salvar envolvido" at bounding box center [242, 190] width 35 height 10
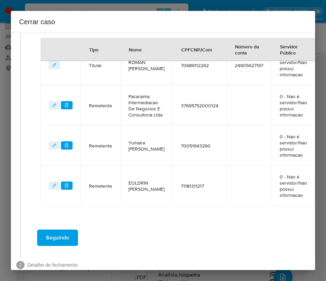
scroll to position [260, 12]
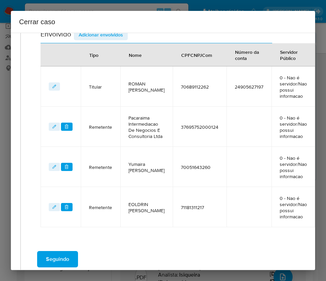
click at [98, 31] on div "Cerrar caso" at bounding box center [163, 22] width 304 height 22
click at [98, 35] on span "Adicionar envolvidos" at bounding box center [101, 35] width 44 height 10
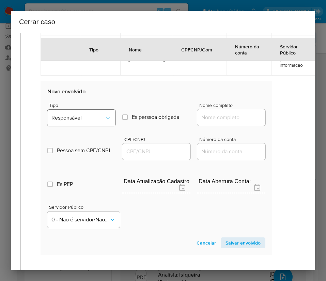
scroll to position [464, 12]
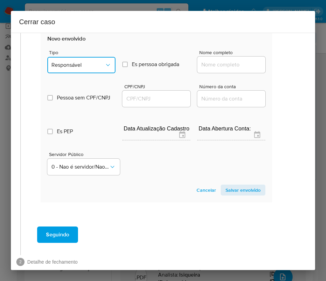
click at [90, 68] on span "Responsável" at bounding box center [77, 65] width 53 height 7
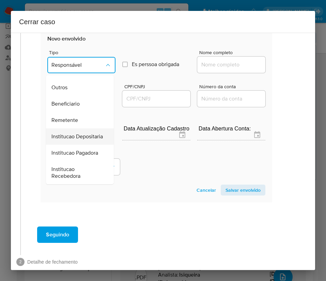
scroll to position [121, 0]
click at [70, 117] on span "Remetente" at bounding box center [64, 120] width 27 height 7
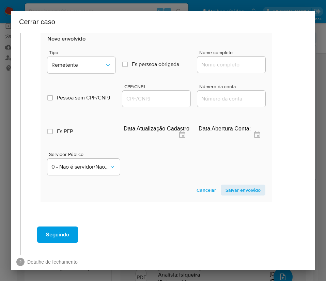
click at [212, 69] on input "Nome completo" at bounding box center [231, 64] width 68 height 9
paste input "Dilia Josefina Quiaragua, 71108790208"
drag, startPoint x: 215, startPoint y: 73, endPoint x: 282, endPoint y: 70, distance: 67.1
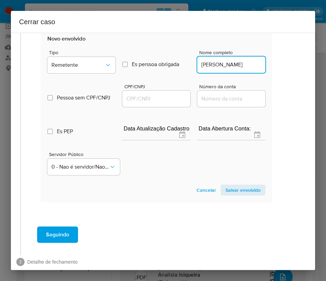
scroll to position [0, 0]
type input "Dilia Josefina Quiaragua"
click at [149, 107] on div at bounding box center [156, 99] width 68 height 16
drag, startPoint x: 153, startPoint y: 105, endPoint x: 157, endPoint y: 105, distance: 3.7
click at [153, 103] on input "CPF/CNPJ" at bounding box center [156, 98] width 68 height 9
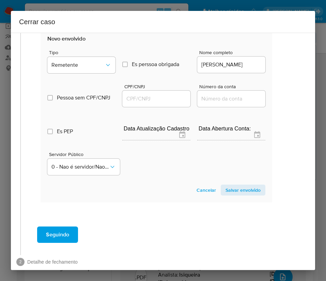
paste input "71108790208"
type input "71108790208"
click at [233, 195] on span "Salvar envolvido" at bounding box center [242, 190] width 35 height 10
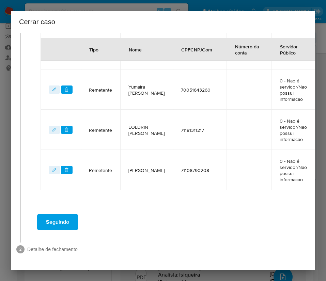
scroll to position [249, 12]
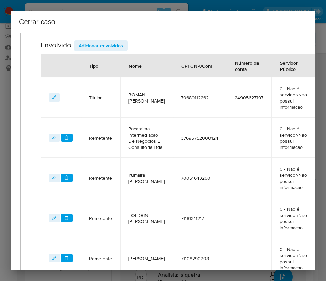
click at [114, 39] on div "Data de início 01/08/2025 Data Fin 06/10/2025 Valor do crédito R$831.516 Valor …" at bounding box center [155, 57] width 231 height 442
click at [112, 45] on span "Adicionar envolvidos" at bounding box center [101, 46] width 44 height 10
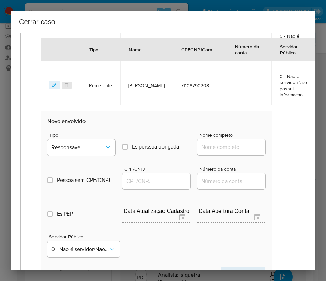
scroll to position [504, 12]
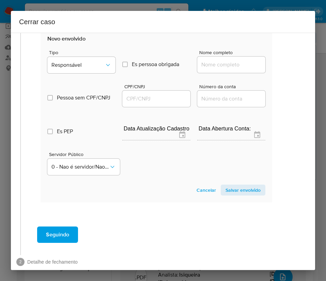
click at [69, 55] on span "Tipo" at bounding box center [83, 52] width 68 height 5
click at [69, 68] on span "Responsável" at bounding box center [77, 65] width 53 height 7
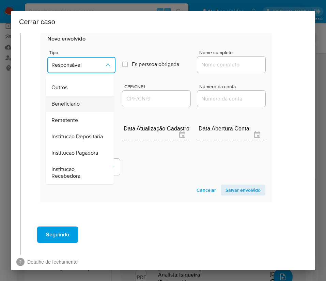
scroll to position [121, 0]
drag, startPoint x: 75, startPoint y: 95, endPoint x: 183, endPoint y: 88, distance: 108.4
click at [79, 96] on div "Beneficiario" at bounding box center [77, 104] width 53 height 16
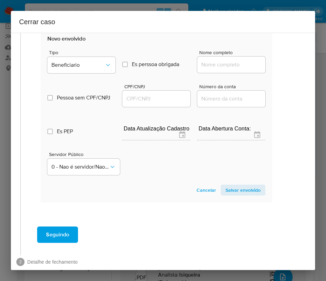
click at [224, 65] on div at bounding box center [231, 64] width 68 height 16
click at [222, 73] on div at bounding box center [231, 64] width 68 height 16
click at [223, 69] on input "Nome completo" at bounding box center [231, 64] width 68 height 9
paste input "Joao Moises Rodrigues Pereira, 11055765239"
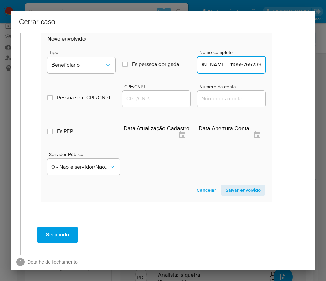
drag, startPoint x: 215, startPoint y: 72, endPoint x: 275, endPoint y: 72, distance: 59.2
type input "Joao Moises Rodrigues Pereira"
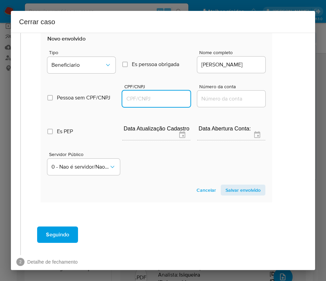
click at [150, 103] on input "CPF/CNPJ" at bounding box center [156, 98] width 68 height 9
paste input "11055765239"
type input "11055765239"
click at [225, 195] on span "Salvar envolvido" at bounding box center [242, 190] width 35 height 10
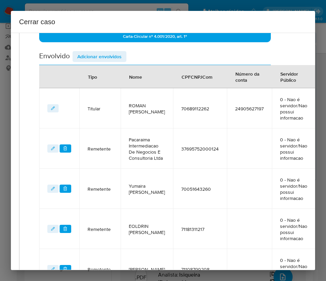
click at [108, 54] on span "Adicionar envolvidos" at bounding box center [99, 57] width 44 height 10
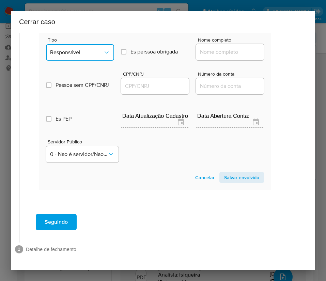
click at [73, 49] on button "Responsável" at bounding box center [80, 52] width 68 height 16
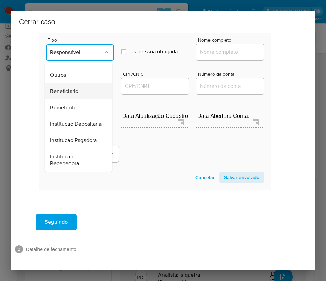
click at [72, 88] on span "Beneficiario" at bounding box center [64, 91] width 28 height 7
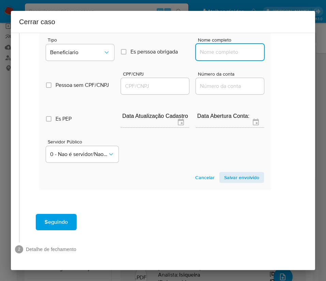
click at [228, 48] on input "Nome completo" at bounding box center [230, 52] width 68 height 9
paste input "J V L Sosa, 57914499000160"
drag, startPoint x: 206, startPoint y: 46, endPoint x: 269, endPoint y: 45, distance: 63.0
type input "J V L Sosa"
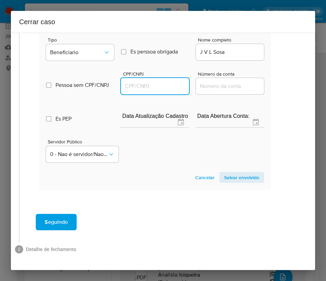
drag, startPoint x: 153, startPoint y: 77, endPoint x: 180, endPoint y: 82, distance: 28.1
click at [153, 82] on input "CPF/CNPJ" at bounding box center [155, 86] width 68 height 9
paste input "57914499000160"
type input "57914499000160"
click at [228, 174] on span "Salvar envolvido" at bounding box center [241, 178] width 35 height 10
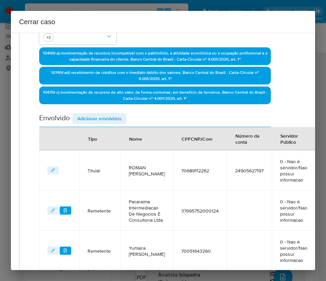
click at [99, 120] on span "Adicionar envolvidos" at bounding box center [99, 119] width 44 height 10
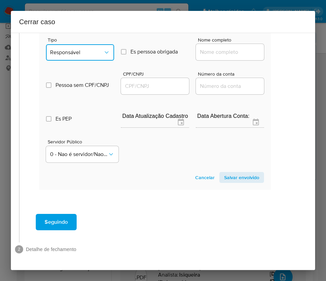
click at [81, 50] on button "Responsável" at bounding box center [80, 52] width 68 height 16
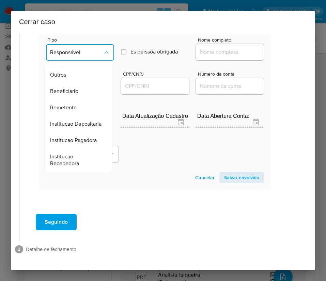
drag, startPoint x: 75, startPoint y: 67, endPoint x: 162, endPoint y: 61, distance: 87.3
click at [75, 88] on span "Beneficiario" at bounding box center [64, 91] width 28 height 7
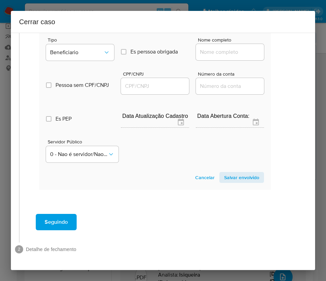
click at [217, 48] on input "Nome completo" at bounding box center [230, 52] width 68 height 9
paste input "Yorbe Jose Solano Soler, 71705564135"
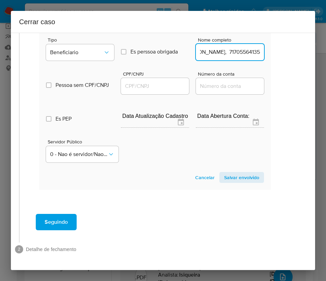
drag, startPoint x: 216, startPoint y: 45, endPoint x: 277, endPoint y: 44, distance: 61.3
type input "Yorbe Jose Solano Soler"
drag, startPoint x: 163, startPoint y: 83, endPoint x: 172, endPoint y: 80, distance: 9.0
click at [163, 83] on div at bounding box center [155, 86] width 68 height 16
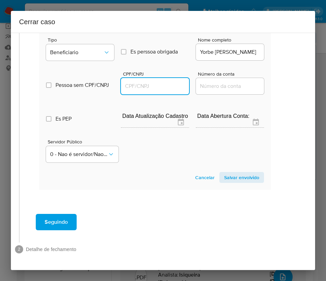
click at [172, 82] on input "CPF/CNPJ" at bounding box center [155, 86] width 68 height 9
paste input "71705564135"
type input "71705564135"
click at [236, 173] on span "Salvar envolvido" at bounding box center [241, 178] width 35 height 10
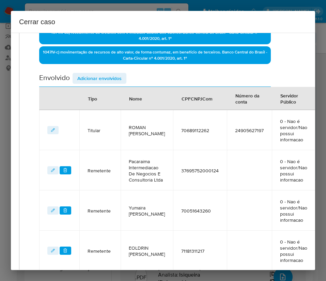
click at [106, 81] on span "Adicionar envolvidos" at bounding box center [99, 79] width 44 height 10
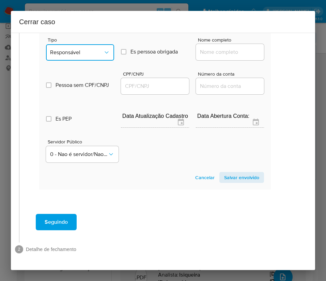
click at [87, 49] on span "Responsável" at bounding box center [76, 52] width 53 height 7
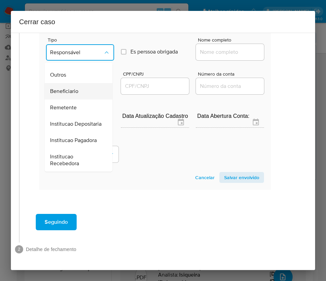
click at [65, 86] on div "Beneficiario" at bounding box center [76, 91] width 53 height 16
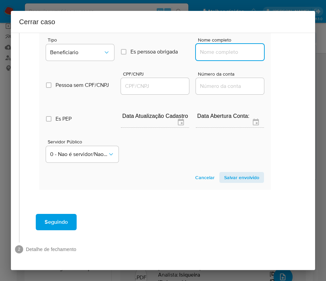
click at [218, 48] on input "Nome completo" at bounding box center [230, 52] width 68 height 9
paste input "Marcelo De Ribamar Alves, 02717181296"
drag, startPoint x: 217, startPoint y: 46, endPoint x: 267, endPoint y: 44, distance: 50.4
type input "Marcelo De Ribamar Alves"
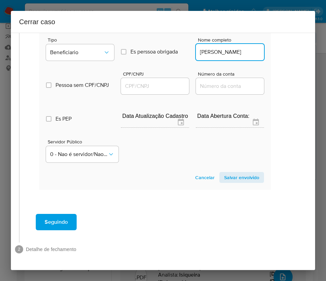
click at [167, 78] on div at bounding box center [155, 86] width 68 height 16
drag, startPoint x: 167, startPoint y: 76, endPoint x: 171, endPoint y: 77, distance: 3.8
click at [168, 82] on input "CPF/CNPJ" at bounding box center [155, 86] width 68 height 9
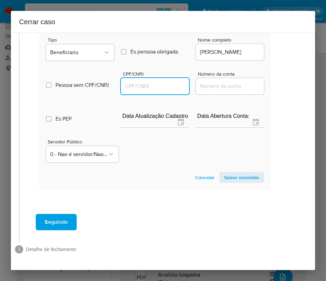
click at [134, 82] on input "CPF/CNPJ" at bounding box center [155, 86] width 68 height 9
paste input "02717181296"
type input "2717181296"
click at [227, 173] on span "Salvar envolvido" at bounding box center [241, 178] width 35 height 10
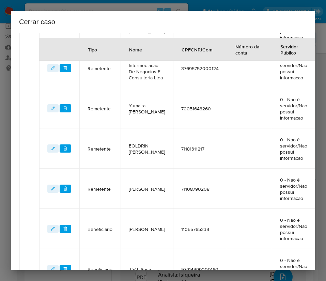
scroll to position [205, 12]
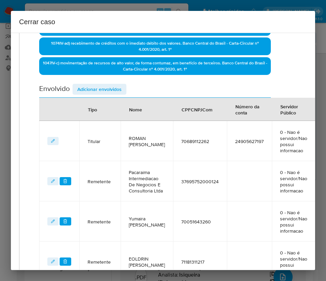
click at [102, 87] on span "Adicionar envolvidos" at bounding box center [99, 89] width 44 height 10
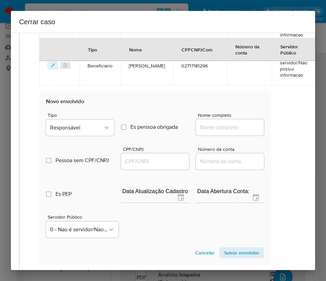
scroll to position [691, 12]
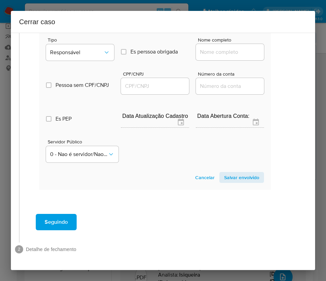
click at [82, 63] on div "Pessoa sem CPF/CNPJ Is CPFCNPJ CPF/CNPJ Número da conta" at bounding box center [155, 79] width 218 height 32
click at [90, 49] on span "Responsável" at bounding box center [76, 52] width 53 height 7
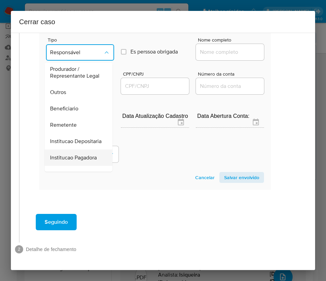
scroll to position [70, 0]
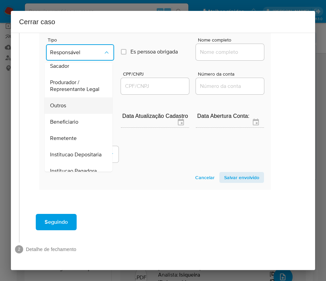
click at [70, 99] on div "Outros" at bounding box center [76, 105] width 53 height 16
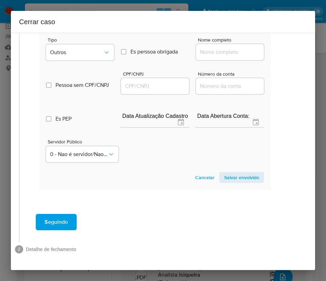
click at [213, 51] on div at bounding box center [230, 52] width 68 height 16
click at [213, 48] on input "Nome completo" at bounding box center [230, 52] width 68 height 9
click at [215, 48] on input "Nome completo" at bounding box center [230, 52] width 68 height 9
click at [209, 48] on input "Nome completo" at bounding box center [230, 52] width 68 height 9
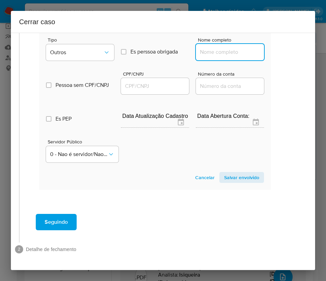
paste input "Azul Emprestimos Sao Lourenco Do Oeste Ltda, 54307765000106"
click at [209, 48] on input "Azul Emprestimos Sao Lourenco Do Oeste Ltda, 54307765000106" at bounding box center [230, 52] width 68 height 9
drag, startPoint x: 206, startPoint y: 46, endPoint x: 274, endPoint y: 47, distance: 68.1
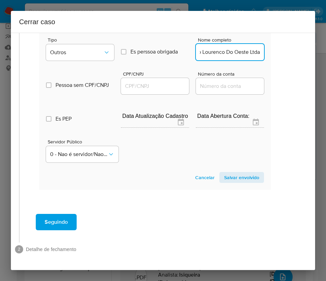
scroll to position [0, 54]
type input "Azul Emprestimos Sao Lourenco Do Oeste Ltda"
click at [162, 82] on input "CPF/CNPJ" at bounding box center [155, 86] width 68 height 9
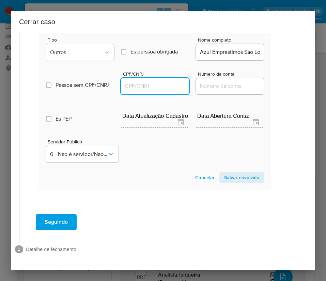
paste input "54307765000106"
type input "54307765000106"
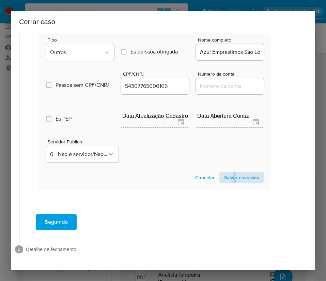
drag, startPoint x: 226, startPoint y: 162, endPoint x: 228, endPoint y: 168, distance: 7.0
click at [228, 165] on section "Novo envolvido Tipo Outros Es perssoa obrigada Is PObrigada Nome completo Azul …" at bounding box center [154, 103] width 231 height 174
click at [228, 173] on span "Salvar envolvido" at bounding box center [241, 178] width 35 height 10
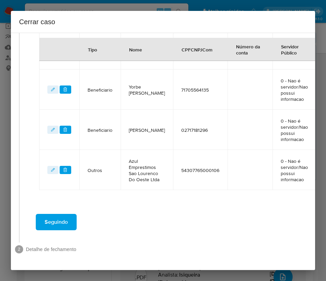
scroll to position [558, 12]
click at [228, 169] on td "NumConta" at bounding box center [249, 170] width 45 height 40
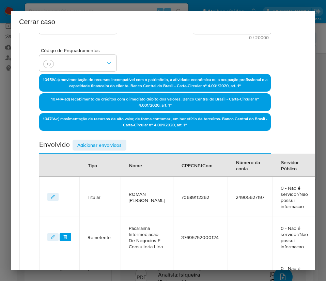
click at [101, 149] on span "Adicionar envolvidos" at bounding box center [99, 145] width 44 height 10
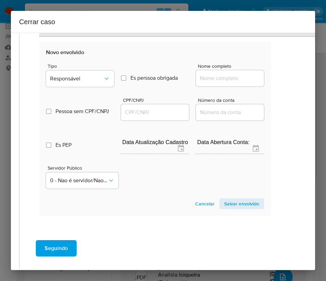
scroll to position [711, 12]
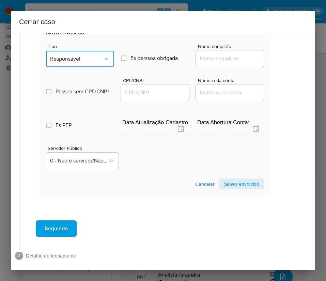
click at [76, 62] on span "Responsável" at bounding box center [76, 58] width 53 height 7
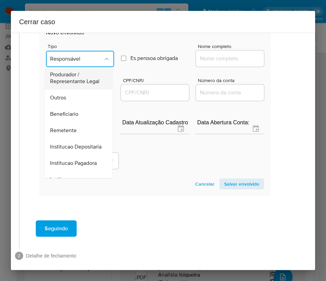
scroll to position [19, 0]
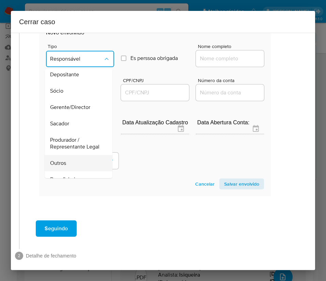
click at [68, 171] on div "Outros" at bounding box center [76, 163] width 53 height 16
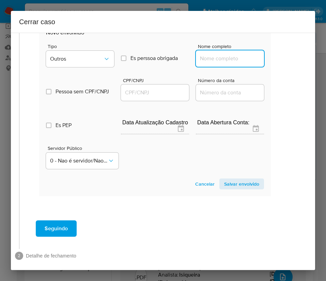
click at [211, 63] on input "Nome completo" at bounding box center [230, 58] width 68 height 9
paste input "Maria Laura Montenegro Martinez, 70689110219,"
drag, startPoint x: 217, startPoint y: 72, endPoint x: 276, endPoint y: 71, distance: 58.9
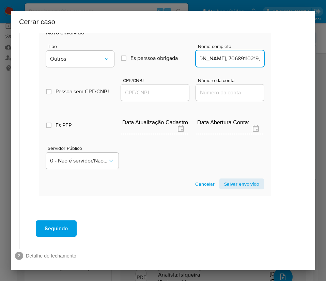
type input "Maria Laura Montenegro Martinez"
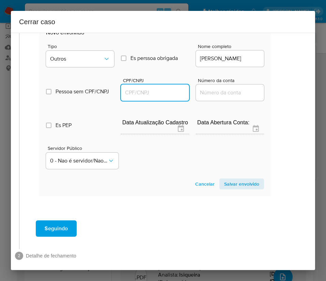
scroll to position [0, 0]
click at [167, 97] on input "CPF/CNPJ" at bounding box center [155, 92] width 68 height 9
paste input "70689110219"
type input "70689110219"
click at [224, 189] on span "Salvar envolvido" at bounding box center [241, 184] width 35 height 10
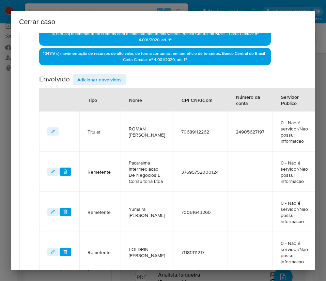
scroll to position [87, 12]
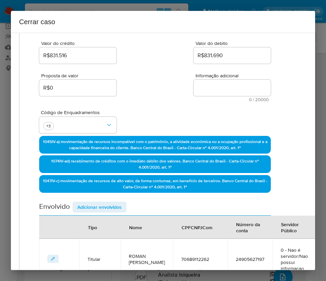
click at [98, 208] on span "Adicionar envolvidos" at bounding box center [99, 207] width 44 height 10
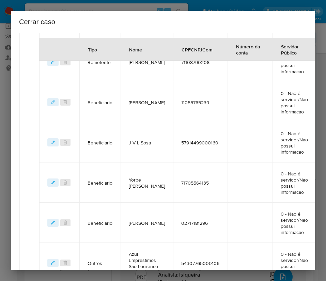
scroll to position [700, 12]
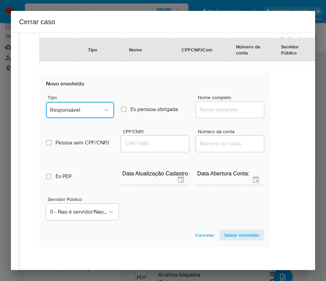
click at [80, 118] on button "Responsável" at bounding box center [80, 110] width 68 height 16
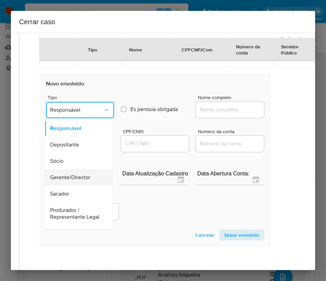
scroll to position [102, 0]
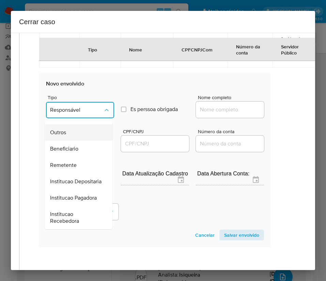
click at [74, 141] on div "Outros" at bounding box center [76, 132] width 53 height 16
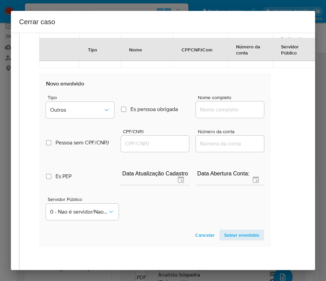
click at [209, 114] on input "Nome completo" at bounding box center [230, 109] width 68 height 9
paste input "Bluwawe Instituicao De Pagamentos Ltda, 59548830000109"
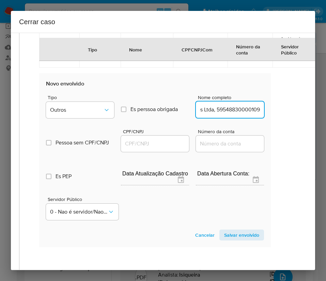
drag, startPoint x: 204, startPoint y: 121, endPoint x: 277, endPoint y: 121, distance: 72.8
click at [208, 114] on input "Bluwawe Instituicao De Pagamentos Ltda, 59548830000109" at bounding box center [230, 109] width 68 height 9
drag, startPoint x: 205, startPoint y: 122, endPoint x: 278, endPoint y: 121, distance: 73.5
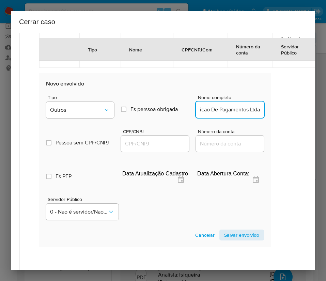
scroll to position [0, 39]
type input "Bluwawe Instituicao De Pagamentos Ltda"
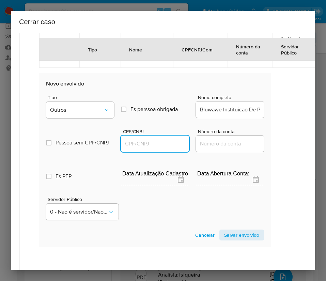
click at [158, 148] on input "CPF/CNPJ" at bounding box center [155, 143] width 68 height 9
paste input "59548830000109"
type input "59548830000109"
click at [225, 240] on span "Salvar envolvido" at bounding box center [241, 235] width 35 height 10
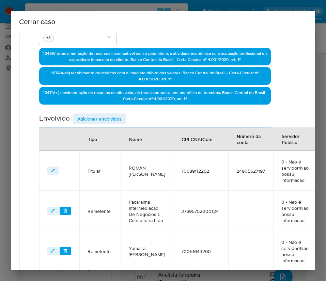
scroll to position [26, 12]
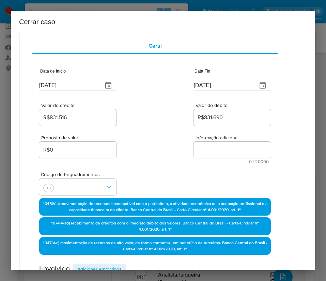
click at [214, 145] on textarea "Informação adicional" at bounding box center [231, 150] width 77 height 16
paste textarea "Informações do Cliente Roman Alejandro Alana Bracho, CPF 70689112262, 47 anos, …"
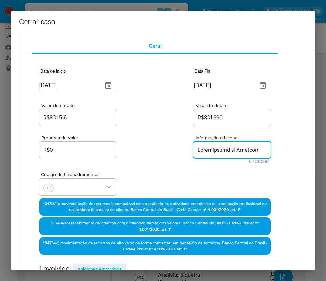
type textarea "Informações do Cliente Roman Alejandro Alana Bracho, CPF 70689112262, 47 anos, …"
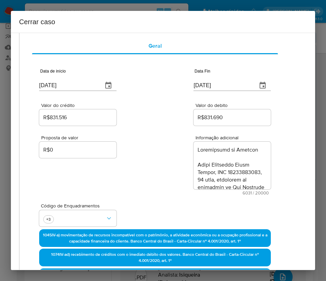
scroll to position [2622, 0]
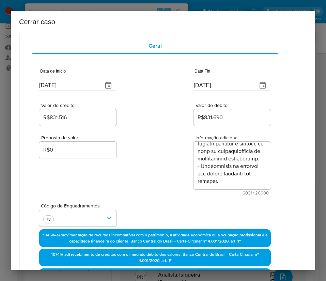
click at [141, 185] on div "Proposta de valor R$0 Informação adicional 6031 / 20000 13969 caracteres restan…" at bounding box center [154, 161] width 231 height 68
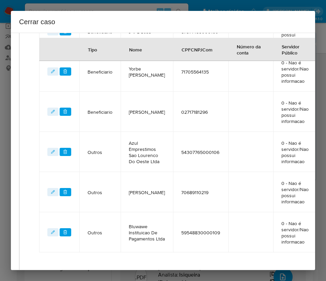
scroll to position [669, 12]
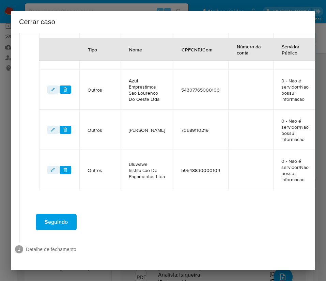
click at [62, 214] on span "Seguindo" at bounding box center [56, 221] width 23 height 15
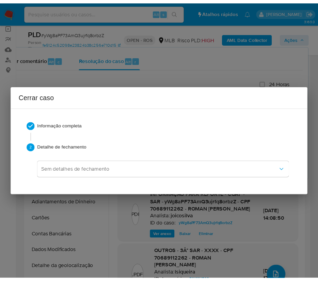
scroll to position [2525, 0]
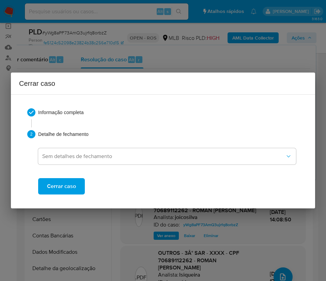
click at [75, 188] on button "Cerrar caso" at bounding box center [61, 186] width 47 height 16
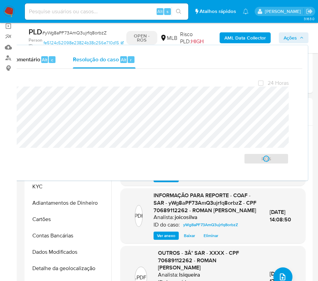
click at [91, 32] on span "# yWg8aPF73AmQ3ujrfq8orbzZ" at bounding box center [74, 32] width 64 height 7
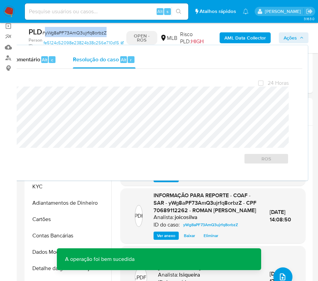
click at [91, 32] on span "# yWg8aPF73AmQ3ujrfq8orbzZ" at bounding box center [74, 32] width 64 height 7
copy span "yWg8aPF73AmQ3ujrfq8orbzZ"
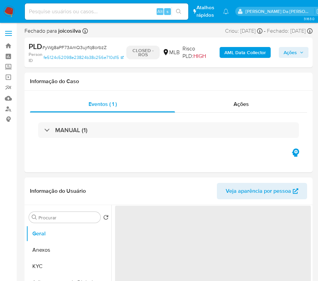
click at [9, 14] on img at bounding box center [9, 12] width 12 height 12
select select "10"
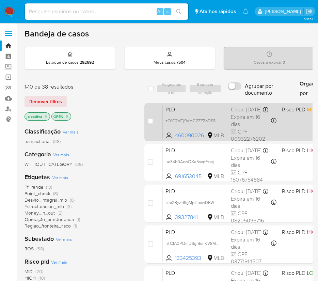
click at [209, 112] on span "PLD" at bounding box center [195, 108] width 60 height 9
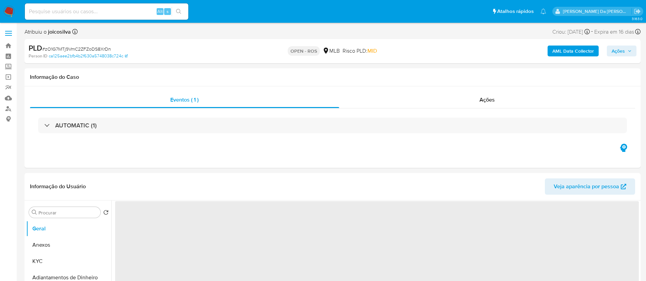
select select "10"
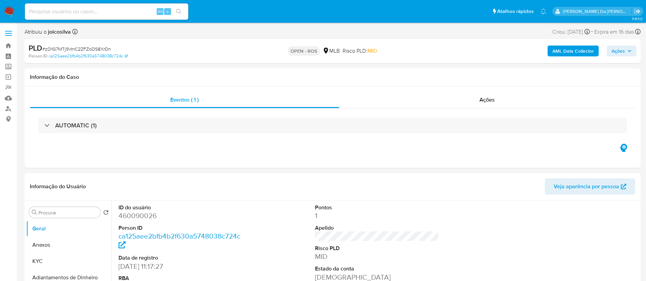
click at [77, 48] on span "# zO1G7MTj9VmC2ZFZoDS8XrDn" at bounding box center [76, 49] width 69 height 7
copy span "zO1G7MTj9VmC2ZFZoDS8XrDn"
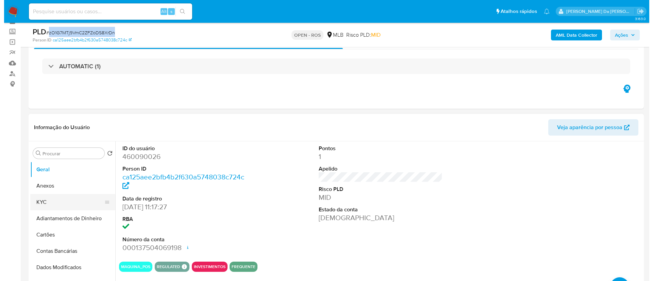
scroll to position [51, 0]
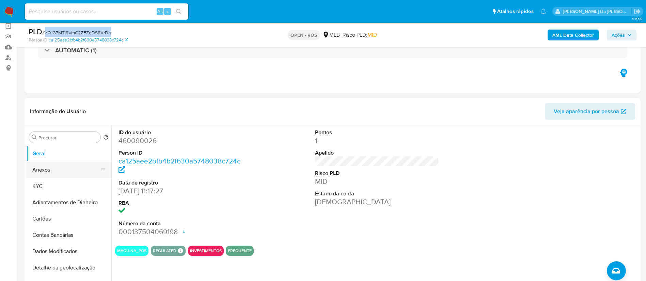
click at [52, 169] on button "Anexos" at bounding box center [66, 170] width 80 height 16
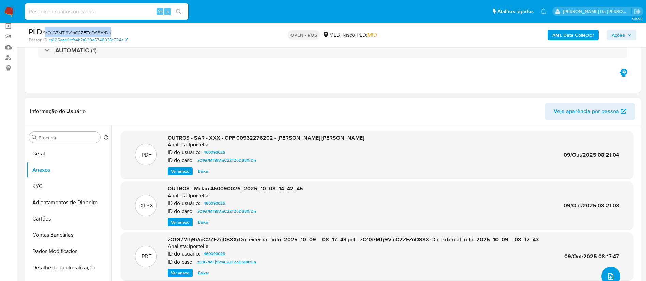
click at [325, 274] on icon "upload-file" at bounding box center [610, 277] width 8 height 8
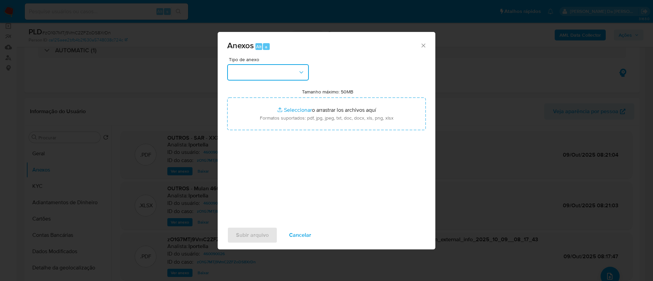
click at [290, 66] on button "button" at bounding box center [268, 72] width 82 height 16
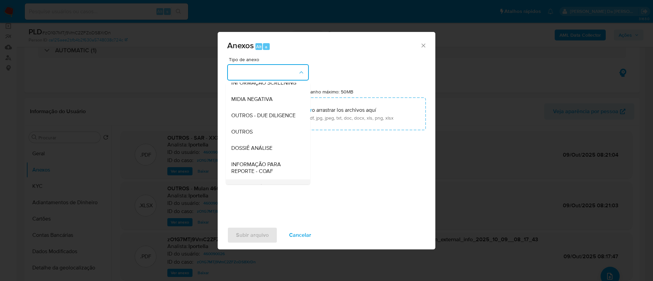
scroll to position [105, 0]
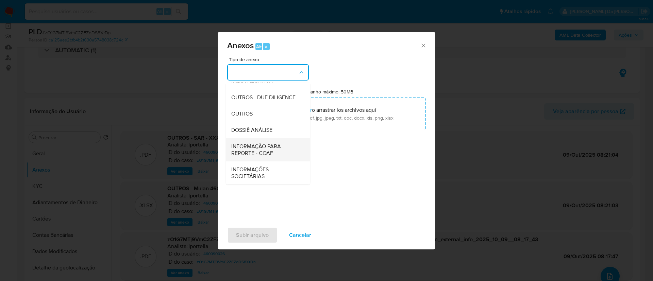
click at [270, 147] on span "INFORMAÇÃO PARA REPORTE - COAF" at bounding box center [265, 150] width 69 height 14
